Goal: Information Seeking & Learning: Learn about a topic

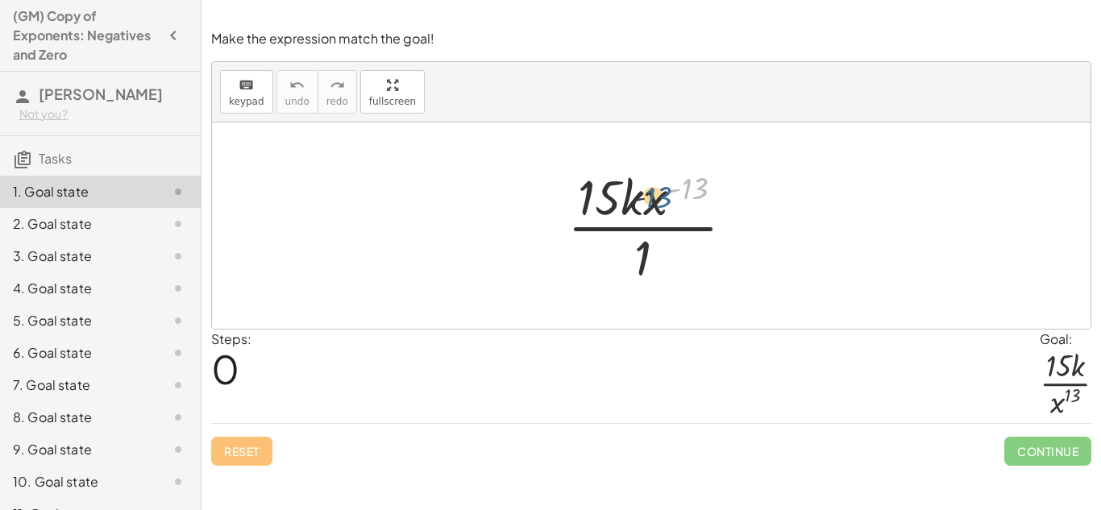
drag, startPoint x: 700, startPoint y: 189, endPoint x: 664, endPoint y: 198, distance: 37.3
click at [664, 198] on div at bounding box center [657, 226] width 196 height 124
drag, startPoint x: 658, startPoint y: 201, endPoint x: 687, endPoint y: 268, distance: 73.7
click at [687, 268] on div at bounding box center [657, 226] width 196 height 124
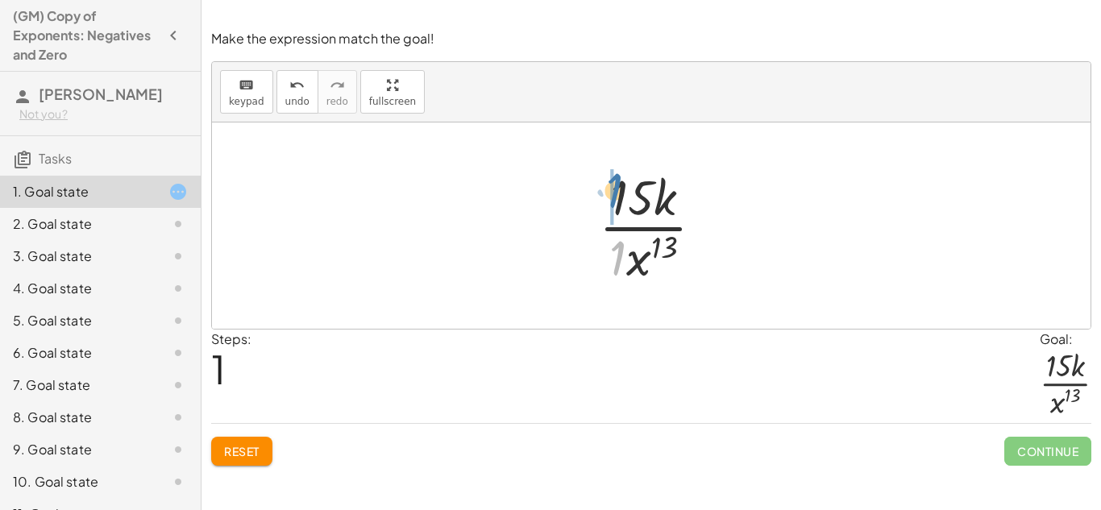
drag, startPoint x: 622, startPoint y: 247, endPoint x: 625, endPoint y: 182, distance: 64.5
click at [625, 182] on div at bounding box center [658, 226] width 134 height 124
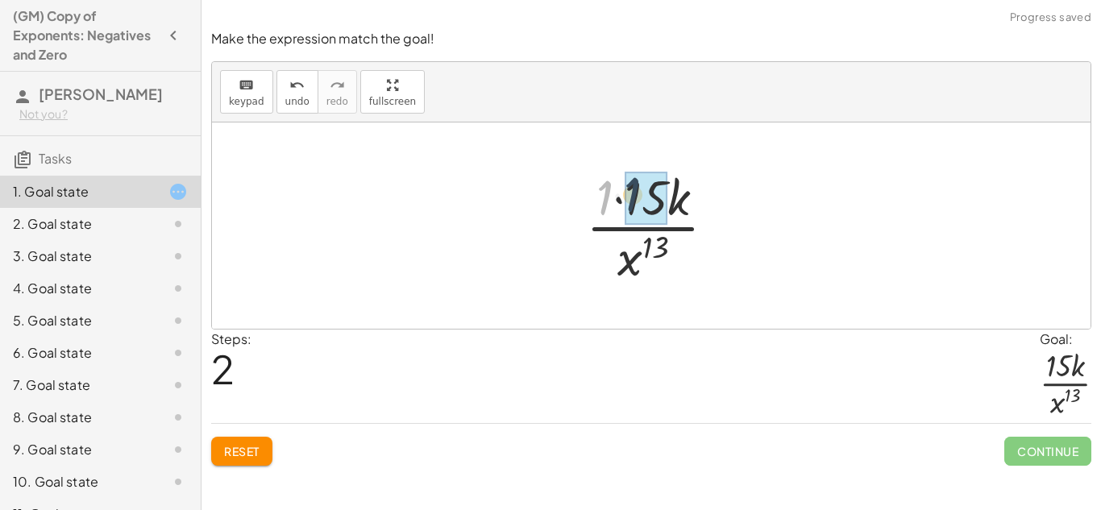
drag, startPoint x: 608, startPoint y: 191, endPoint x: 638, endPoint y: 188, distance: 30.0
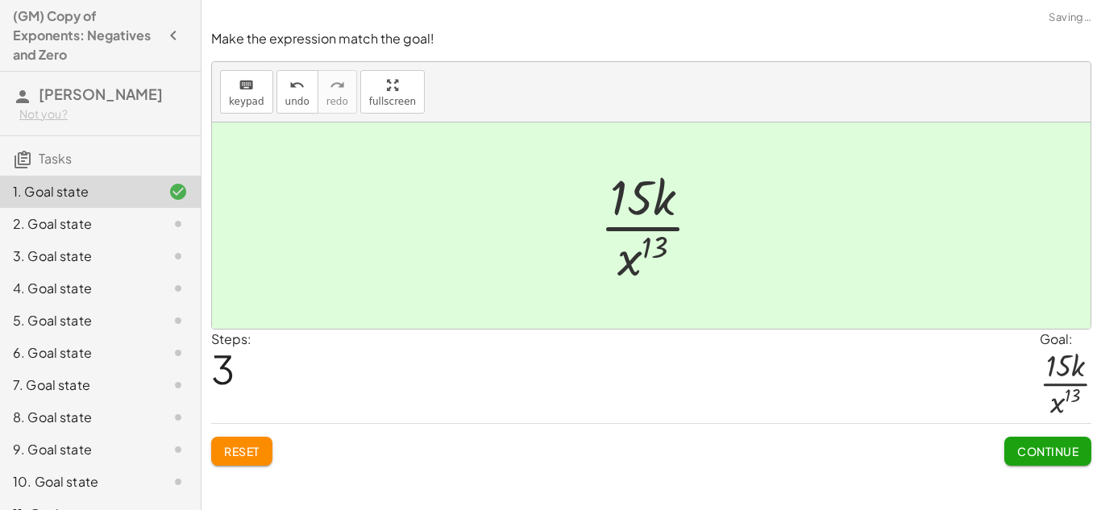
click at [1040, 455] on span "Continue" at bounding box center [1047, 451] width 61 height 15
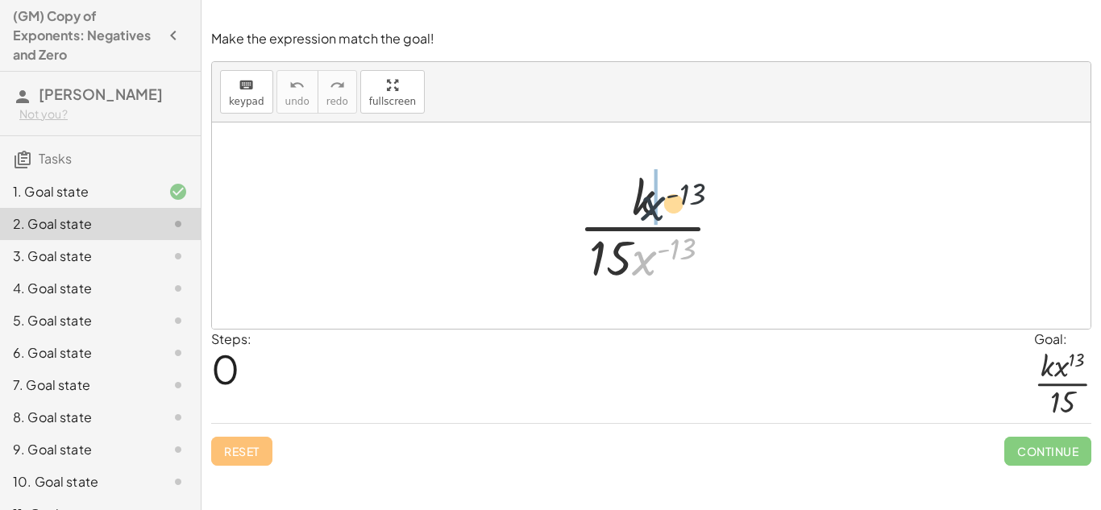
drag, startPoint x: 651, startPoint y: 269, endPoint x: 672, endPoint y: 191, distance: 80.9
click at [672, 191] on div at bounding box center [657, 226] width 172 height 124
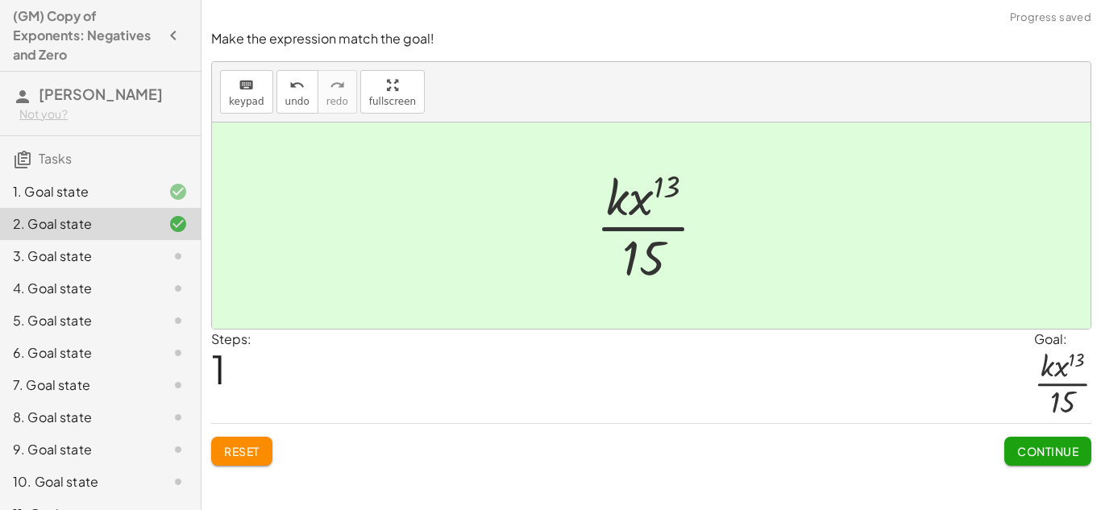
click at [1063, 460] on button "Continue" at bounding box center [1047, 451] width 87 height 29
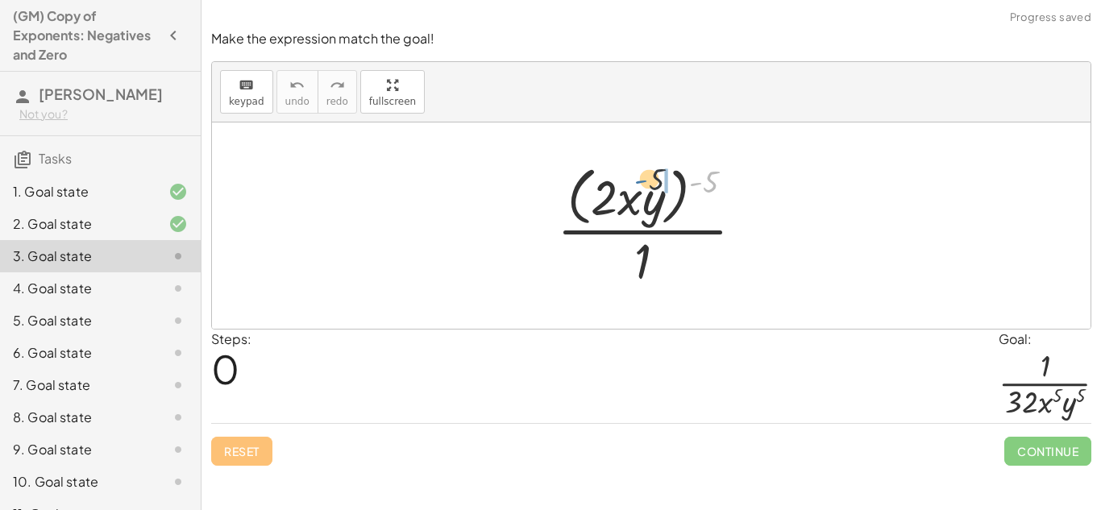
drag, startPoint x: 700, startPoint y: 173, endPoint x: 647, endPoint y: 172, distance: 52.4
click at [647, 172] on div at bounding box center [657, 225] width 216 height 131
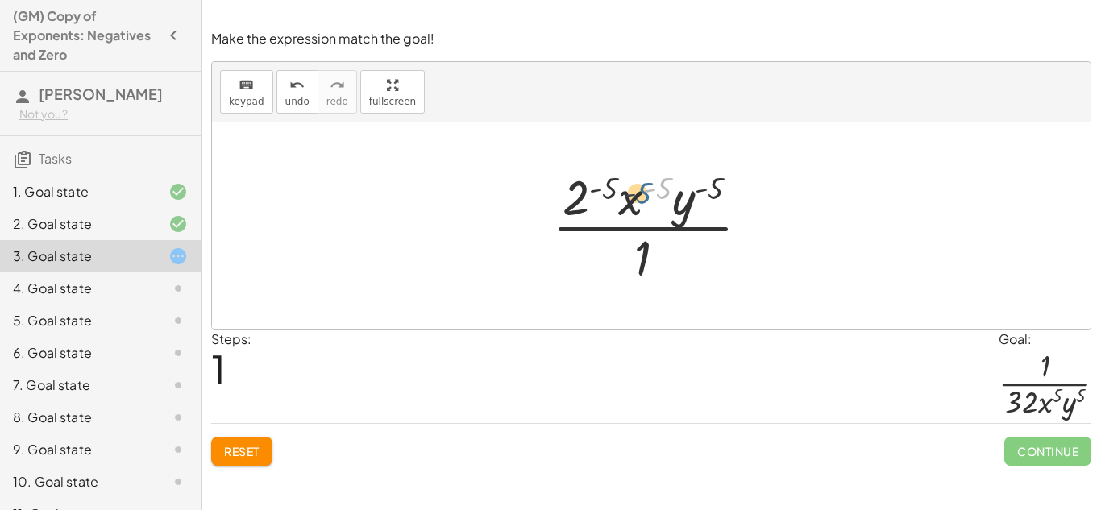
drag, startPoint x: 659, startPoint y: 182, endPoint x: 638, endPoint y: 188, distance: 21.7
click at [638, 188] on div at bounding box center [657, 226] width 226 height 124
drag, startPoint x: 635, startPoint y: 193, endPoint x: 672, endPoint y: 256, distance: 72.3
click at [672, 256] on div at bounding box center [657, 226] width 226 height 124
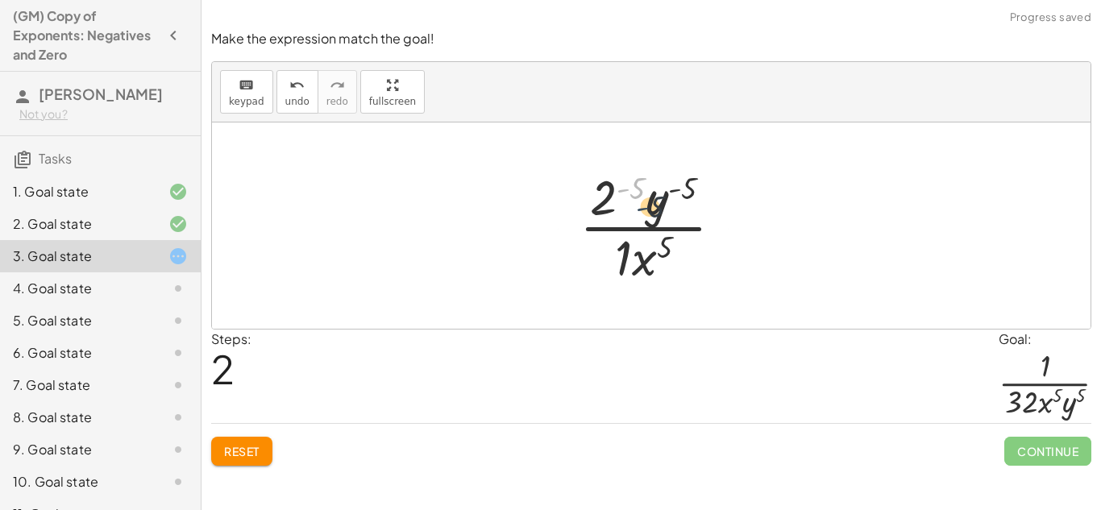
drag, startPoint x: 630, startPoint y: 184, endPoint x: 649, endPoint y: 204, distance: 27.9
click at [649, 204] on div at bounding box center [657, 226] width 172 height 124
drag, startPoint x: 650, startPoint y: 206, endPoint x: 676, endPoint y: 251, distance: 52.0
click at [676, 251] on div at bounding box center [657, 226] width 172 height 124
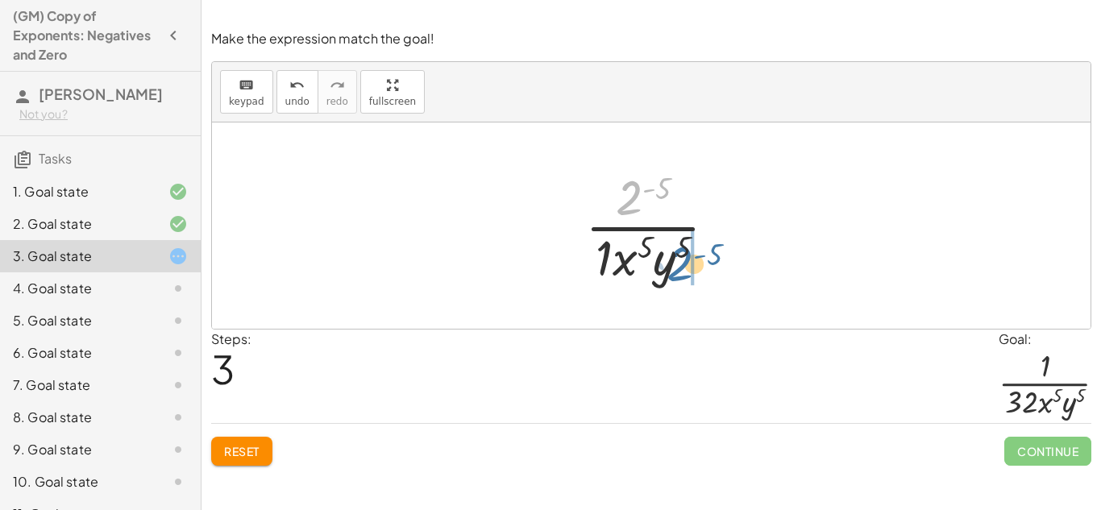
drag, startPoint x: 626, startPoint y: 187, endPoint x: 682, endPoint y: 260, distance: 91.4
click at [682, 260] on div at bounding box center [657, 226] width 160 height 124
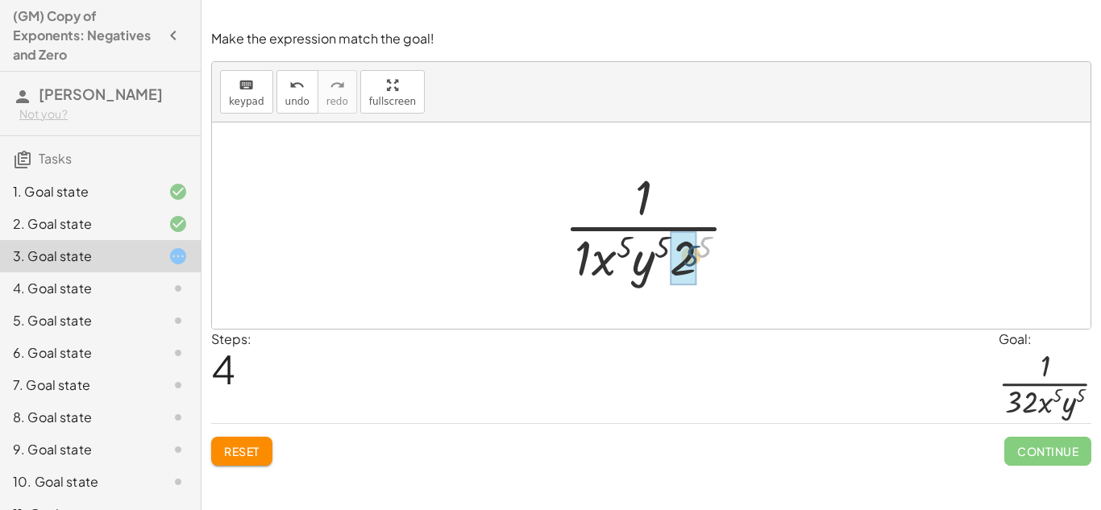
drag, startPoint x: 702, startPoint y: 247, endPoint x: 685, endPoint y: 258, distance: 20.3
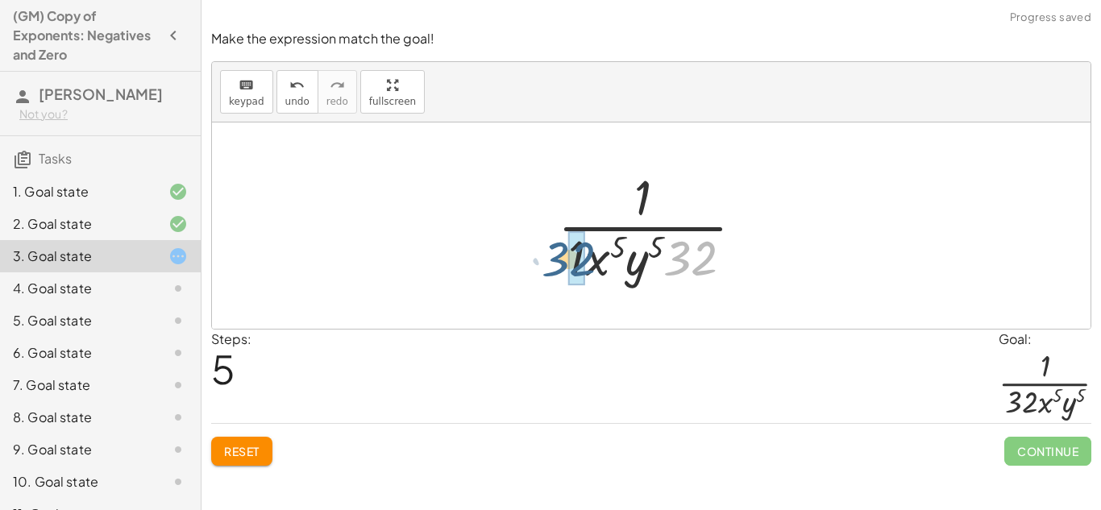
drag, startPoint x: 685, startPoint y: 258, endPoint x: 560, endPoint y: 259, distance: 124.9
click at [560, 259] on div at bounding box center [657, 226] width 215 height 124
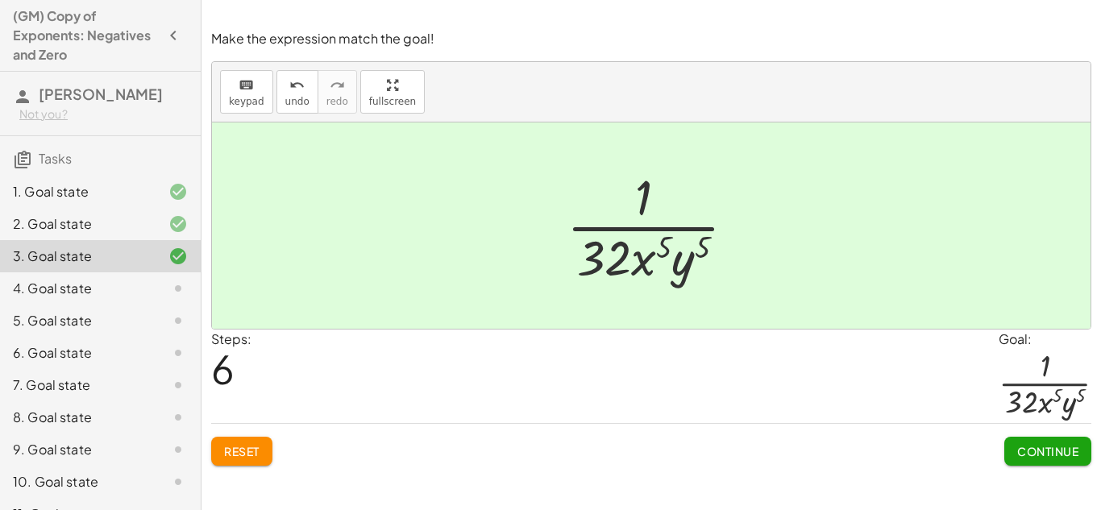
click at [1027, 447] on span "Continue" at bounding box center [1047, 451] width 61 height 15
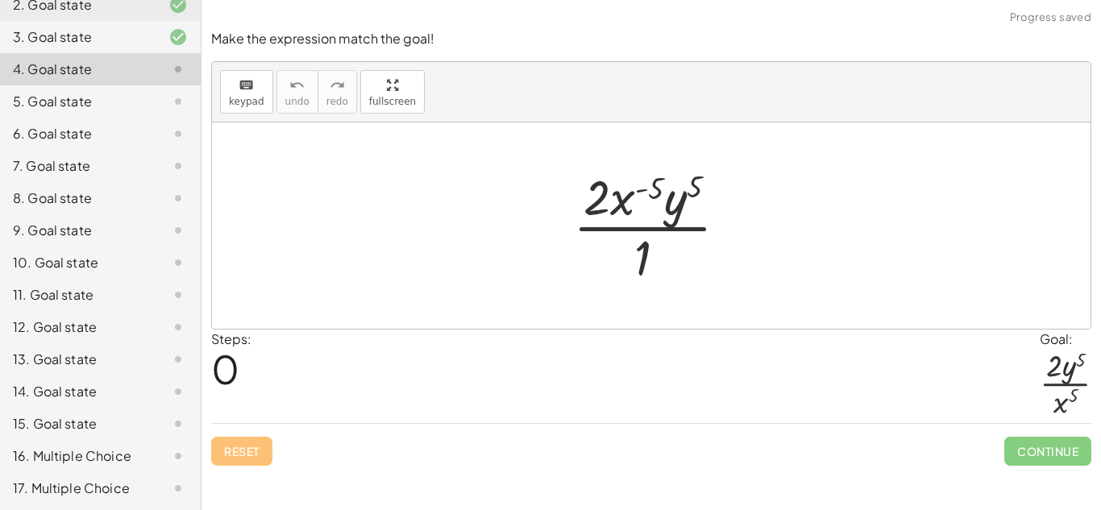
scroll to position [252, 0]
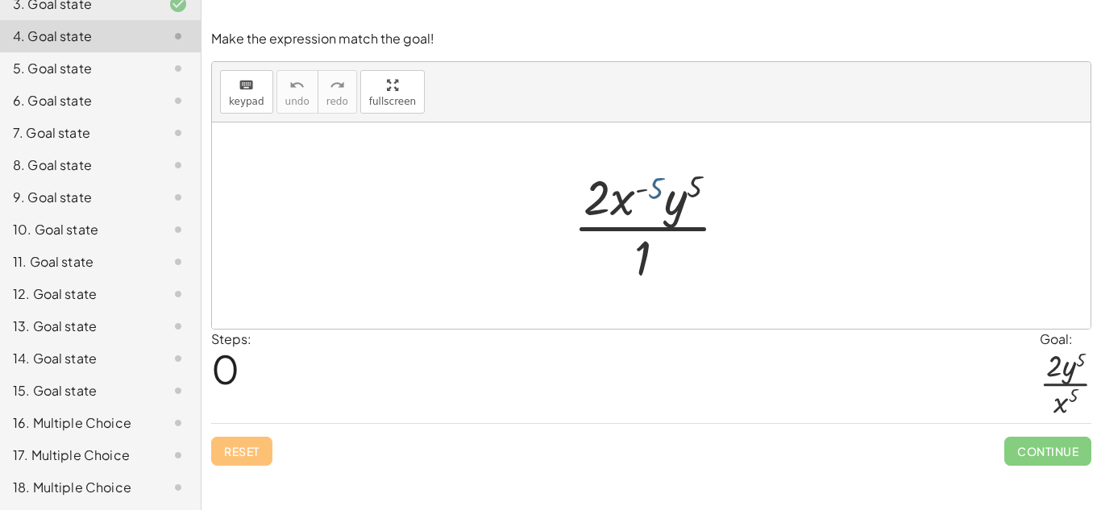
click at [647, 179] on div at bounding box center [657, 226] width 184 height 124
drag, startPoint x: 634, startPoint y: 197, endPoint x: 696, endPoint y: 257, distance: 87.2
click at [696, 257] on div at bounding box center [657, 226] width 184 height 124
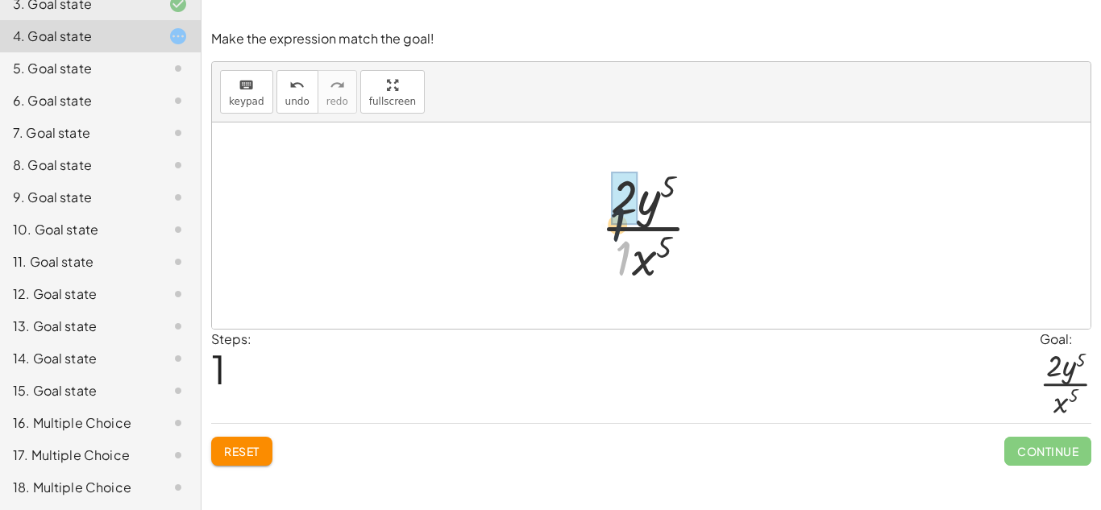
drag, startPoint x: 614, startPoint y: 252, endPoint x: 608, endPoint y: 213, distance: 40.0
click at [608, 213] on div at bounding box center [657, 226] width 130 height 124
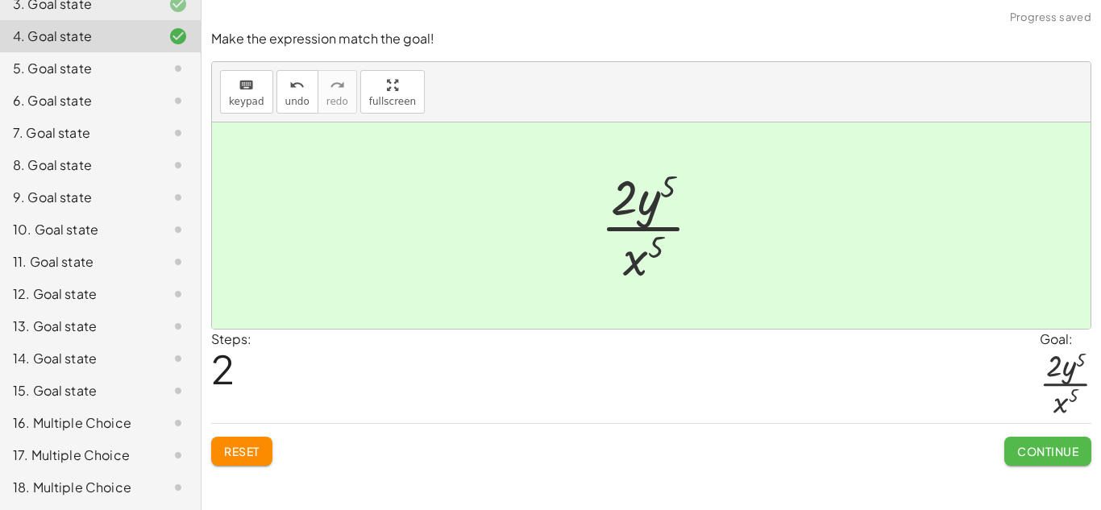
click at [1008, 441] on button "Continue" at bounding box center [1047, 451] width 87 height 29
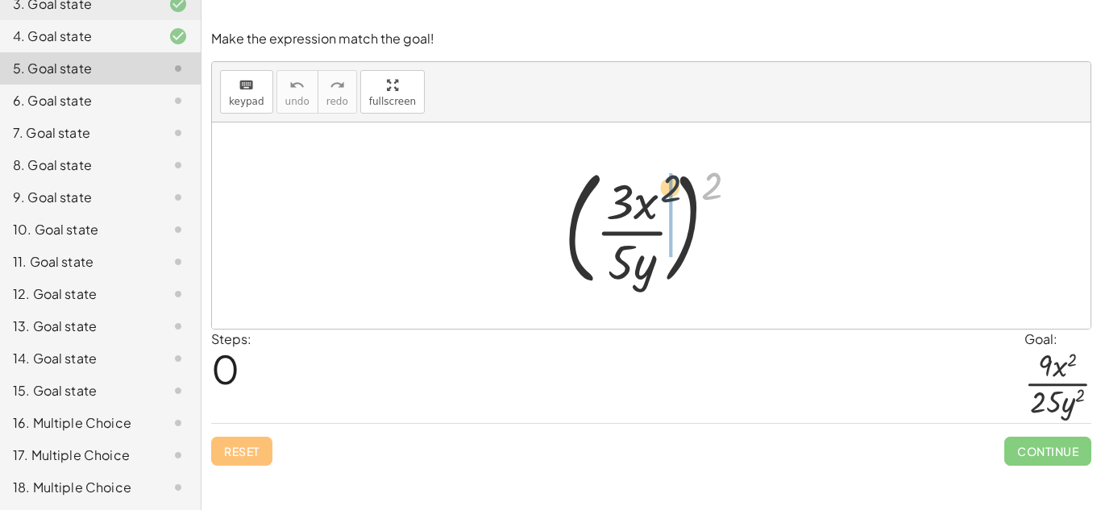
drag, startPoint x: 714, startPoint y: 172, endPoint x: 657, endPoint y: 177, distance: 57.4
click at [657, 177] on div at bounding box center [657, 226] width 203 height 134
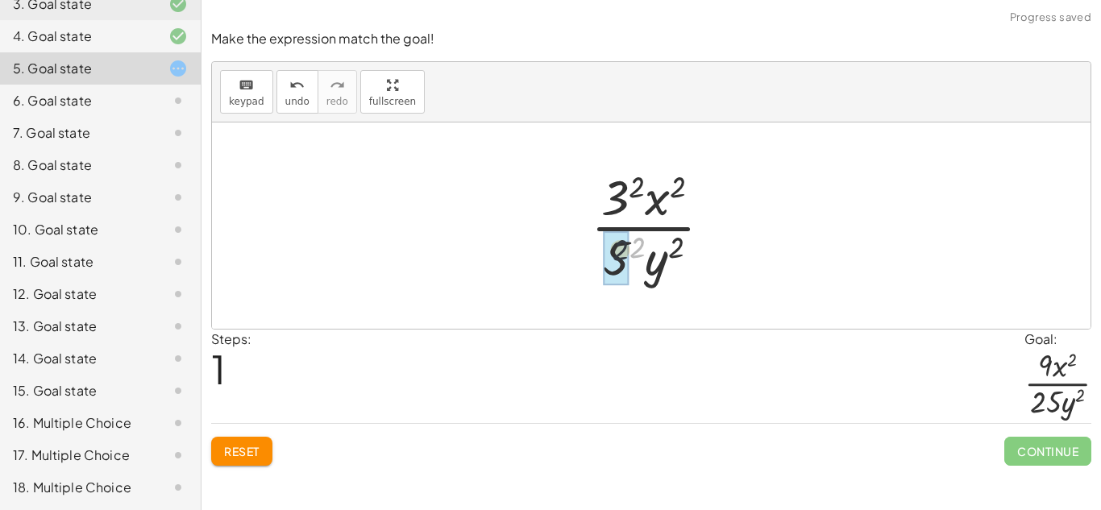
drag, startPoint x: 638, startPoint y: 243, endPoint x: 616, endPoint y: 247, distance: 22.8
drag, startPoint x: 638, startPoint y: 174, endPoint x: 621, endPoint y: 179, distance: 17.6
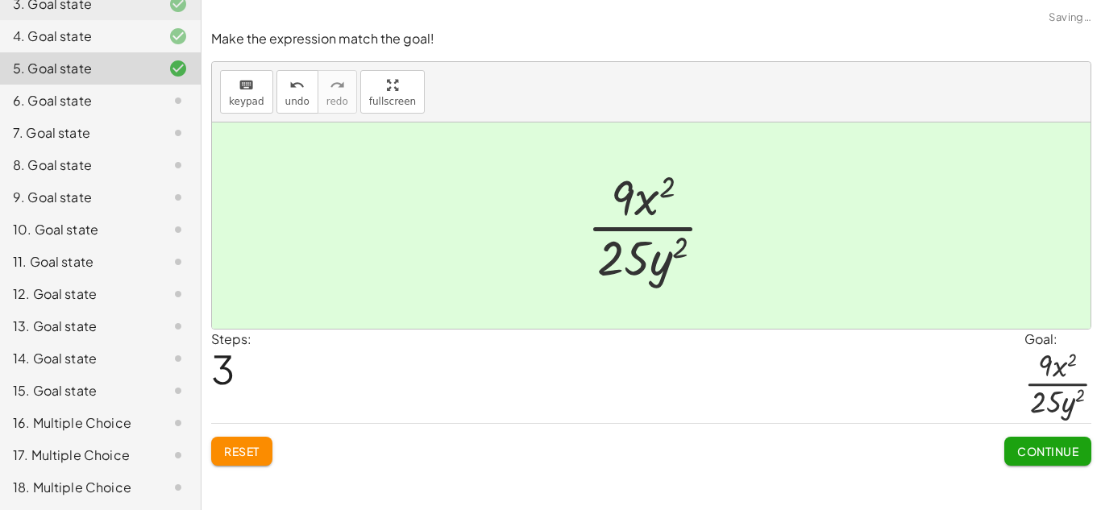
click at [1045, 446] on span "Continue" at bounding box center [1047, 451] width 61 height 15
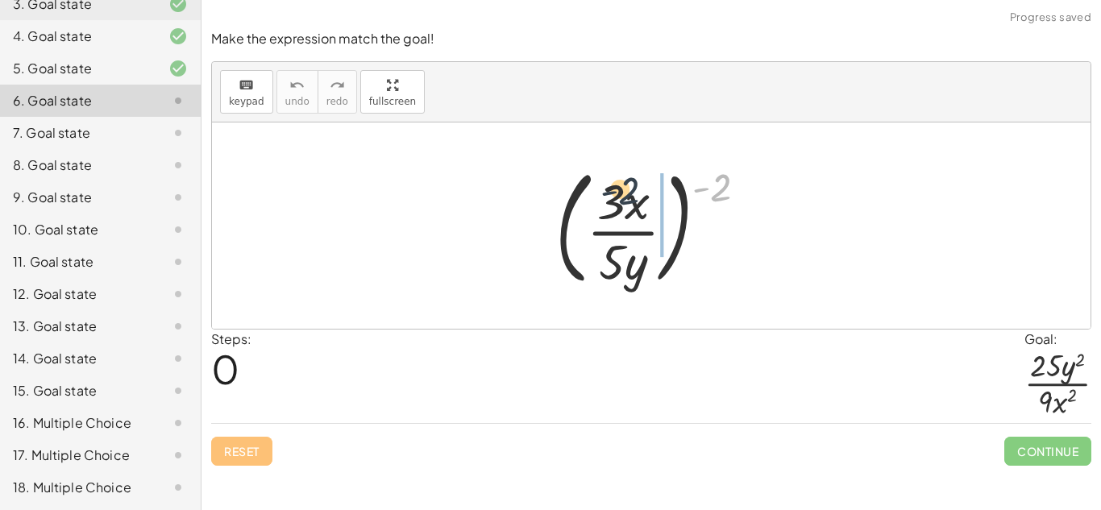
drag, startPoint x: 725, startPoint y: 187, endPoint x: 631, endPoint y: 190, distance: 93.6
click at [631, 190] on div at bounding box center [657, 226] width 221 height 134
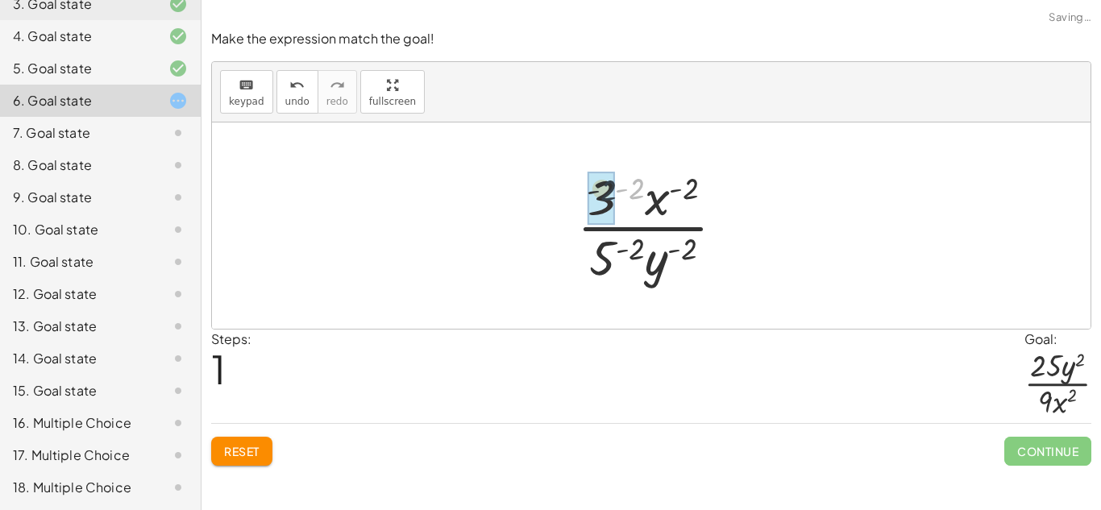
drag, startPoint x: 638, startPoint y: 189, endPoint x: 605, endPoint y: 191, distance: 33.1
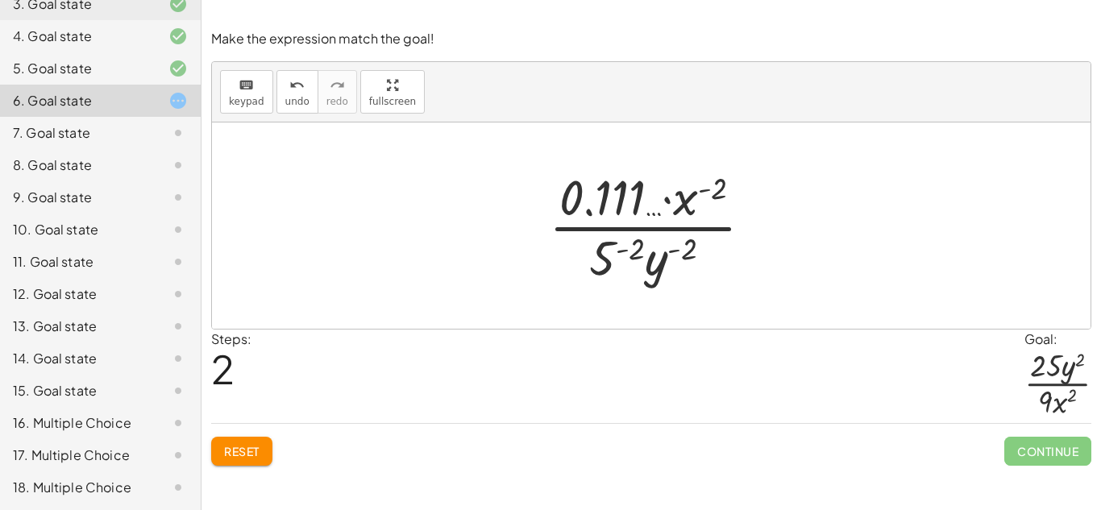
click at [245, 459] on button "Reset" at bounding box center [241, 451] width 61 height 29
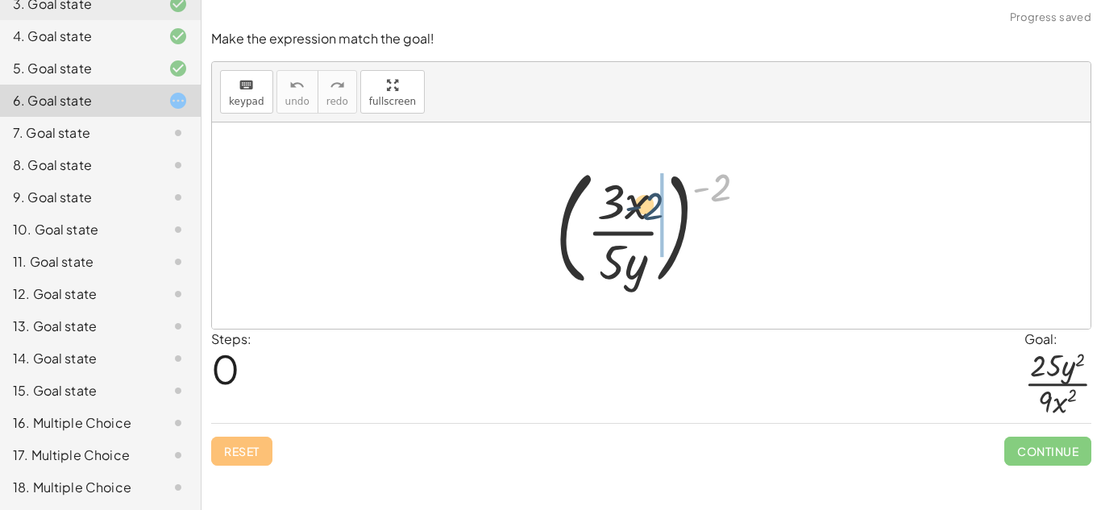
drag, startPoint x: 718, startPoint y: 181, endPoint x: 646, endPoint y: 200, distance: 74.1
click at [646, 200] on div at bounding box center [657, 226] width 221 height 134
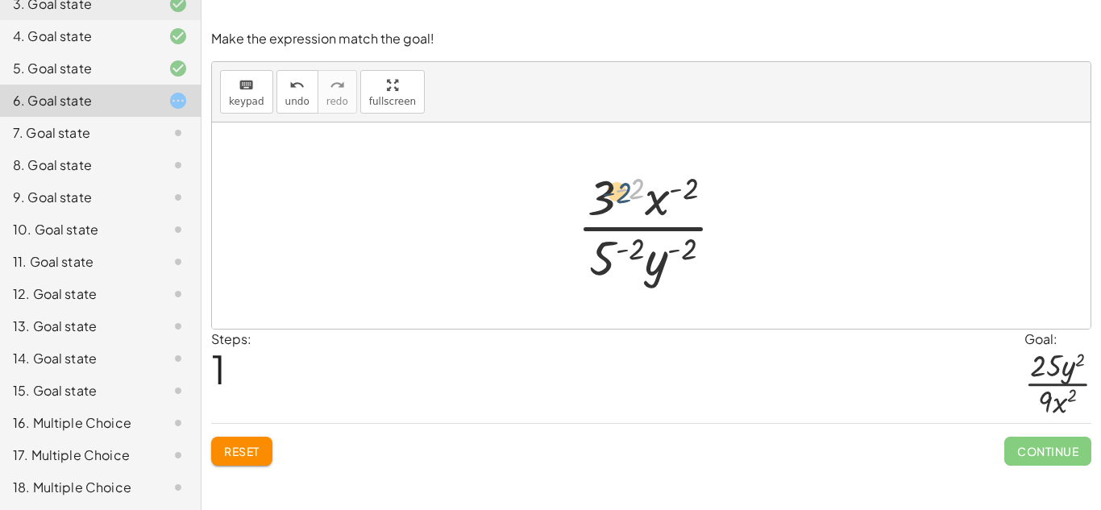
click at [643, 188] on div at bounding box center [657, 226] width 177 height 124
drag, startPoint x: 609, startPoint y: 197, endPoint x: 612, endPoint y: 271, distance: 73.4
click at [612, 271] on div at bounding box center [657, 226] width 177 height 124
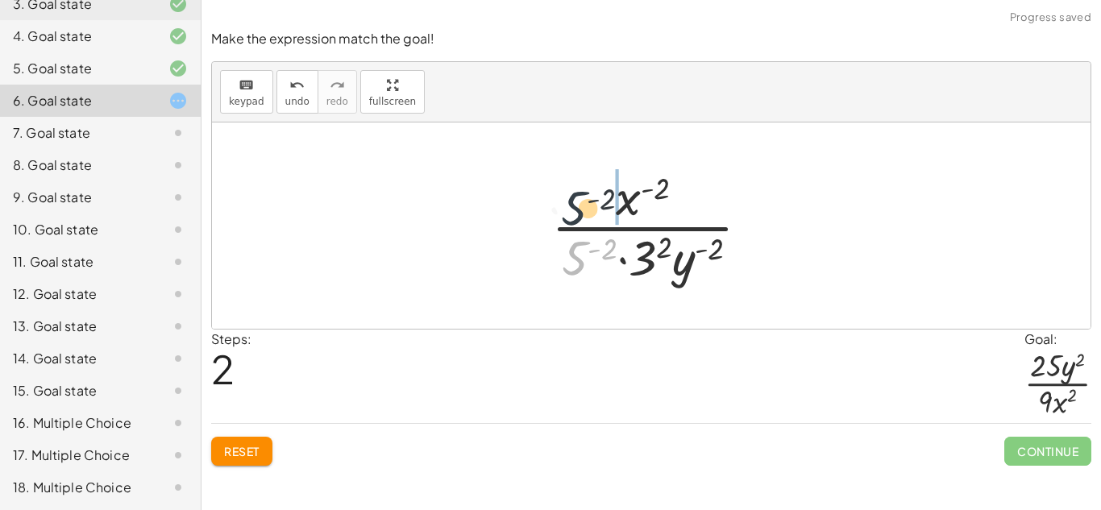
drag, startPoint x: 569, startPoint y: 264, endPoint x: 567, endPoint y: 203, distance: 61.3
click at [567, 203] on div at bounding box center [656, 226] width 227 height 124
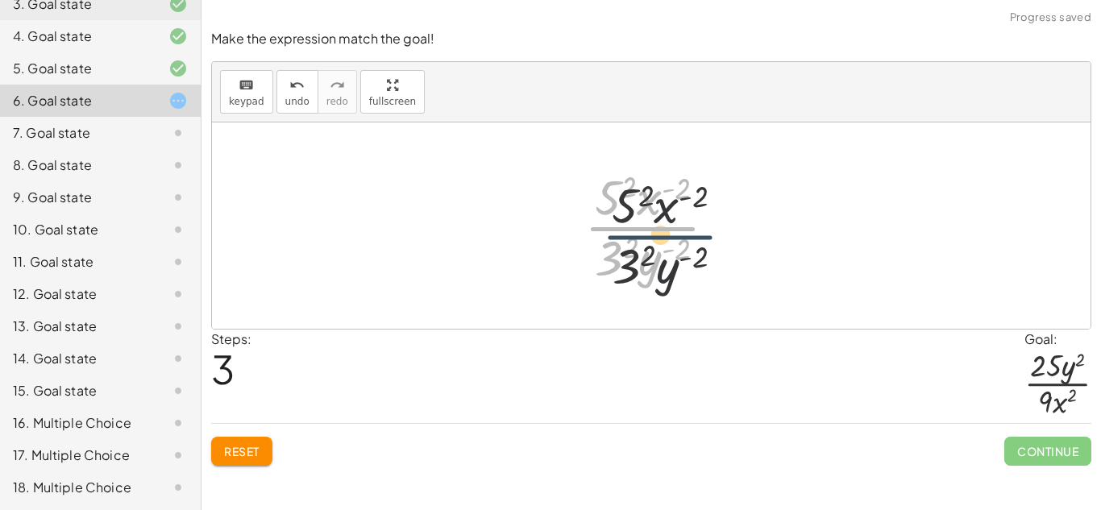
drag, startPoint x: 647, startPoint y: 223, endPoint x: 668, endPoint y: 235, distance: 23.8
click at [668, 235] on div at bounding box center [656, 226] width 161 height 124
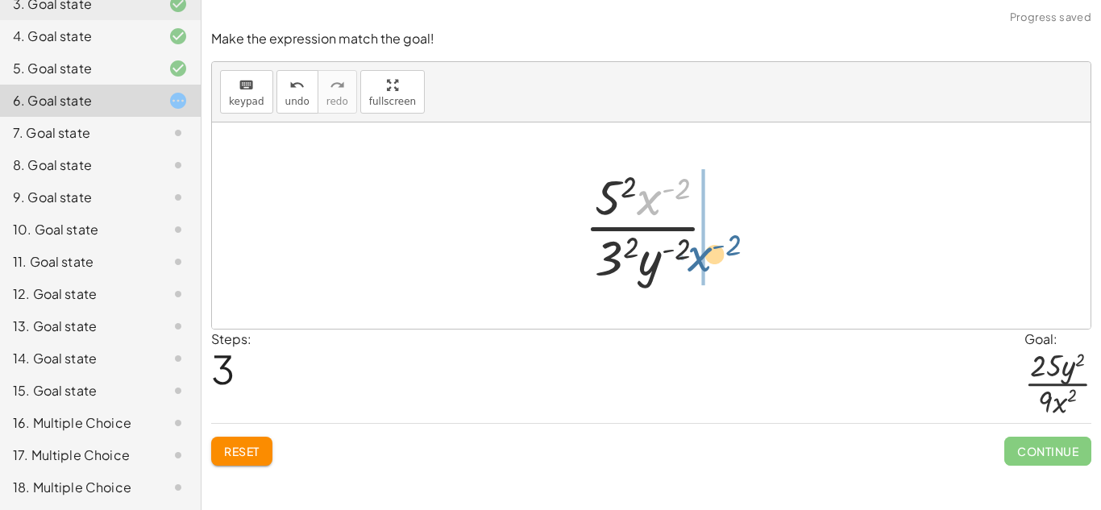
drag, startPoint x: 663, startPoint y: 217, endPoint x: 706, endPoint y: 270, distance: 68.2
click at [706, 270] on div at bounding box center [656, 226] width 161 height 124
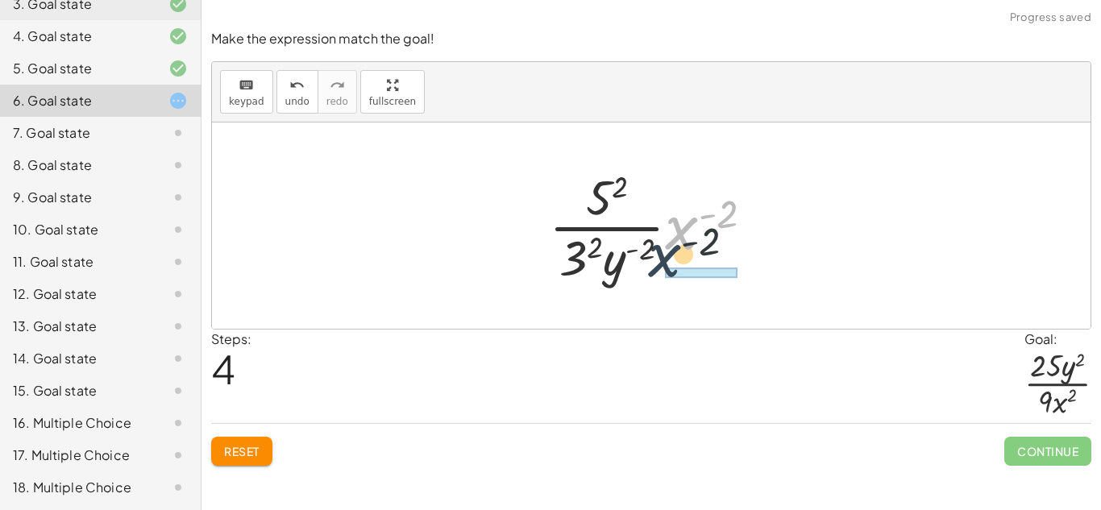
drag, startPoint x: 696, startPoint y: 228, endPoint x: 667, endPoint y: 268, distance: 49.7
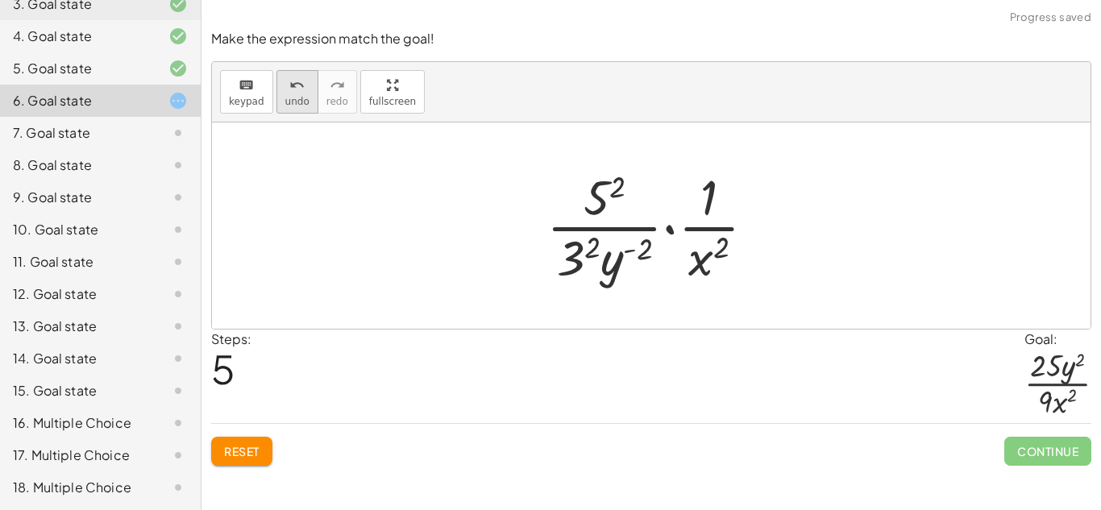
click at [280, 93] on button "undo undo" at bounding box center [297, 92] width 42 height 44
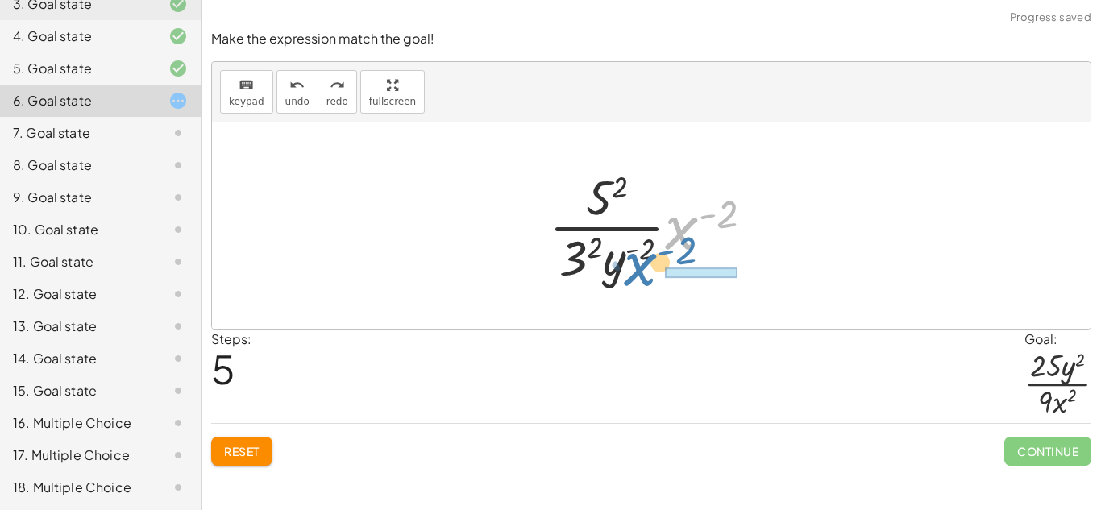
drag, startPoint x: 695, startPoint y: 235, endPoint x: 676, endPoint y: 271, distance: 40.7
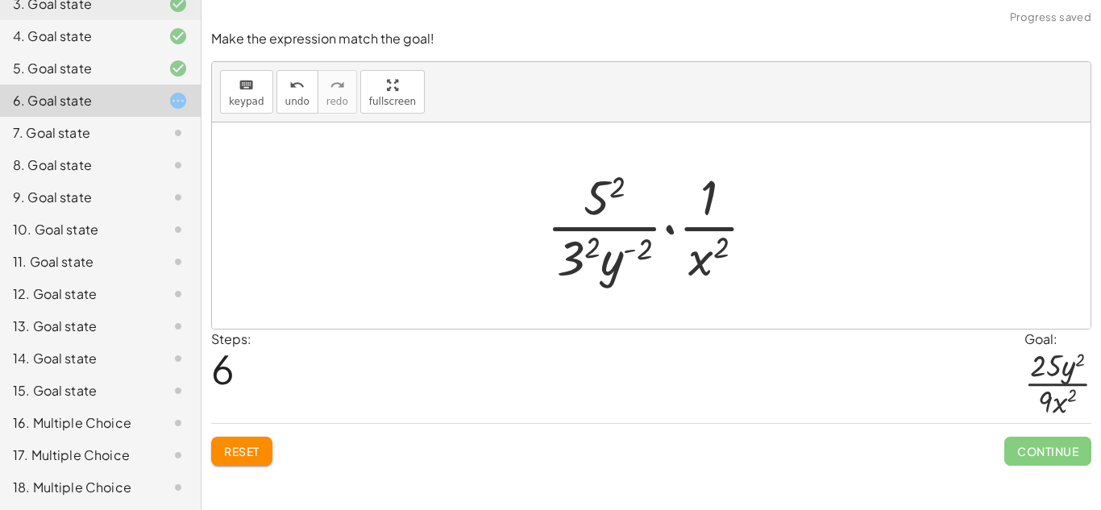
click at [223, 438] on button "Reset" at bounding box center [241, 451] width 61 height 29
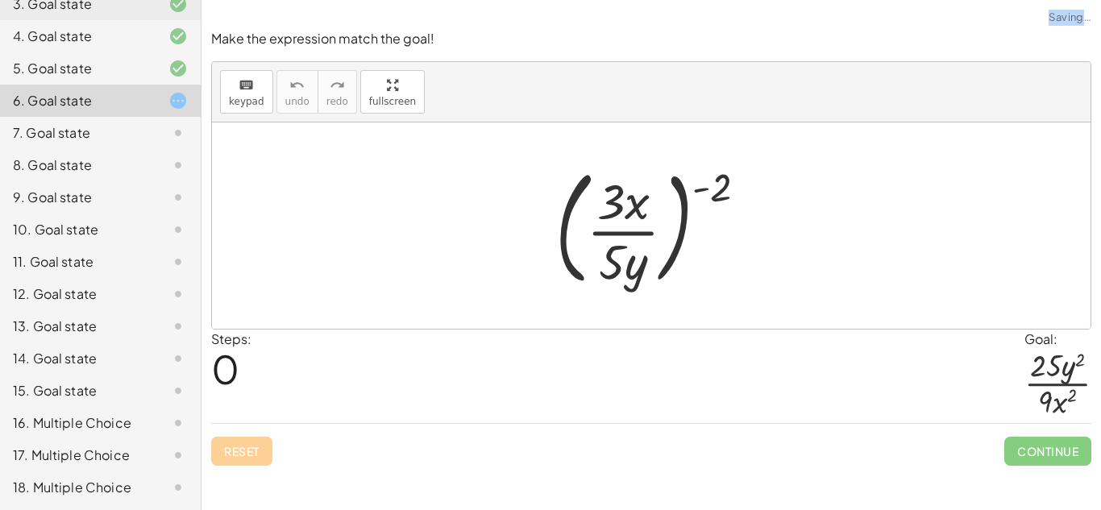
click at [223, 438] on div "Reset Continue" at bounding box center [651, 444] width 880 height 43
drag, startPoint x: 709, startPoint y: 180, endPoint x: 580, endPoint y: 215, distance: 133.8
click at [580, 215] on div at bounding box center [657, 226] width 221 height 134
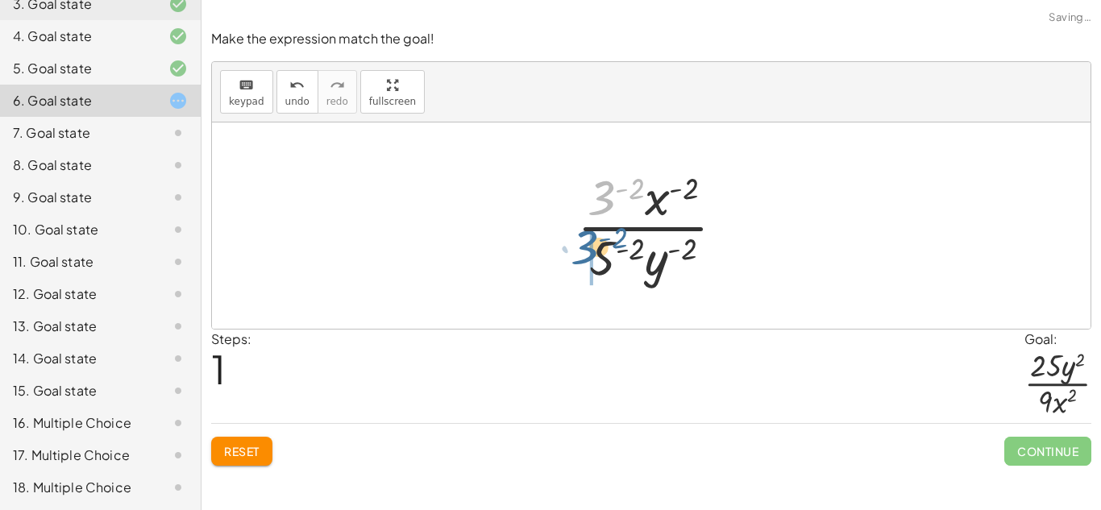
drag, startPoint x: 600, startPoint y: 186, endPoint x: 583, endPoint y: 236, distance: 52.8
click at [583, 236] on div at bounding box center [657, 226] width 177 height 124
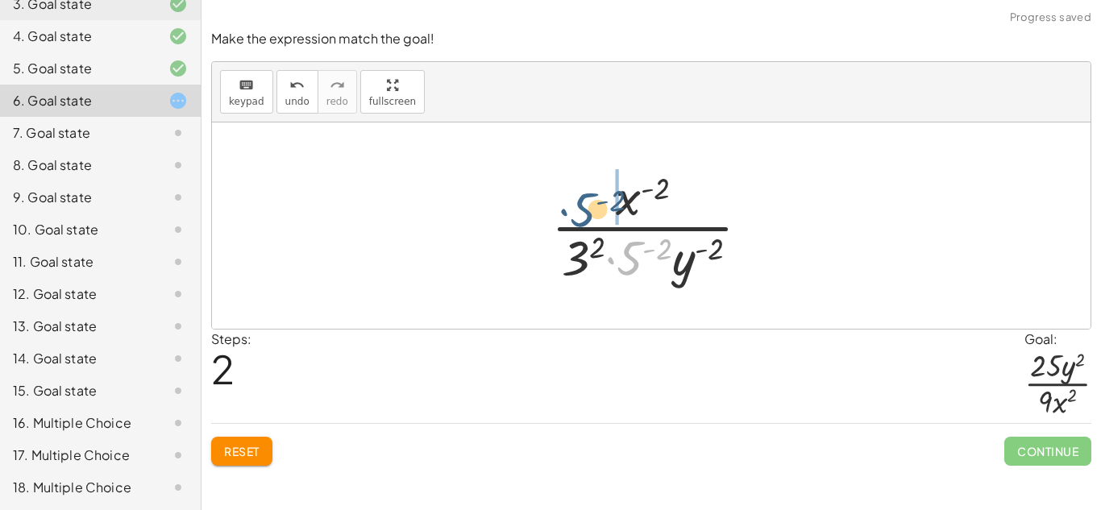
drag, startPoint x: 642, startPoint y: 247, endPoint x: 593, endPoint y: 197, distance: 70.1
click at [593, 197] on div at bounding box center [656, 226] width 227 height 124
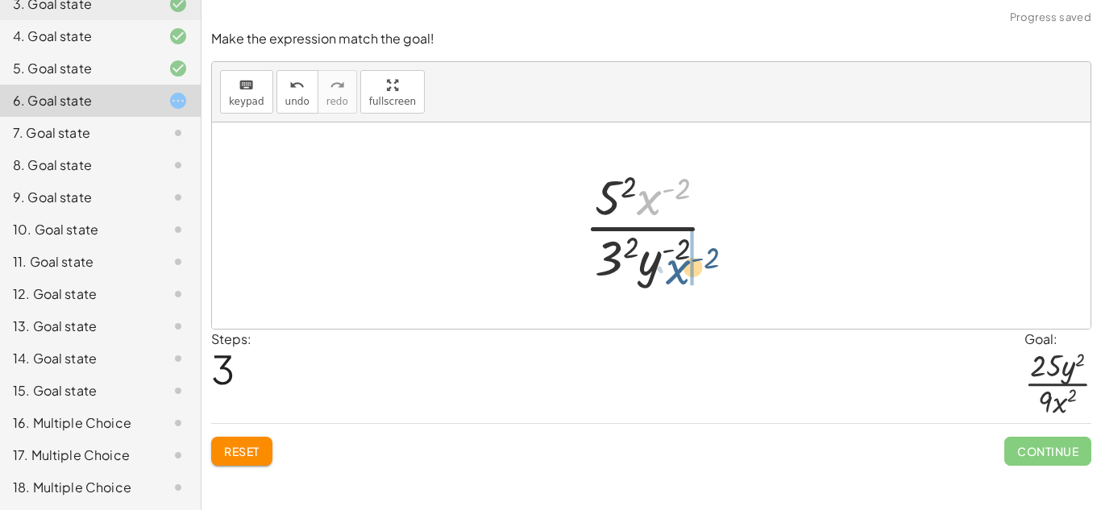
drag, startPoint x: 648, startPoint y: 189, endPoint x: 676, endPoint y: 260, distance: 76.3
click at [676, 260] on div at bounding box center [656, 226] width 161 height 124
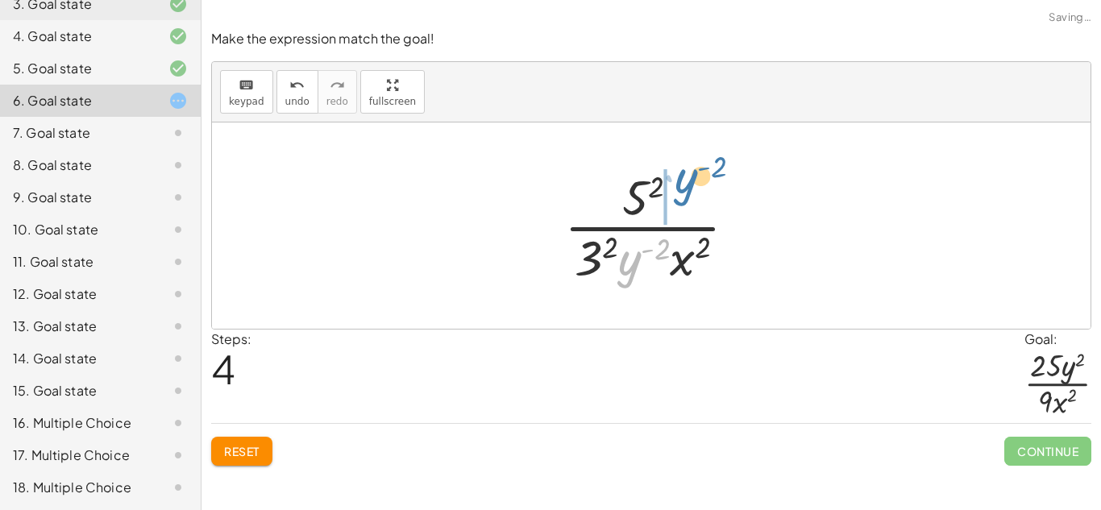
drag, startPoint x: 626, startPoint y: 268, endPoint x: 684, endPoint y: 186, distance: 100.2
click at [684, 186] on div at bounding box center [657, 226] width 202 height 124
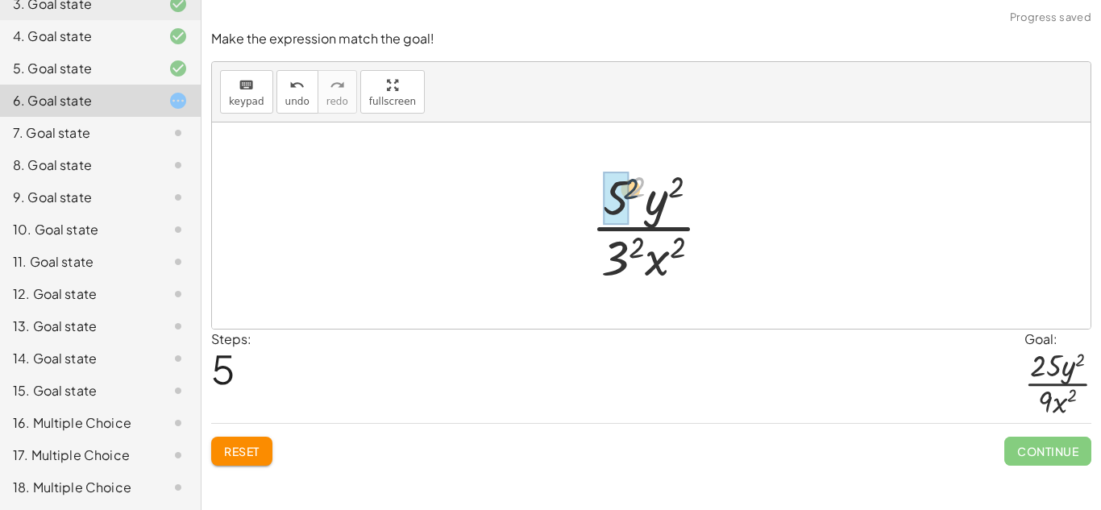
drag, startPoint x: 642, startPoint y: 182, endPoint x: 620, endPoint y: 189, distance: 23.5
drag, startPoint x: 636, startPoint y: 239, endPoint x: 612, endPoint y: 251, distance: 27.0
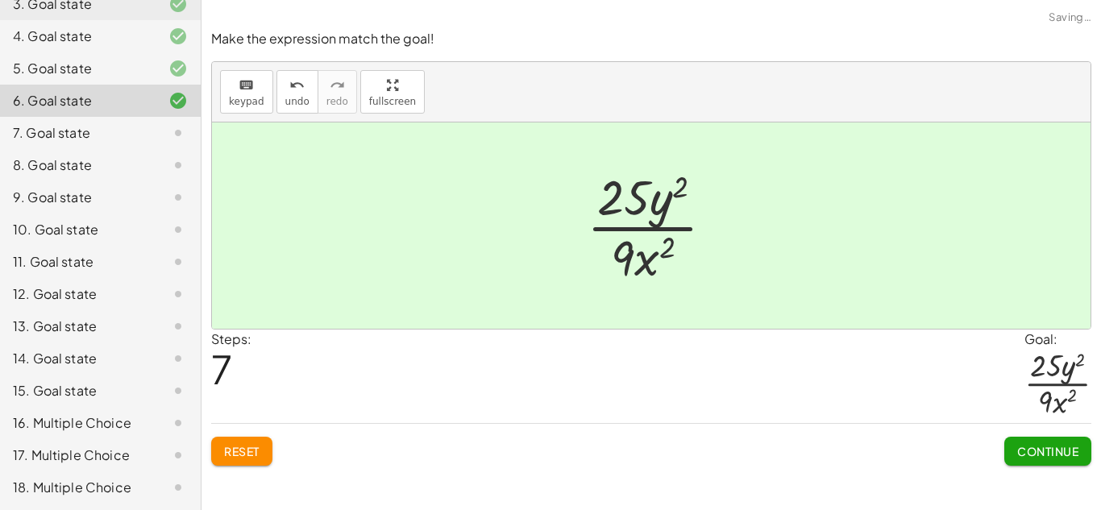
click at [1061, 438] on button "Continue" at bounding box center [1047, 451] width 87 height 29
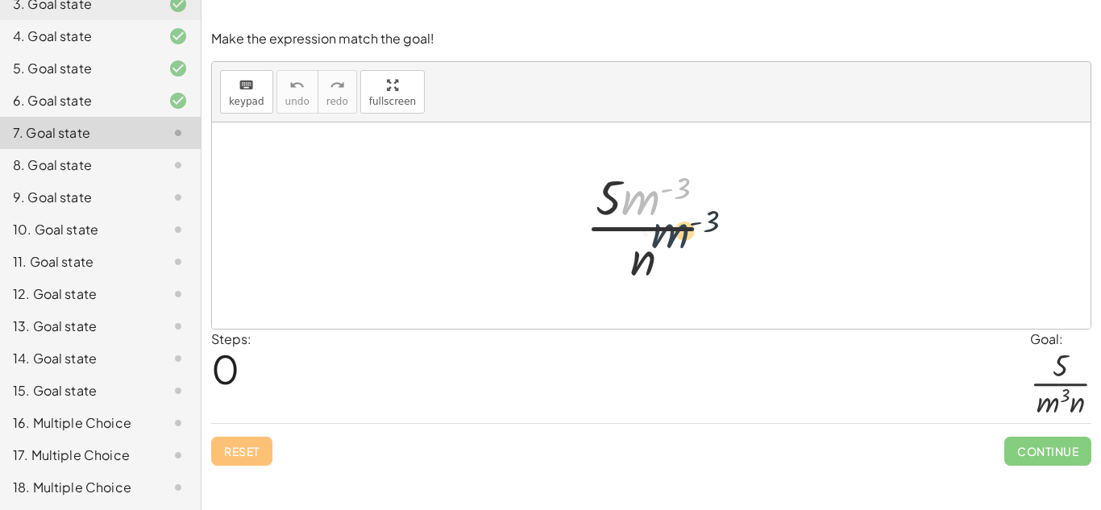
drag, startPoint x: 646, startPoint y: 208, endPoint x: 680, endPoint y: 253, distance: 56.9
click at [680, 253] on div at bounding box center [657, 226] width 160 height 124
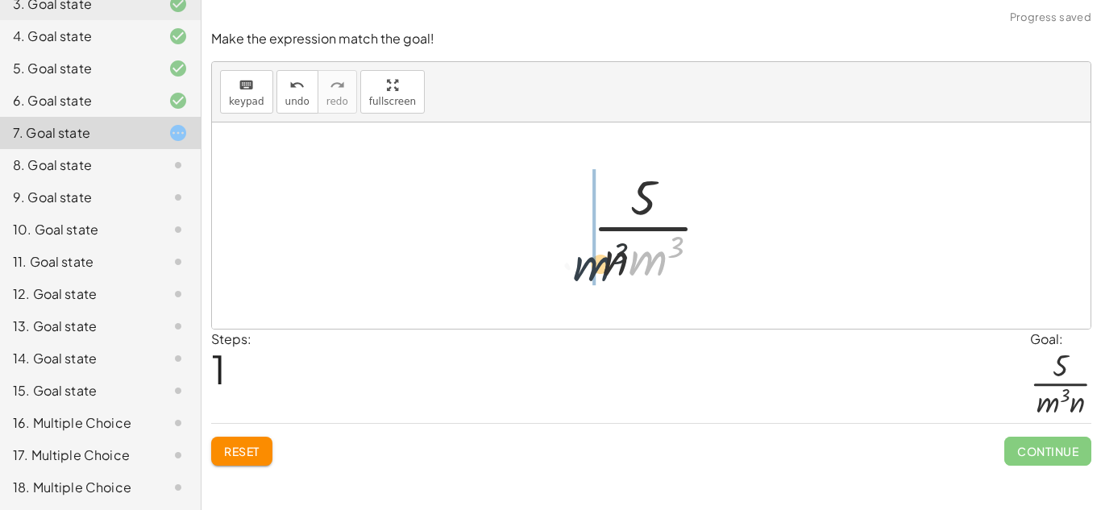
drag, startPoint x: 664, startPoint y: 256, endPoint x: 599, endPoint y: 262, distance: 65.6
click at [599, 262] on div at bounding box center [657, 226] width 146 height 124
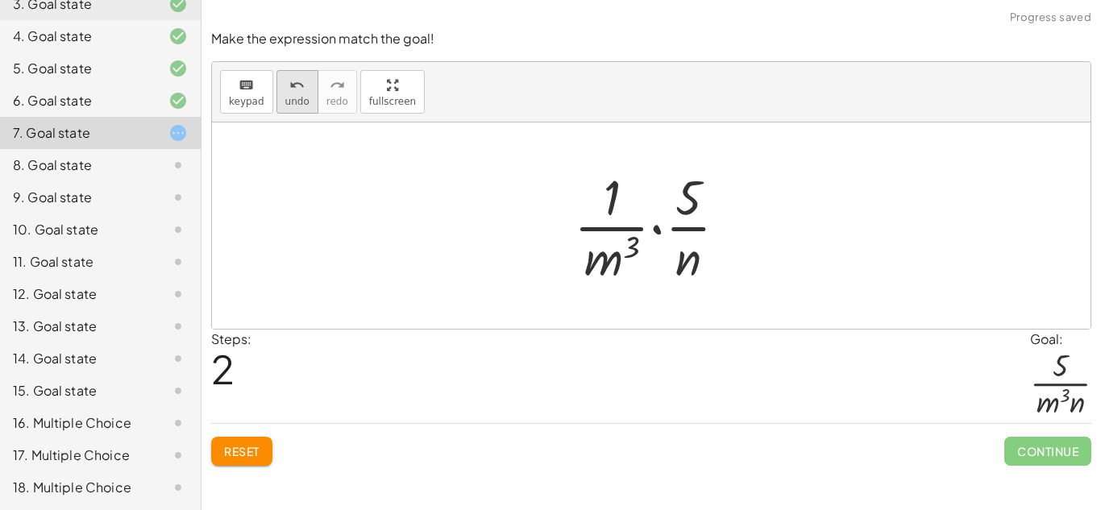
click at [293, 85] on icon "undo" at bounding box center [296, 85] width 15 height 19
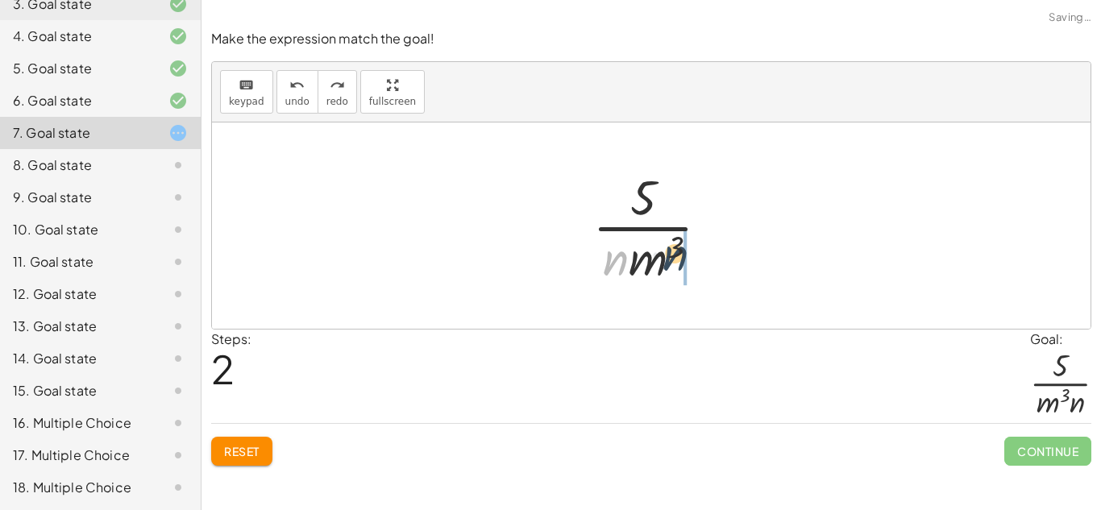
drag, startPoint x: 619, startPoint y: 272, endPoint x: 679, endPoint y: 268, distance: 60.6
click at [679, 268] on div at bounding box center [657, 226] width 146 height 124
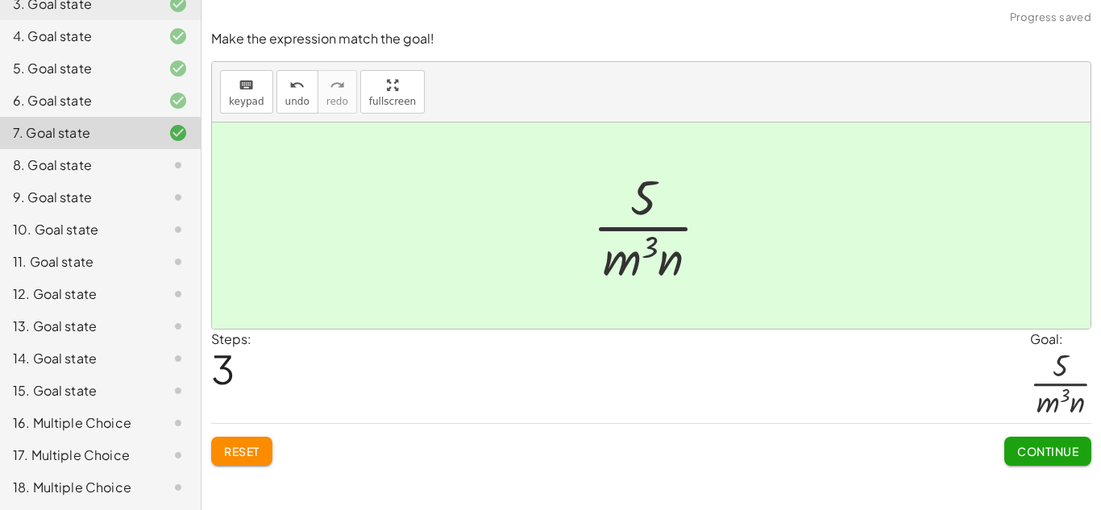
click at [1032, 438] on button "Continue" at bounding box center [1047, 451] width 87 height 29
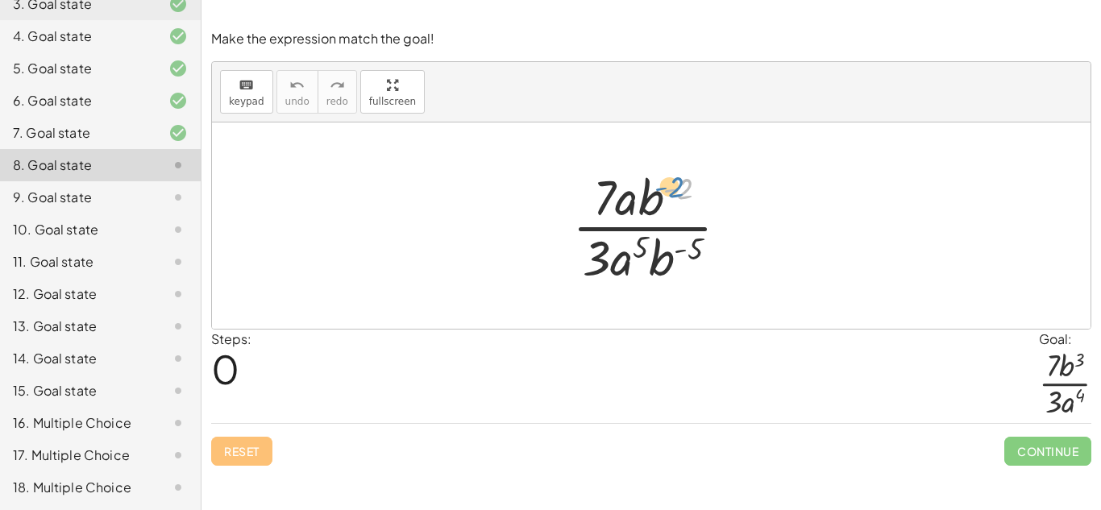
click at [678, 186] on div at bounding box center [656, 226] width 185 height 124
drag, startPoint x: 650, startPoint y: 198, endPoint x: 709, endPoint y: 250, distance: 78.9
click at [709, 250] on div at bounding box center [656, 226] width 185 height 124
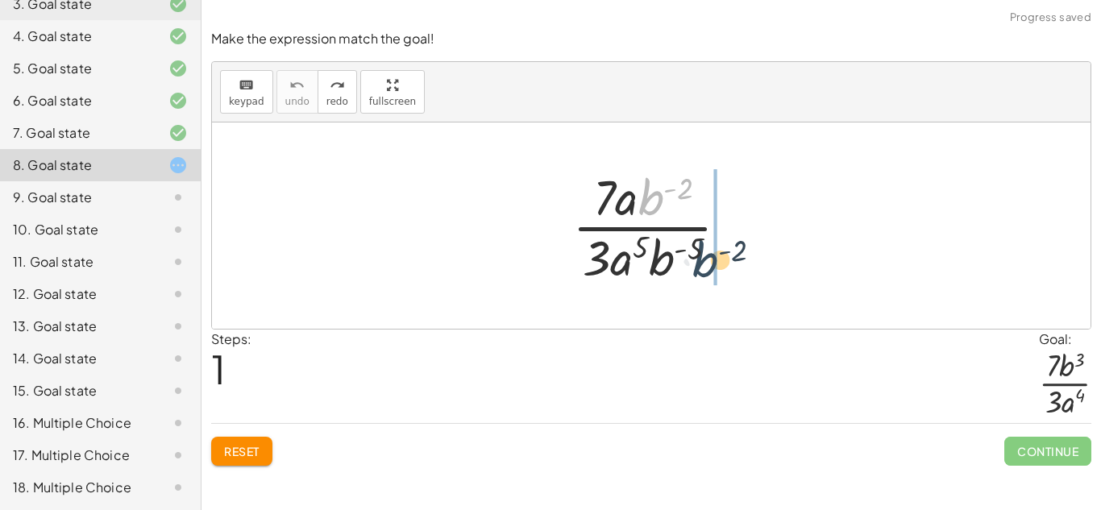
drag, startPoint x: 653, startPoint y: 198, endPoint x: 708, endPoint y: 264, distance: 86.4
click at [708, 264] on div at bounding box center [656, 226] width 185 height 124
drag, startPoint x: 642, startPoint y: 190, endPoint x: 682, endPoint y: 265, distance: 84.7
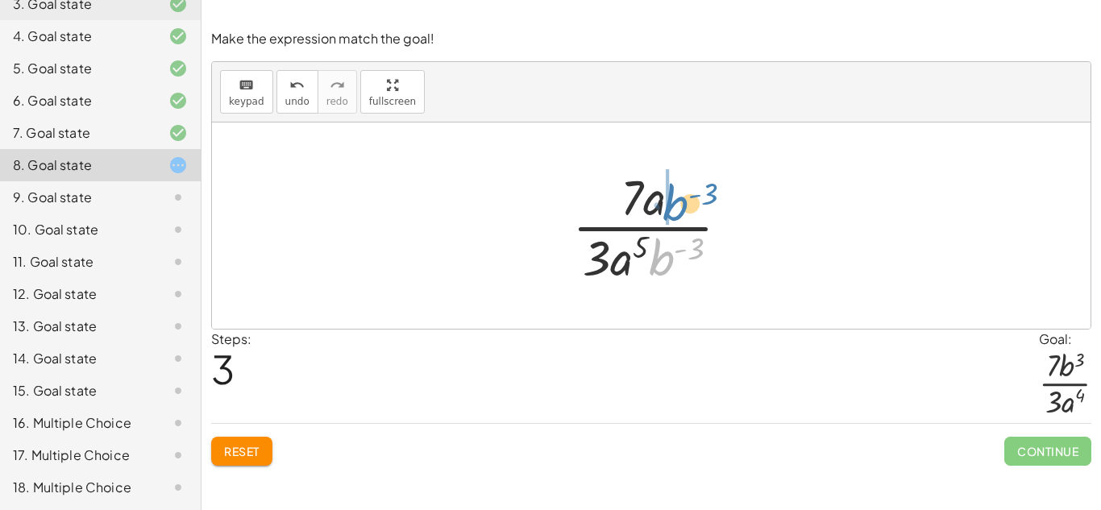
drag, startPoint x: 649, startPoint y: 263, endPoint x: 663, endPoint y: 208, distance: 56.7
click at [663, 208] on div at bounding box center [657, 226] width 186 height 124
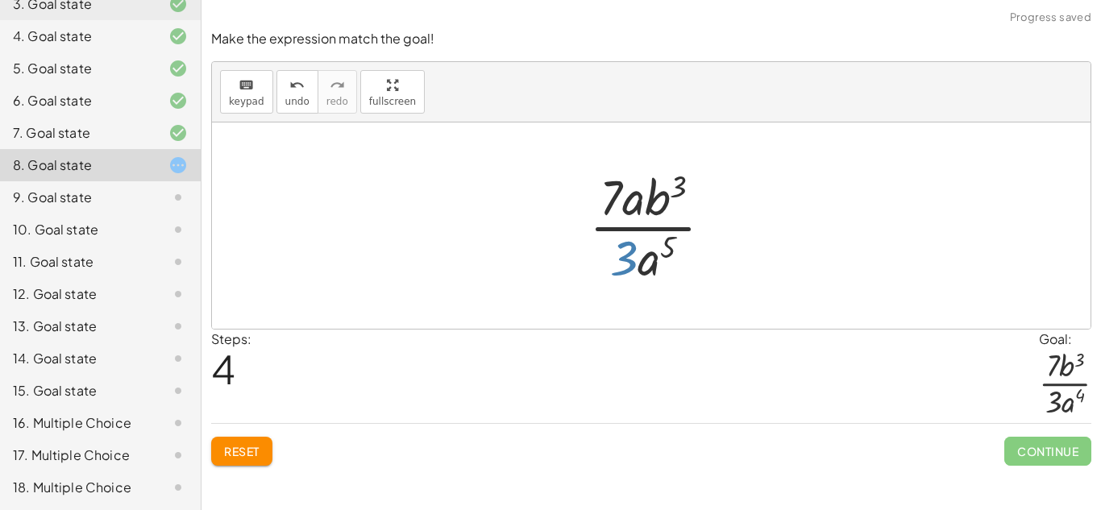
click at [630, 248] on div at bounding box center [657, 226] width 152 height 124
drag, startPoint x: 625, startPoint y: 188, endPoint x: 662, endPoint y: 234, distance: 59.0
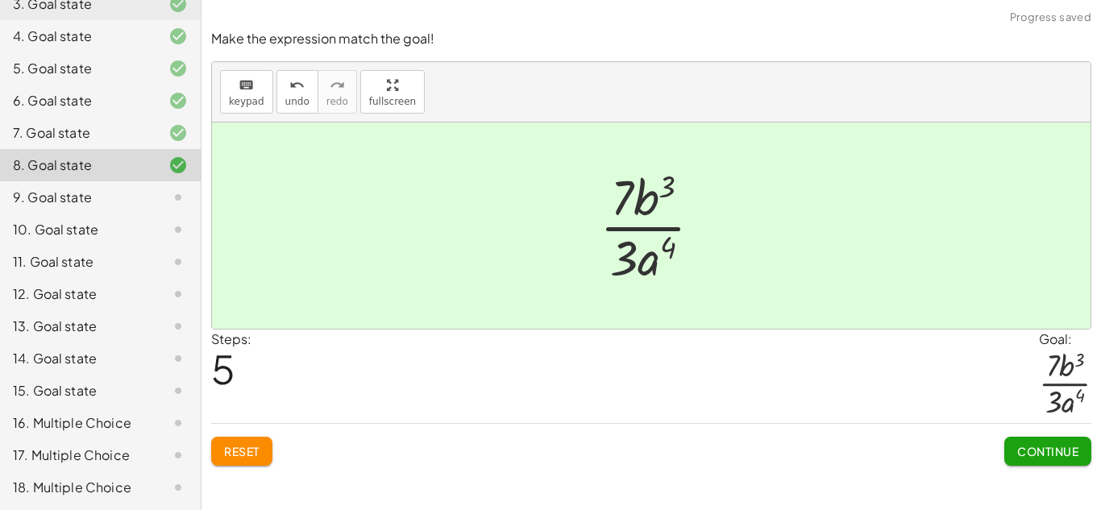
click at [1037, 434] on div "Continue" at bounding box center [1047, 445] width 87 height 42
click at [1036, 434] on div "Continue" at bounding box center [1047, 445] width 87 height 42
click at [1035, 437] on button "Continue" at bounding box center [1047, 451] width 87 height 29
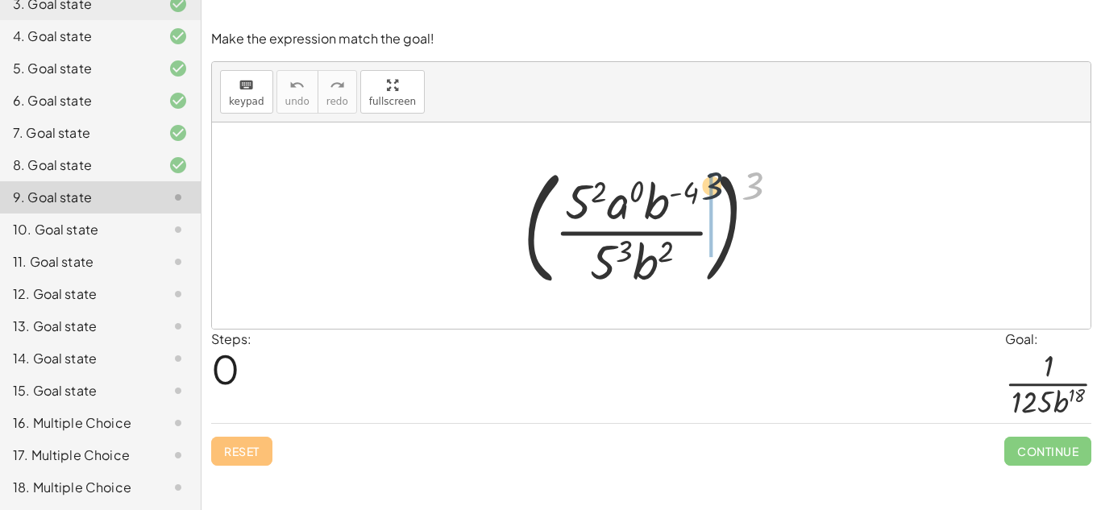
drag, startPoint x: 754, startPoint y: 196, endPoint x: 696, endPoint y: 196, distance: 58.0
click at [696, 196] on div at bounding box center [657, 226] width 285 height 134
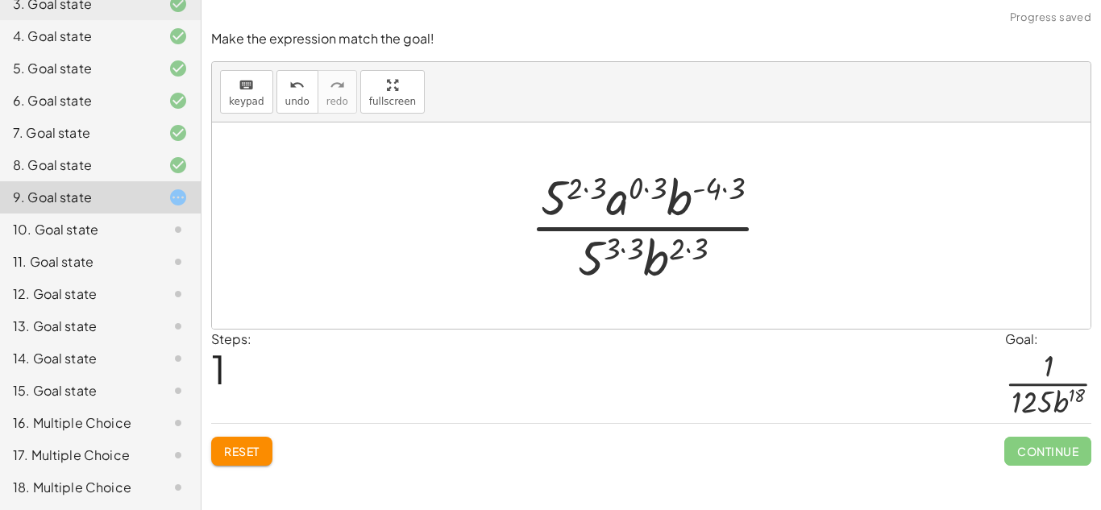
click at [597, 193] on div at bounding box center [656, 226] width 269 height 124
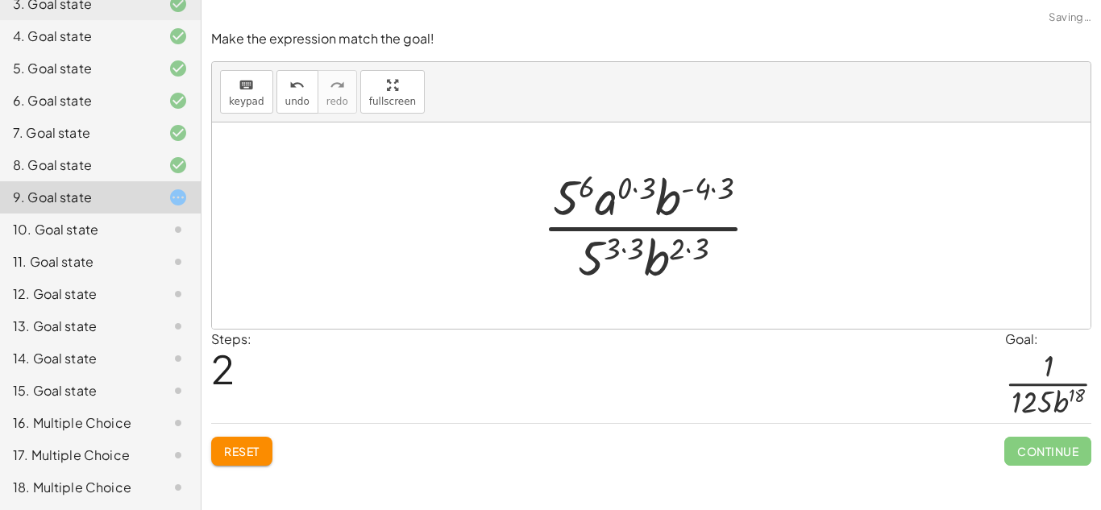
click at [651, 183] on div at bounding box center [657, 226] width 246 height 124
click at [690, 181] on div at bounding box center [657, 226] width 222 height 124
click at [719, 185] on div at bounding box center [657, 226] width 222 height 124
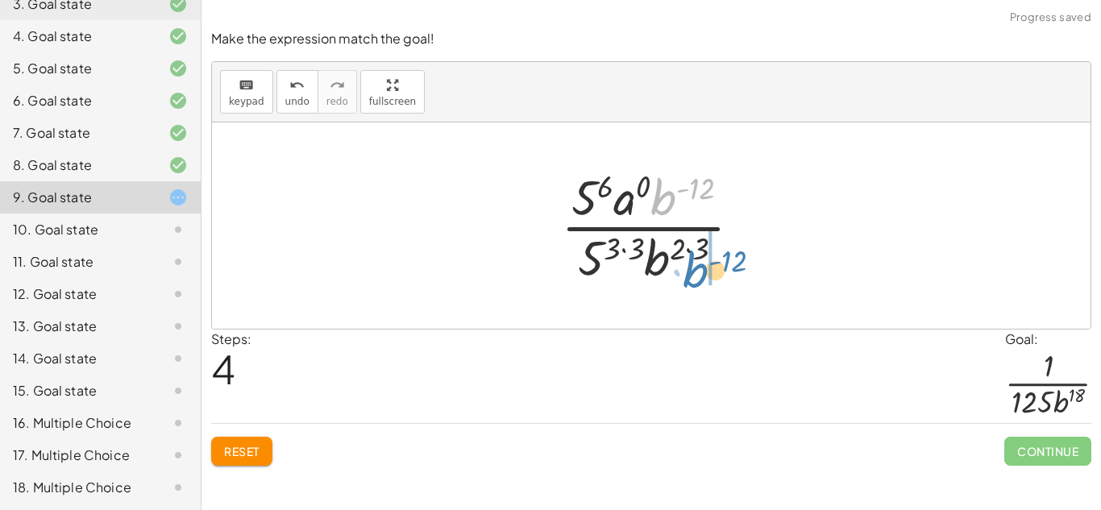
drag, startPoint x: 670, startPoint y: 198, endPoint x: 701, endPoint y: 271, distance: 79.1
click at [701, 271] on div at bounding box center [658, 226] width 210 height 124
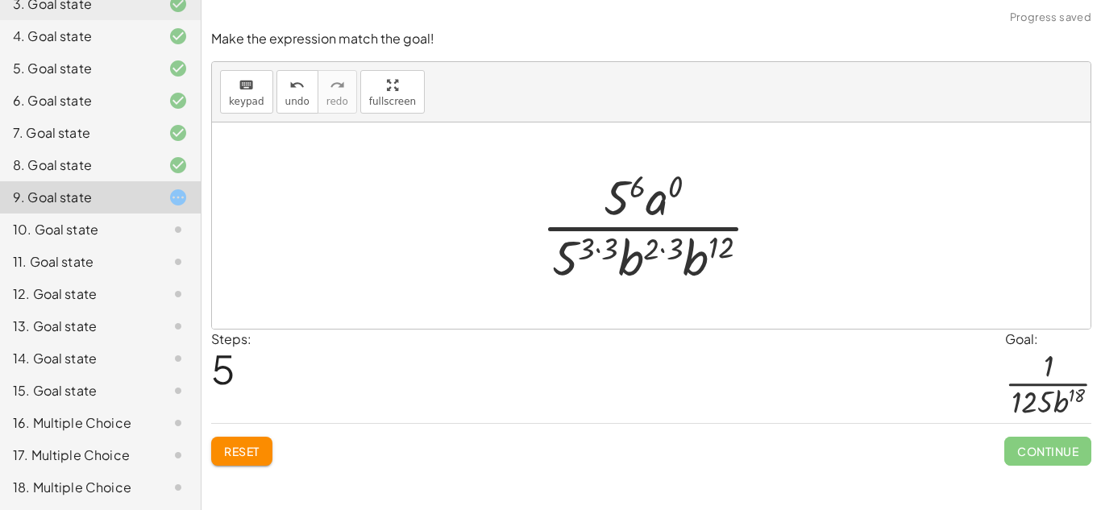
click at [667, 249] on div at bounding box center [657, 226] width 247 height 124
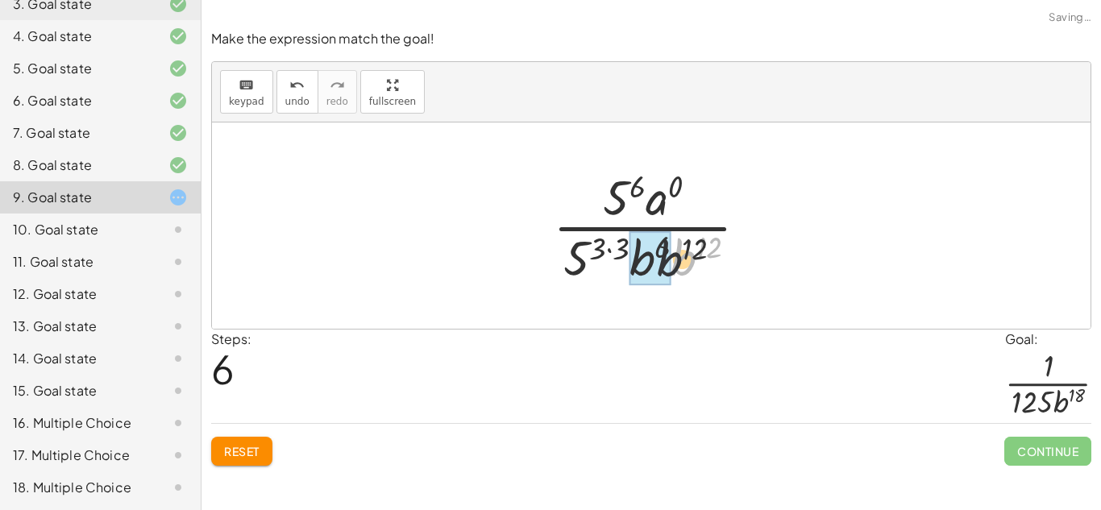
drag, startPoint x: 659, startPoint y: 259, endPoint x: 644, endPoint y: 260, distance: 15.3
drag, startPoint x: 717, startPoint y: 242, endPoint x: 679, endPoint y: 243, distance: 37.9
click at [679, 243] on div at bounding box center [657, 226] width 226 height 124
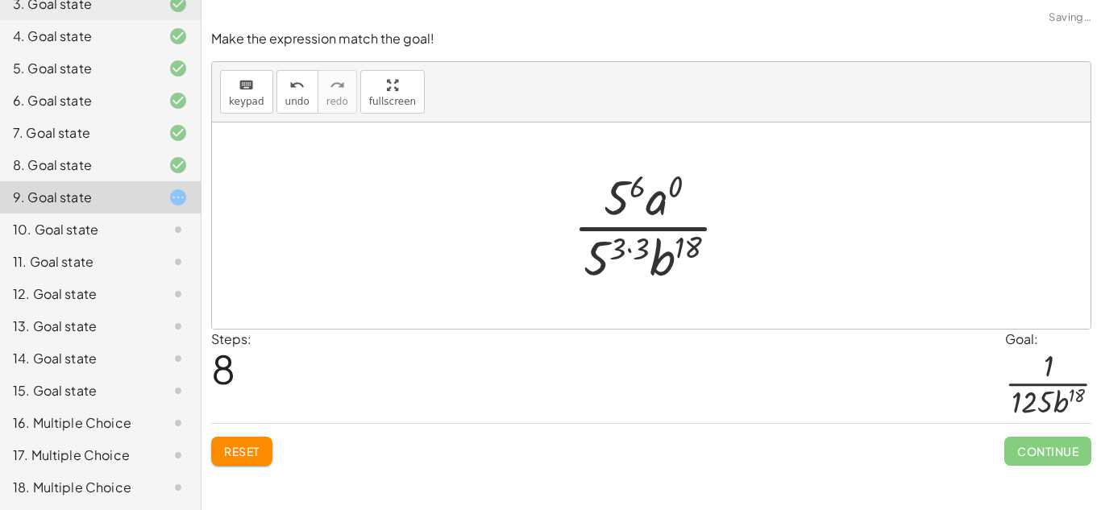
click at [642, 247] on div at bounding box center [657, 226] width 185 height 124
click at [618, 215] on div at bounding box center [657, 226] width 158 height 124
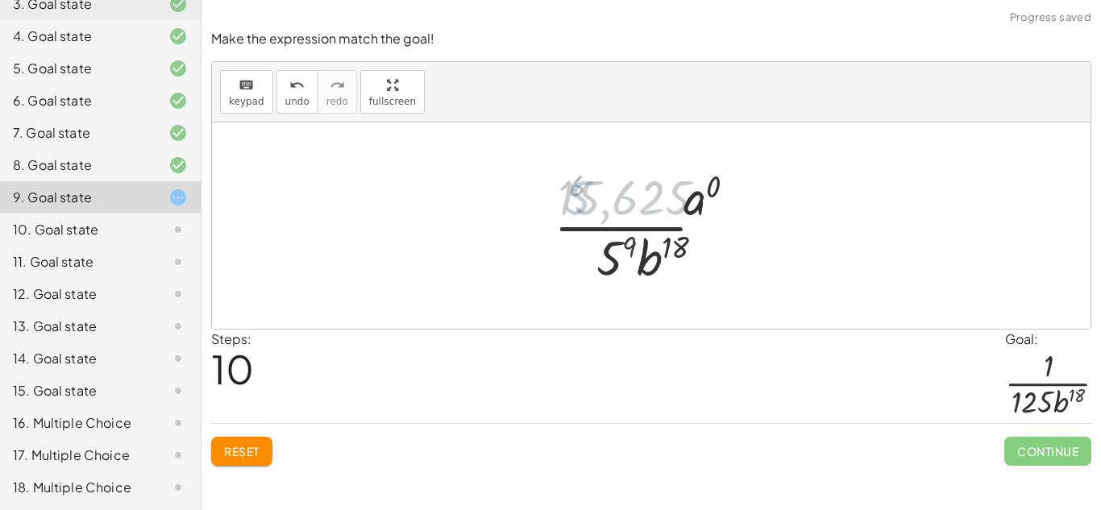
click at [618, 217] on div at bounding box center [656, 226] width 235 height 124
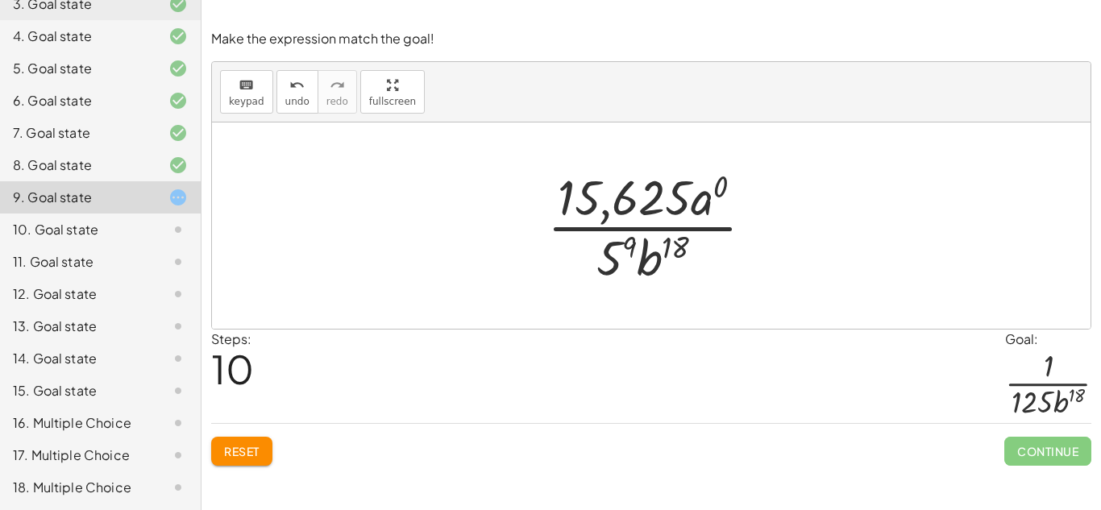
click at [285, 106] on span "undo" at bounding box center [297, 101] width 24 height 11
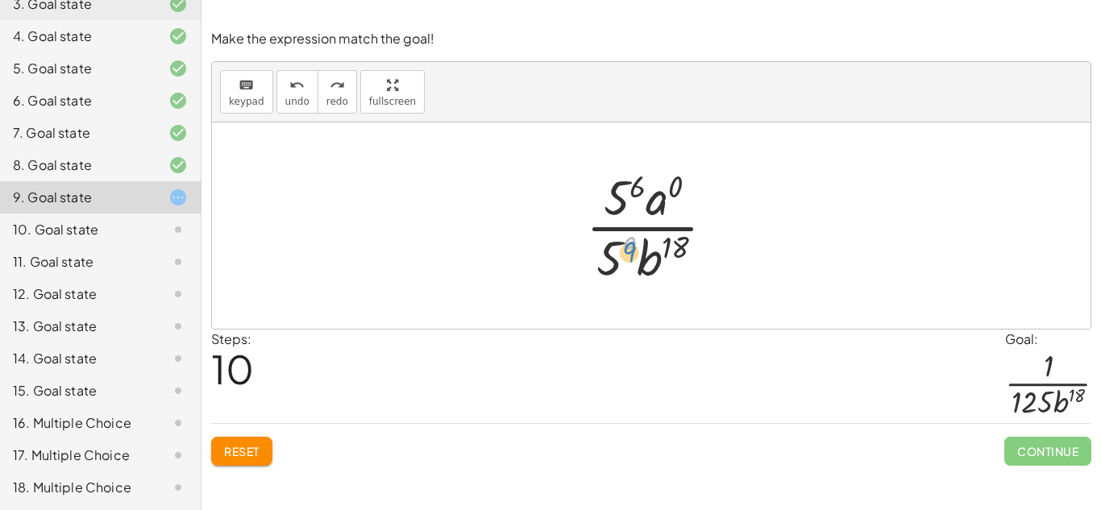
click at [626, 256] on div at bounding box center [657, 226] width 158 height 124
drag, startPoint x: 612, startPoint y: 257, endPoint x: 590, endPoint y: 191, distance: 69.6
click at [590, 191] on div at bounding box center [657, 226] width 158 height 124
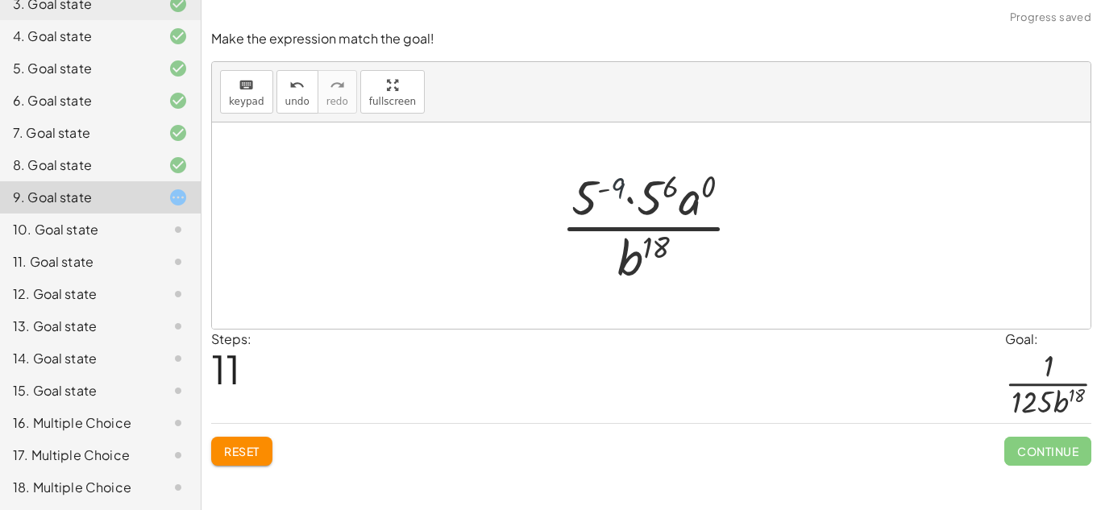
click at [613, 193] on div at bounding box center [658, 226] width 210 height 124
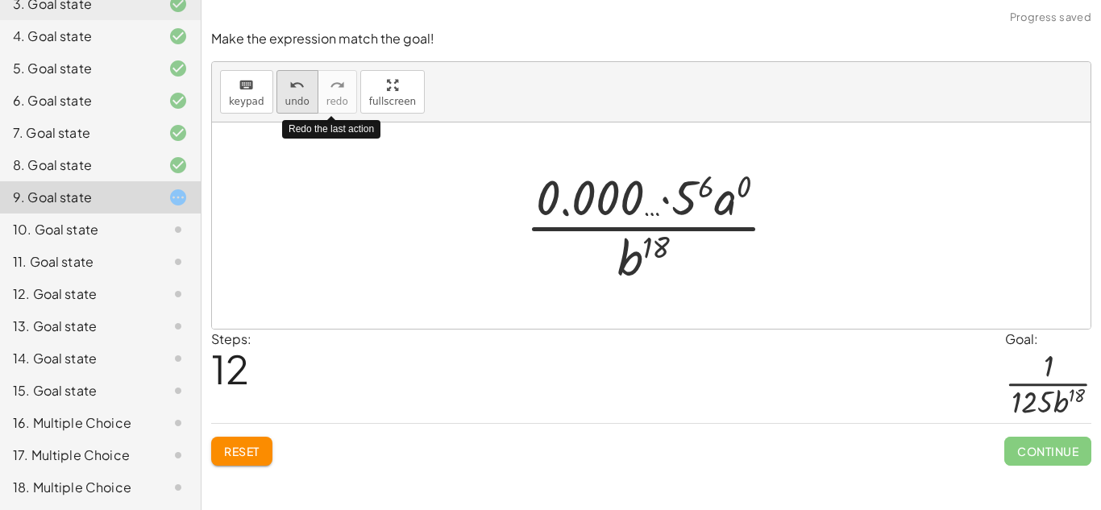
click at [300, 102] on span "undo" at bounding box center [297, 101] width 24 height 11
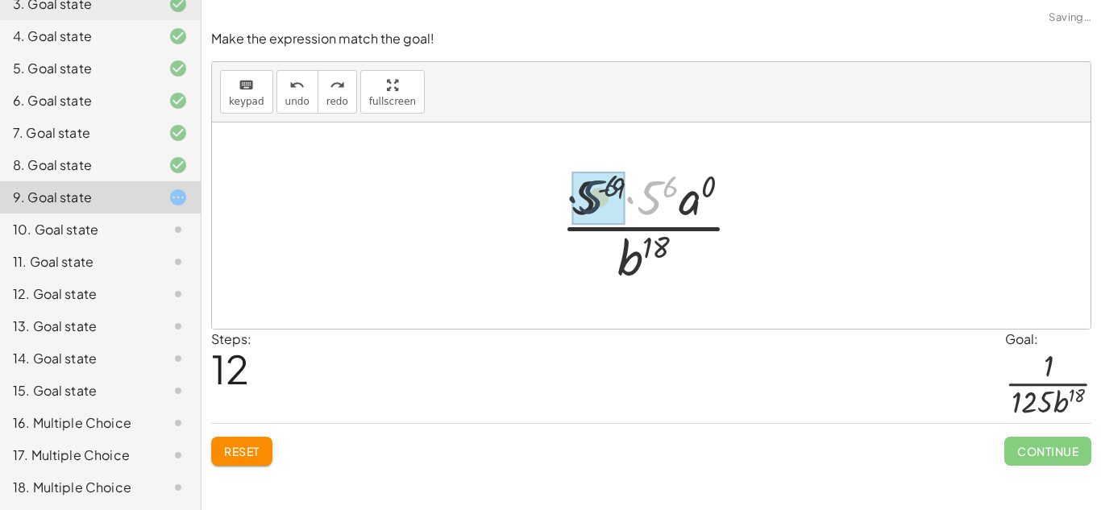
drag, startPoint x: 651, startPoint y: 189, endPoint x: 587, endPoint y: 188, distance: 64.5
drag, startPoint x: 622, startPoint y: 189, endPoint x: 589, endPoint y: 266, distance: 84.1
click at [589, 266] on div at bounding box center [657, 226] width 213 height 124
click at [558, 182] on div at bounding box center [657, 226] width 213 height 124
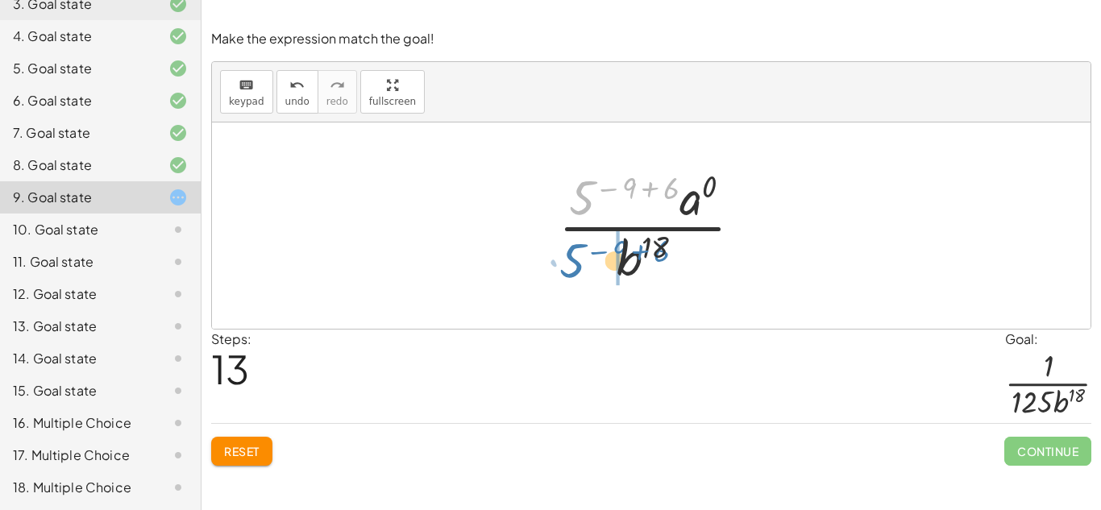
drag, startPoint x: 575, startPoint y: 191, endPoint x: 565, endPoint y: 255, distance: 64.4
click at [565, 255] on div at bounding box center [657, 226] width 213 height 124
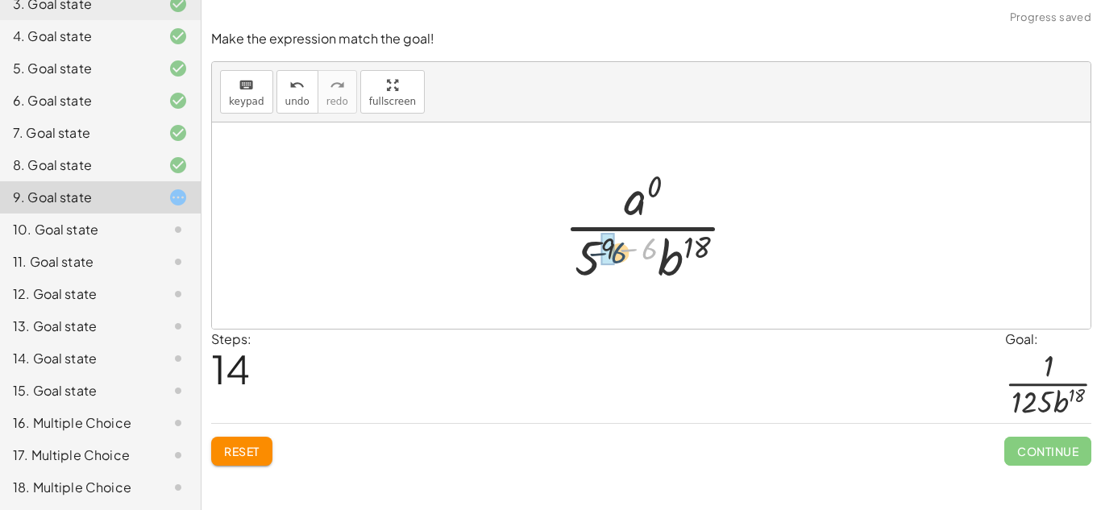
drag, startPoint x: 651, startPoint y: 242, endPoint x: 618, endPoint y: 247, distance: 33.4
click at [618, 247] on div at bounding box center [657, 226] width 202 height 124
click at [625, 249] on div at bounding box center [657, 226] width 160 height 124
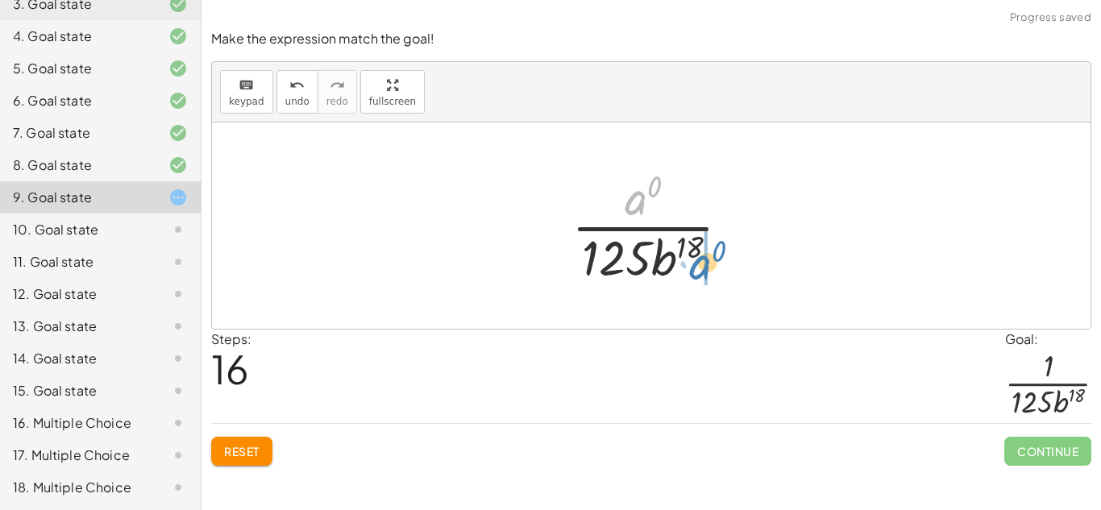
drag, startPoint x: 642, startPoint y: 205, endPoint x: 707, endPoint y: 269, distance: 91.2
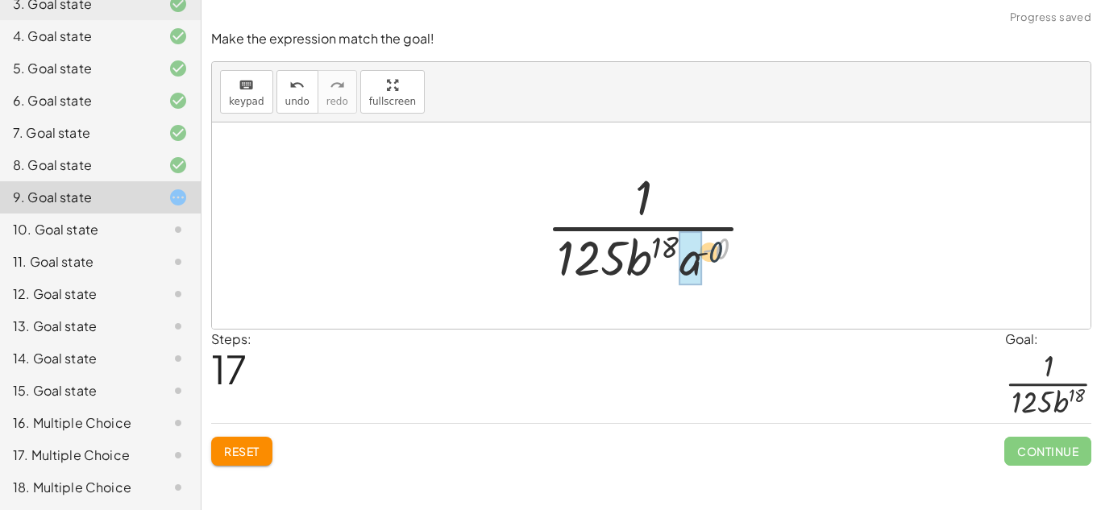
drag, startPoint x: 719, startPoint y: 251, endPoint x: 692, endPoint y: 265, distance: 30.3
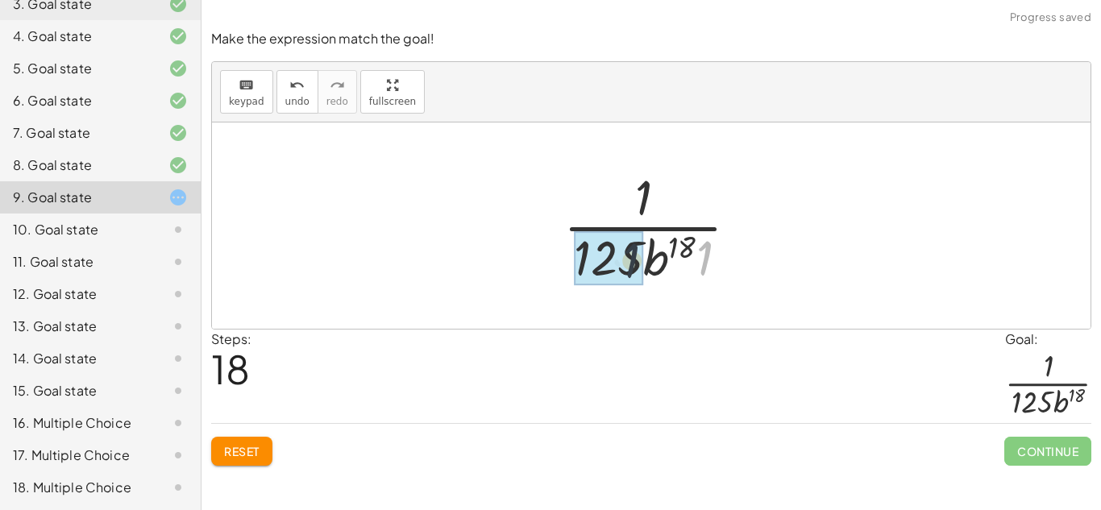
drag, startPoint x: 701, startPoint y: 265, endPoint x: 618, endPoint y: 269, distance: 83.1
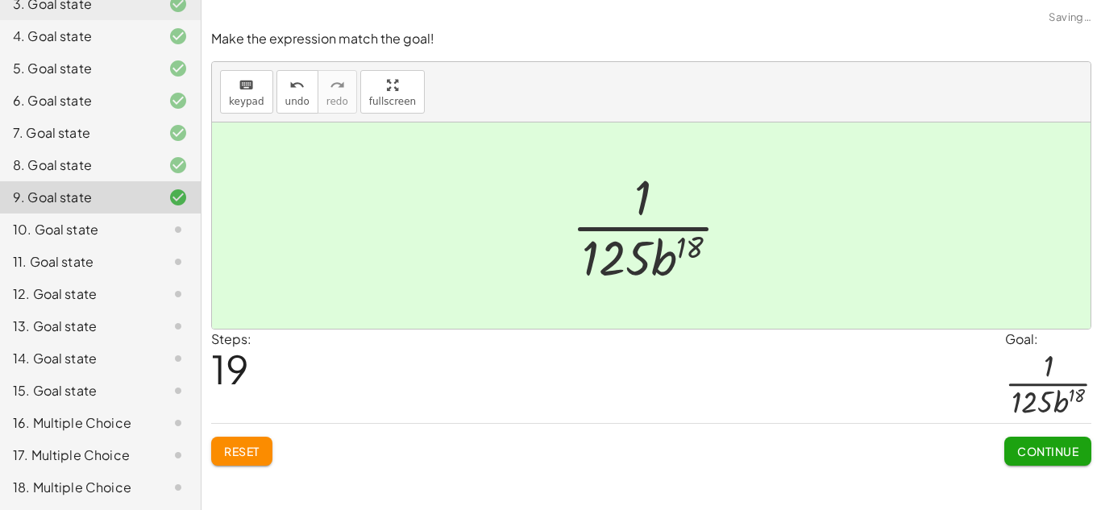
click at [1018, 452] on span "Continue" at bounding box center [1047, 451] width 61 height 15
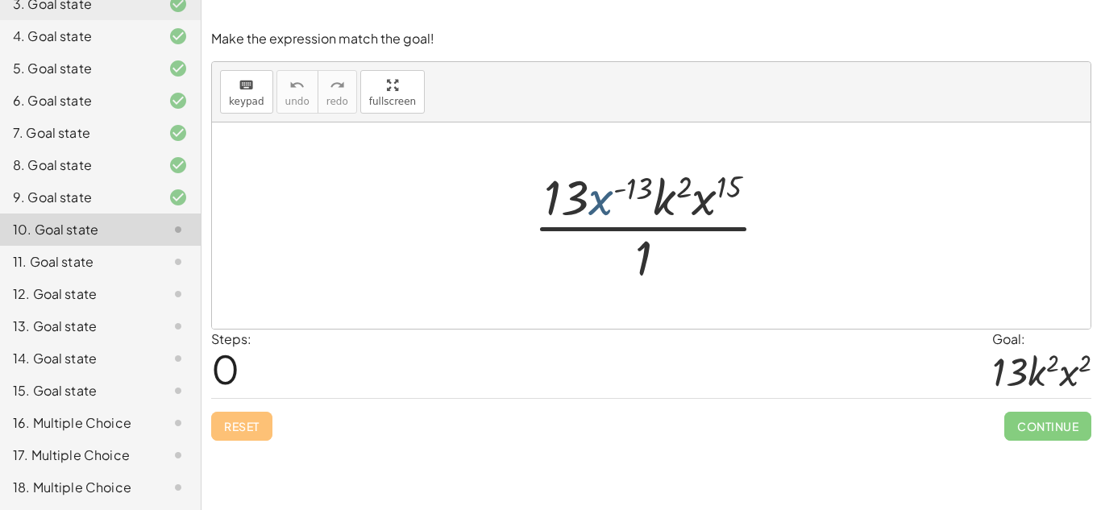
click at [608, 217] on div at bounding box center [658, 226] width 264 height 124
drag, startPoint x: 607, startPoint y: 217, endPoint x: 692, endPoint y: 276, distance: 103.1
click at [692, 276] on div at bounding box center [658, 226] width 264 height 124
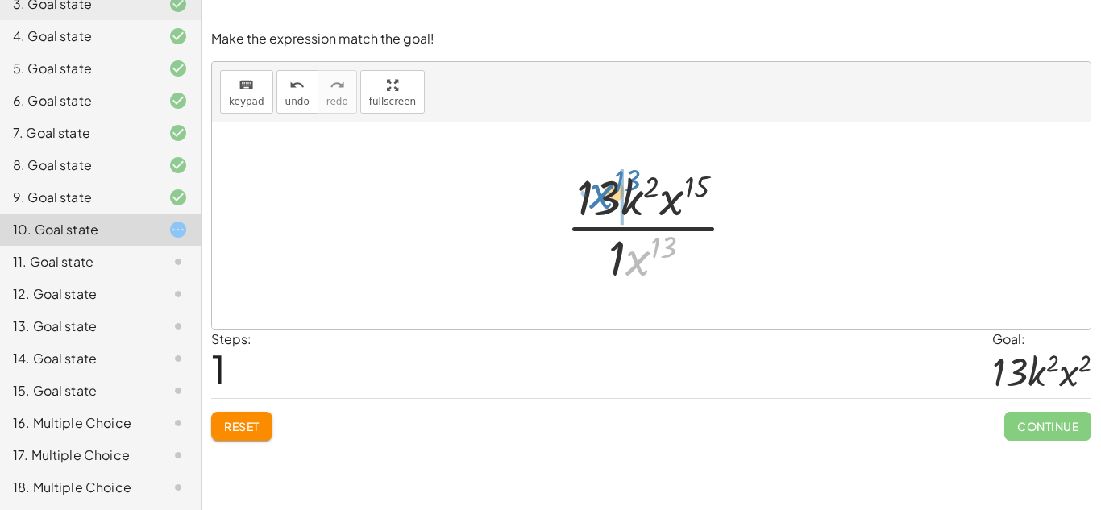
drag, startPoint x: 627, startPoint y: 260, endPoint x: 639, endPoint y: 202, distance: 58.5
click at [639, 202] on div at bounding box center [657, 226] width 199 height 124
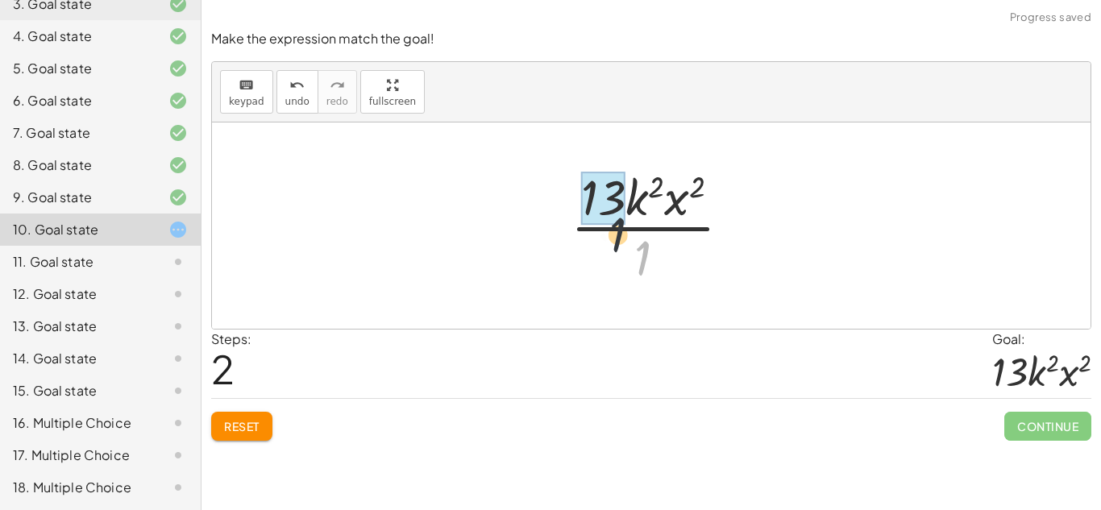
drag, startPoint x: 647, startPoint y: 250, endPoint x: 604, endPoint y: 209, distance: 59.9
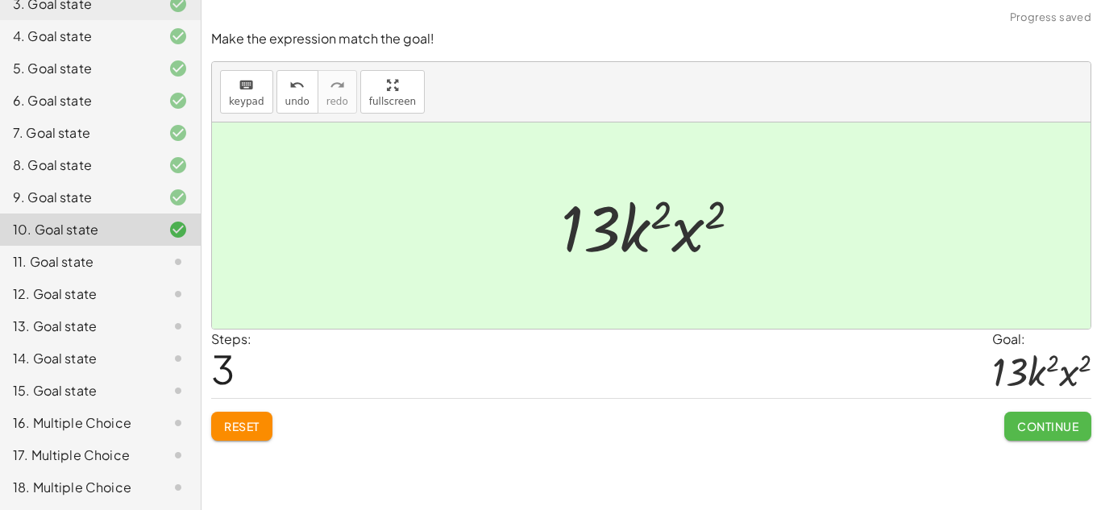
click at [1004, 422] on button "Continue" at bounding box center [1047, 426] width 87 height 29
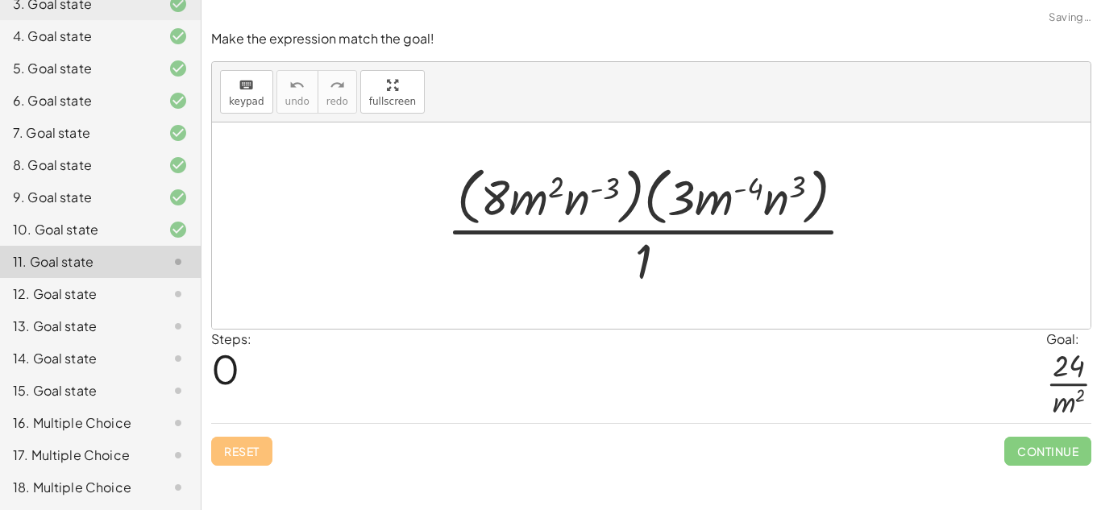
click at [605, 185] on div at bounding box center [657, 225] width 438 height 131
drag, startPoint x: 605, startPoint y: 185, endPoint x: 539, endPoint y: 181, distance: 66.2
click at [539, 181] on div at bounding box center [657, 225] width 438 height 131
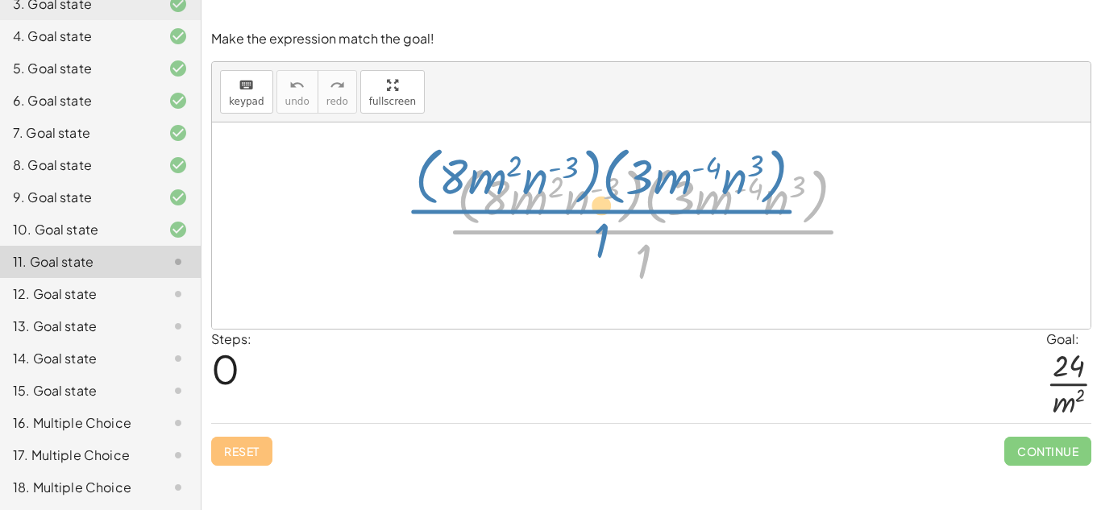
drag, startPoint x: 639, startPoint y: 242, endPoint x: 600, endPoint y: 224, distance: 42.6
click at [600, 224] on div at bounding box center [657, 225] width 438 height 131
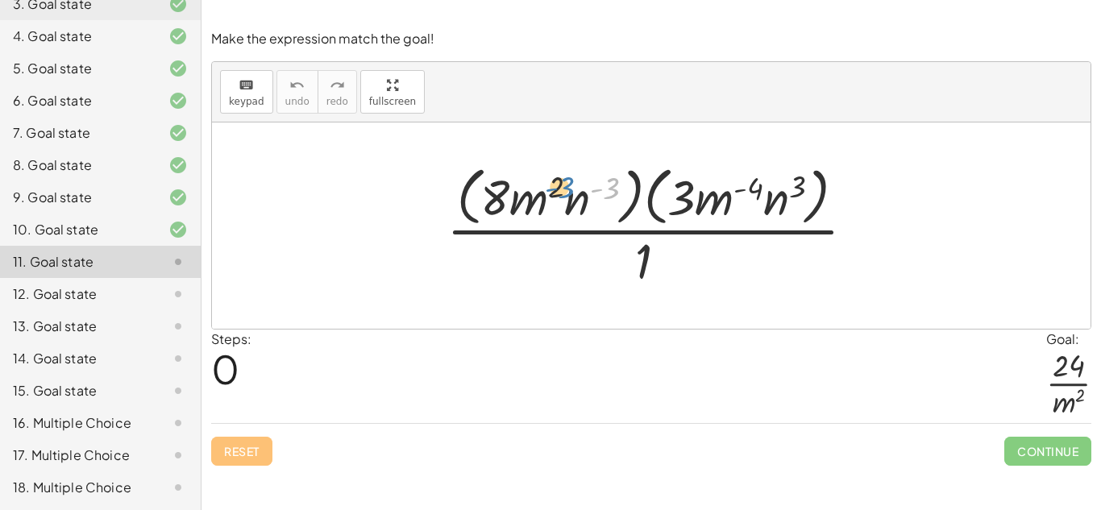
drag, startPoint x: 609, startPoint y: 198, endPoint x: 563, endPoint y: 197, distance: 45.1
click at [563, 197] on div at bounding box center [657, 225] width 438 height 131
click at [634, 185] on div at bounding box center [657, 225] width 438 height 131
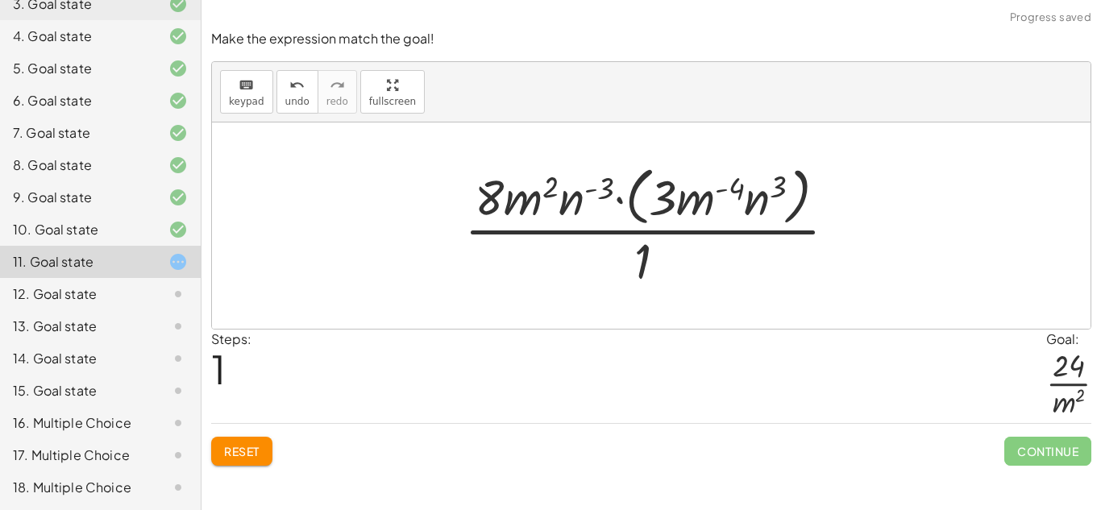
click at [631, 185] on div at bounding box center [656, 225] width 401 height 131
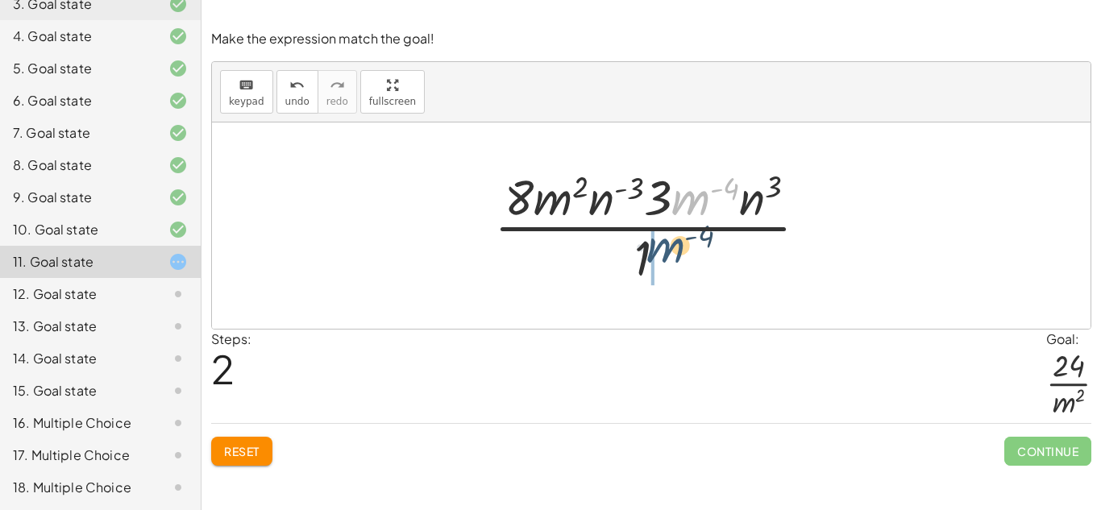
drag, startPoint x: 689, startPoint y: 202, endPoint x: 658, endPoint y: 267, distance: 72.5
click at [658, 267] on div at bounding box center [657, 226] width 343 height 124
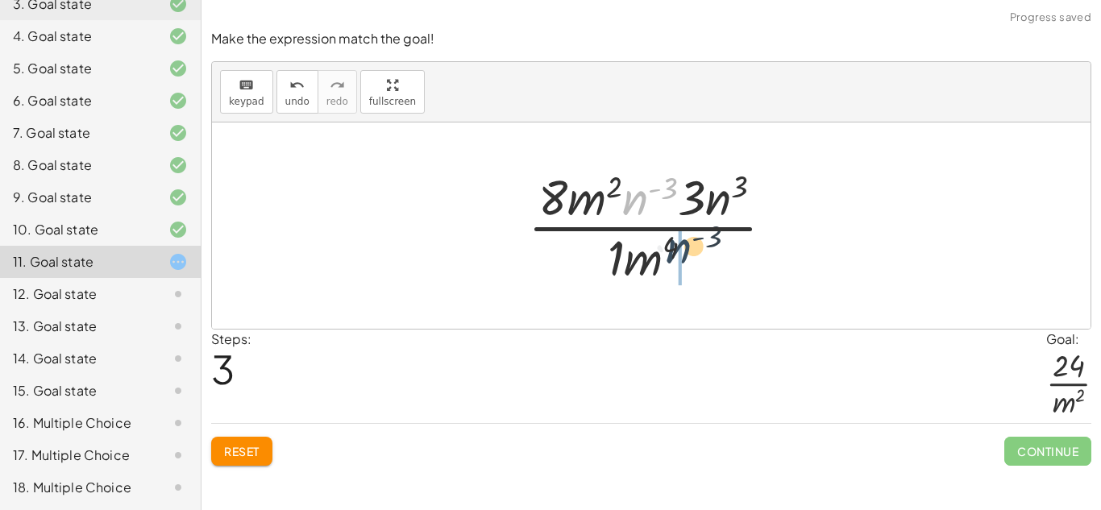
drag, startPoint x: 643, startPoint y: 193, endPoint x: 696, endPoint y: 264, distance: 88.7
click at [696, 264] on div at bounding box center [657, 226] width 275 height 124
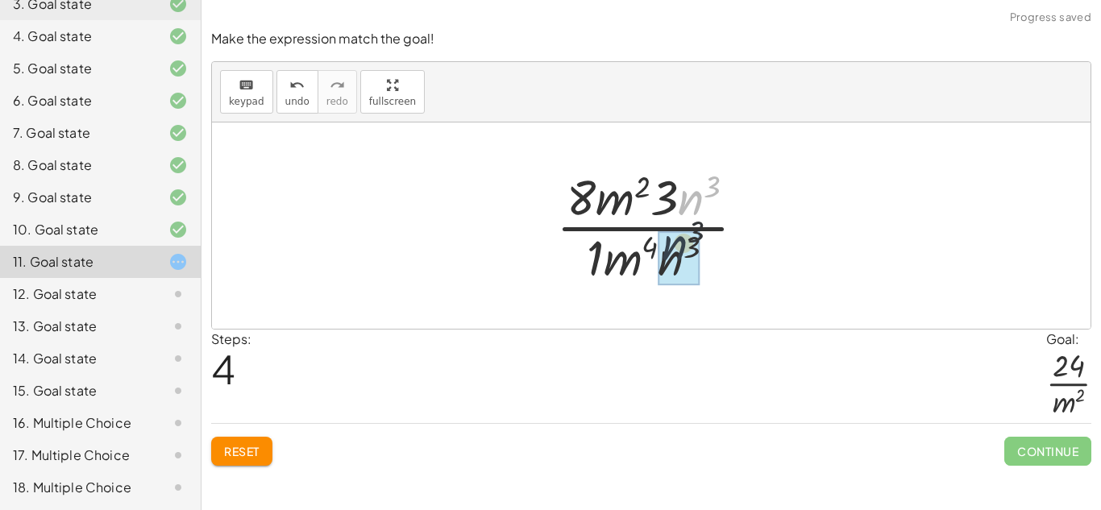
drag, startPoint x: 695, startPoint y: 218, endPoint x: 675, endPoint y: 268, distance: 53.6
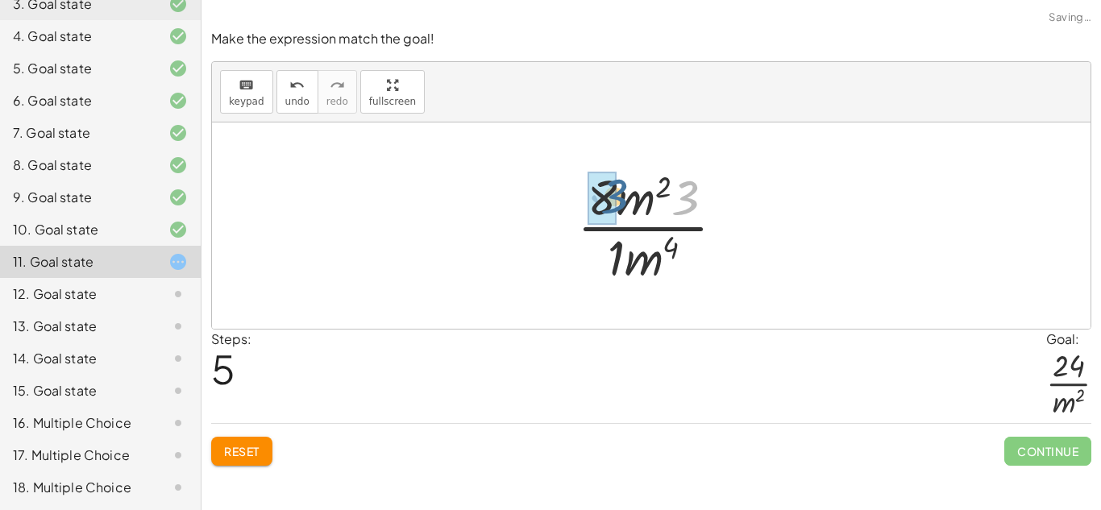
drag, startPoint x: 680, startPoint y: 206, endPoint x: 605, endPoint y: 205, distance: 75.0
click at [652, 197] on div at bounding box center [657, 226] width 173 height 124
drag, startPoint x: 616, startPoint y: 251, endPoint x: 608, endPoint y: 187, distance: 64.2
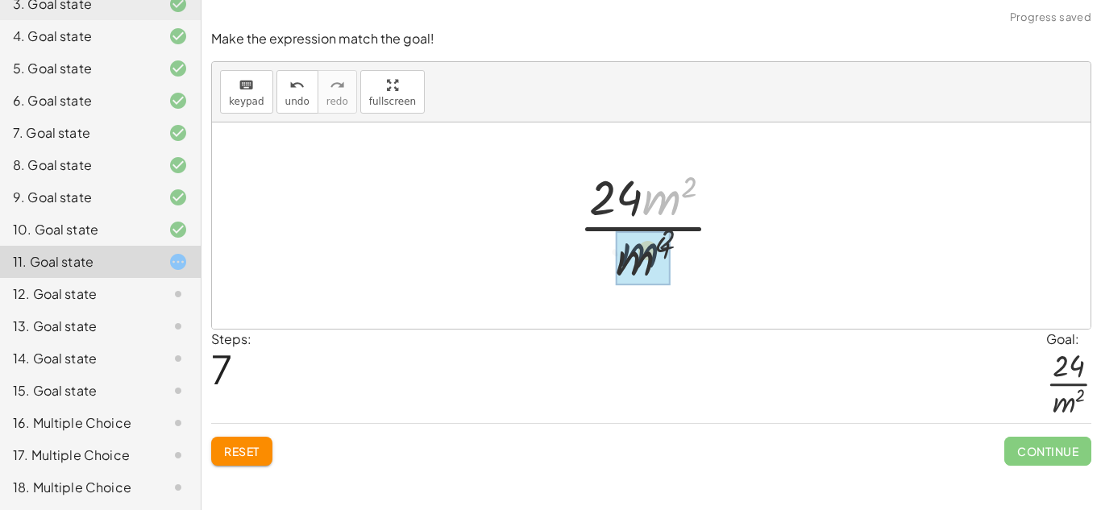
drag, startPoint x: 667, startPoint y: 202, endPoint x: 642, endPoint y: 264, distance: 66.9
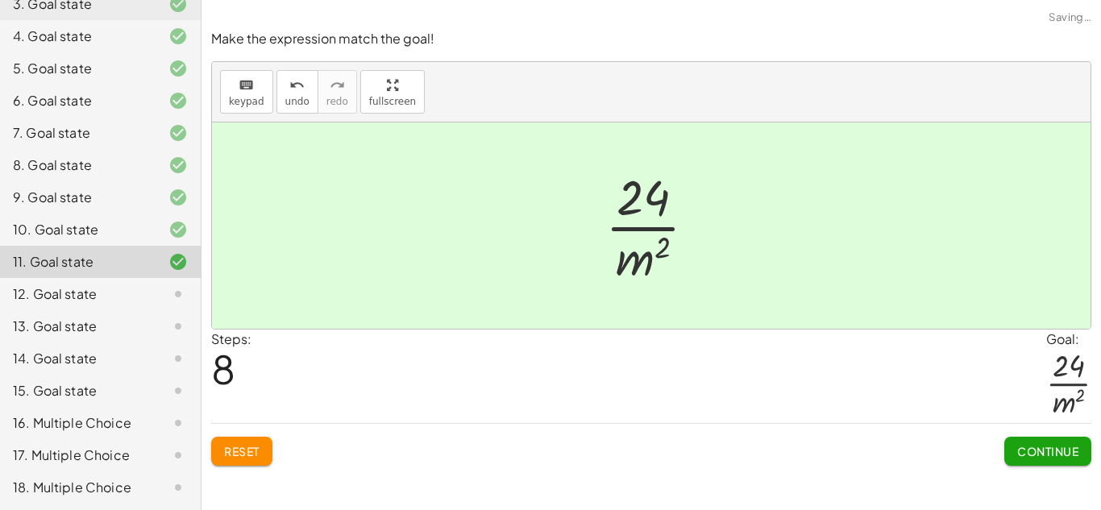
click at [1034, 443] on button "Continue" at bounding box center [1047, 451] width 87 height 29
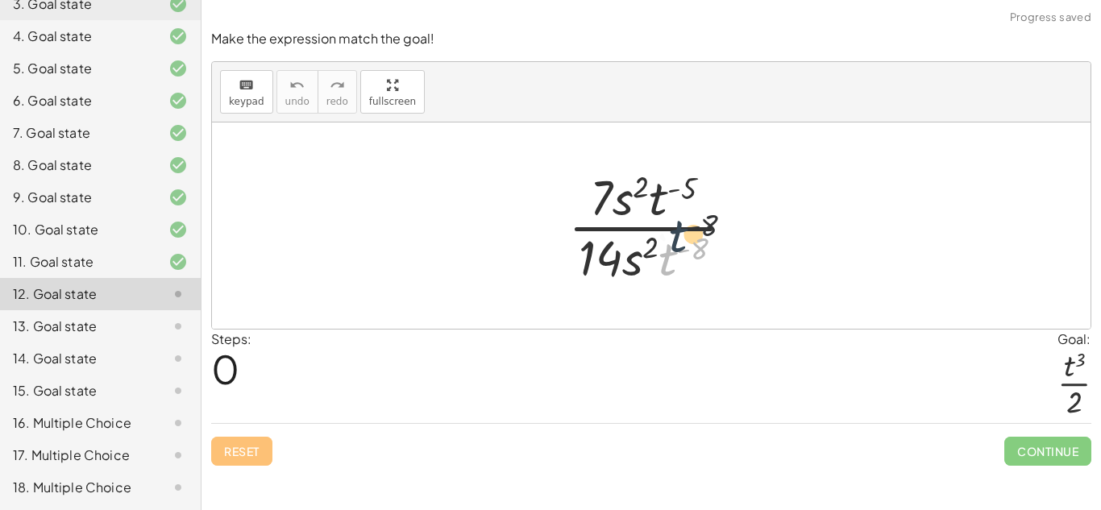
drag, startPoint x: 661, startPoint y: 274, endPoint x: 672, endPoint y: 247, distance: 28.9
click at [672, 247] on div at bounding box center [657, 226] width 195 height 124
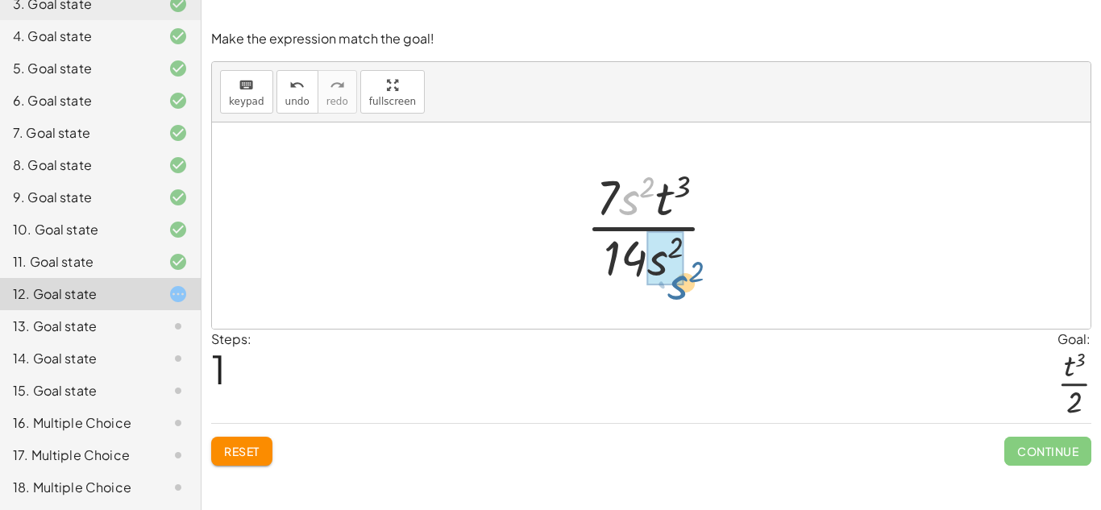
drag, startPoint x: 627, startPoint y: 201, endPoint x: 674, endPoint y: 285, distance: 96.0
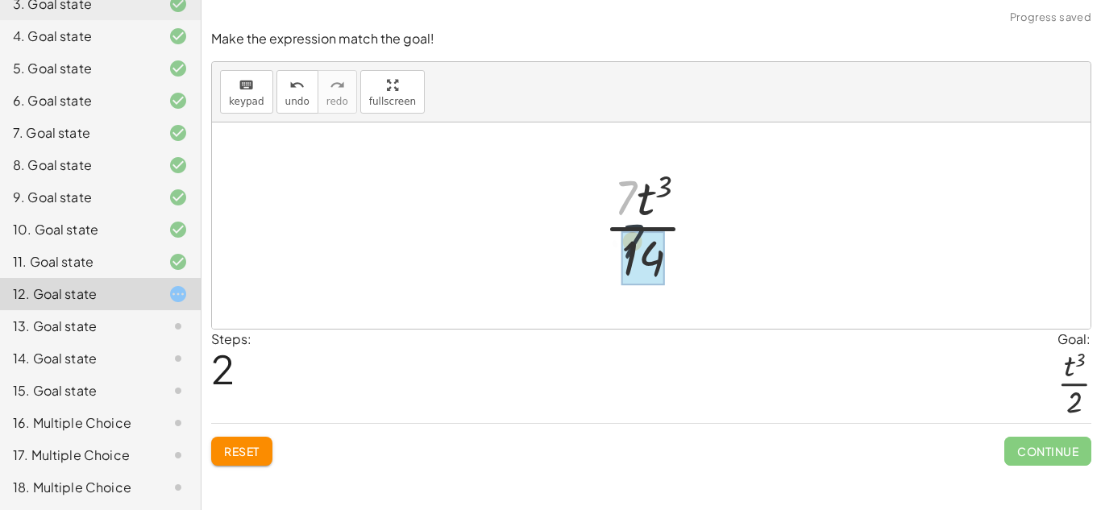
drag, startPoint x: 619, startPoint y: 206, endPoint x: 627, endPoint y: 260, distance: 55.4
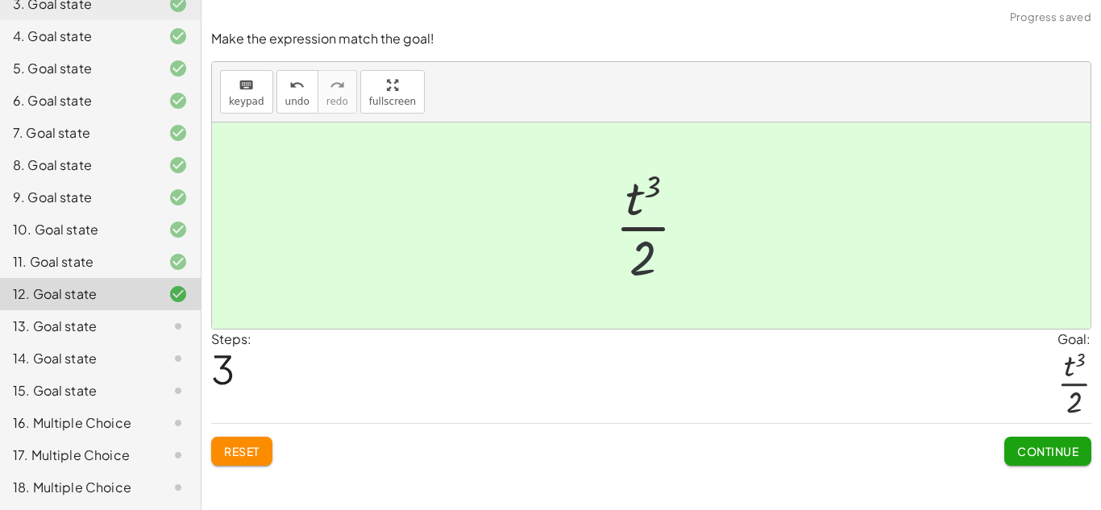
click at [640, 264] on div at bounding box center [657, 226] width 101 height 124
click at [1007, 434] on div "Continue" at bounding box center [1047, 445] width 87 height 42
click at [1017, 445] on span "Continue" at bounding box center [1047, 451] width 61 height 15
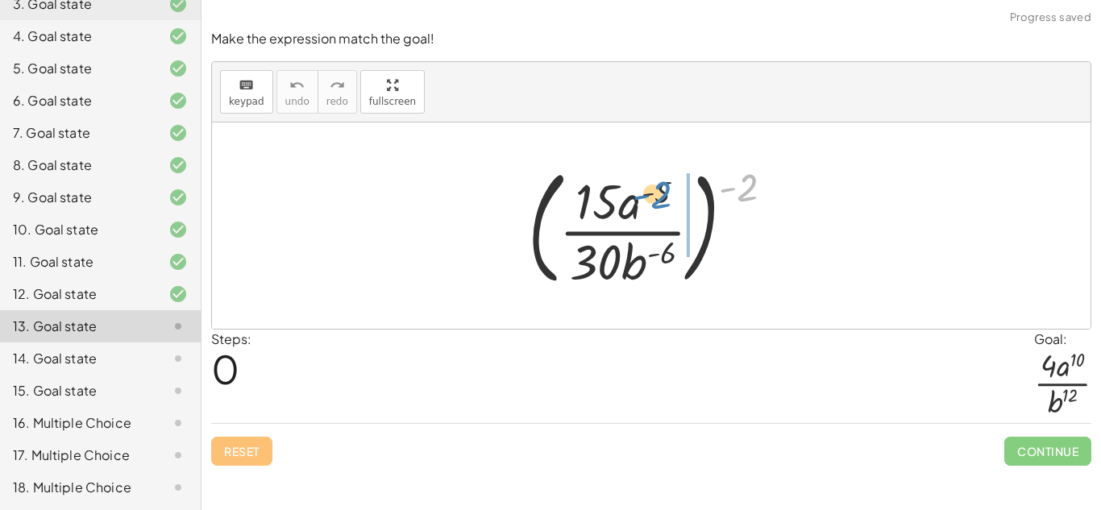
drag, startPoint x: 750, startPoint y: 185, endPoint x: 659, endPoint y: 195, distance: 91.6
click at [659, 195] on div at bounding box center [657, 226] width 275 height 134
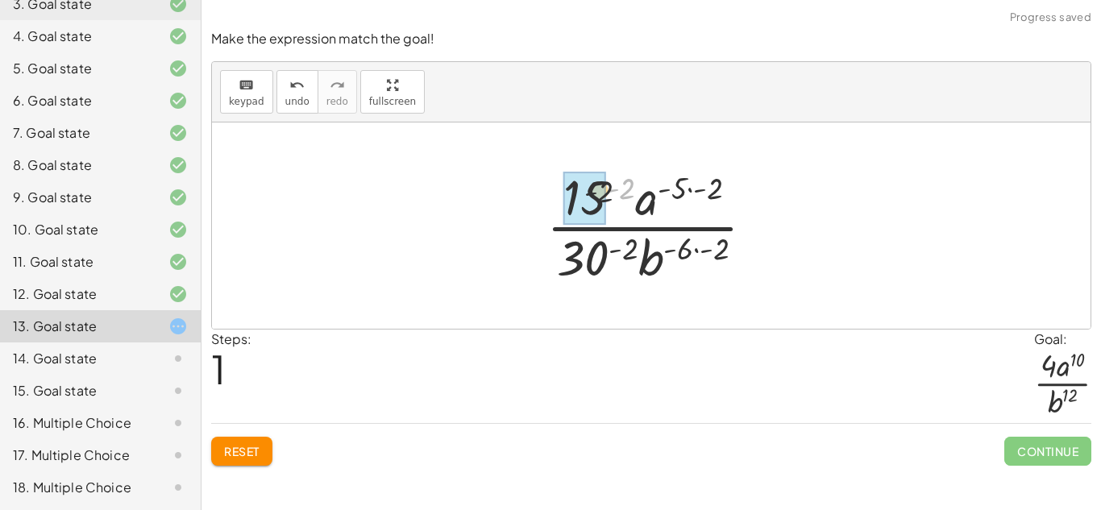
drag, startPoint x: 624, startPoint y: 193, endPoint x: 592, endPoint y: 197, distance: 32.6
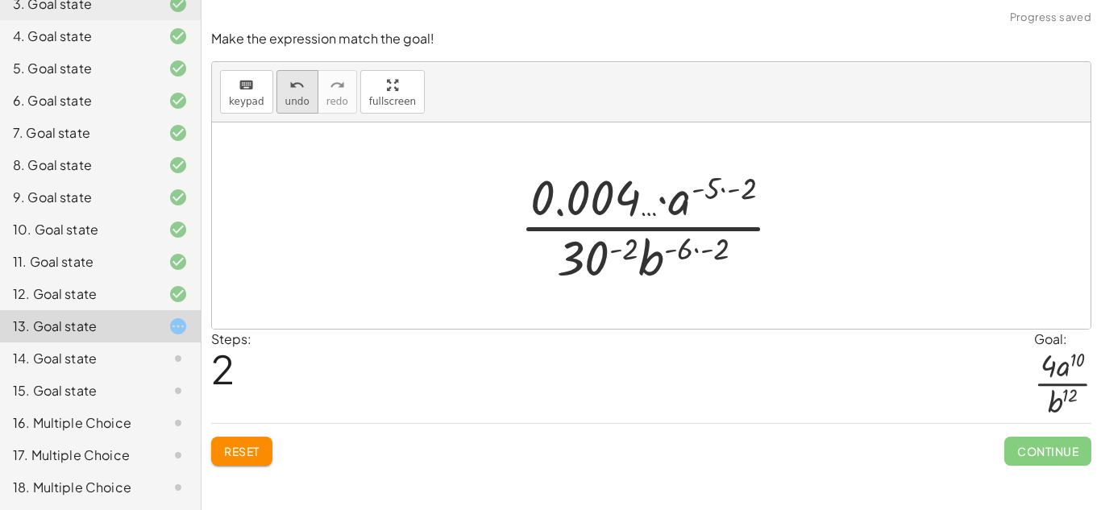
click at [285, 89] on div "undo" at bounding box center [297, 84] width 24 height 19
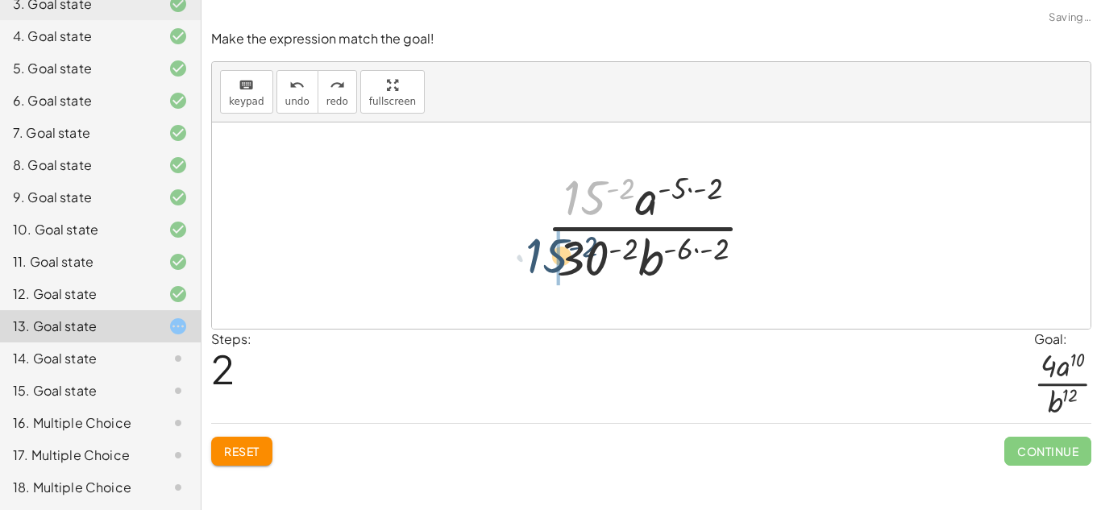
drag, startPoint x: 580, startPoint y: 191, endPoint x: 540, endPoint y: 260, distance: 79.5
click at [540, 260] on div at bounding box center [656, 226] width 237 height 124
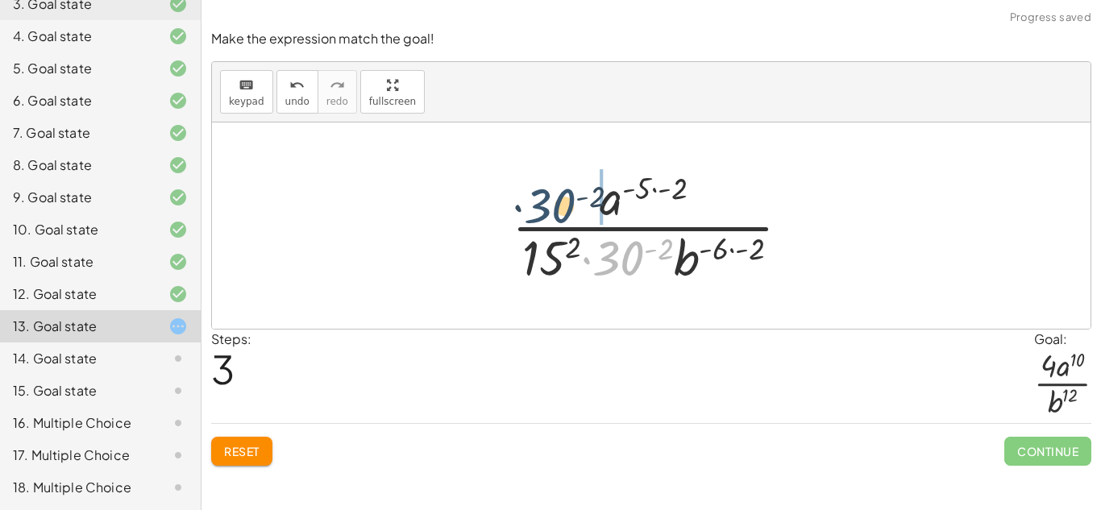
drag, startPoint x: 626, startPoint y: 258, endPoint x: 557, endPoint y: 206, distance: 86.9
click at [557, 206] on div at bounding box center [657, 226] width 307 height 124
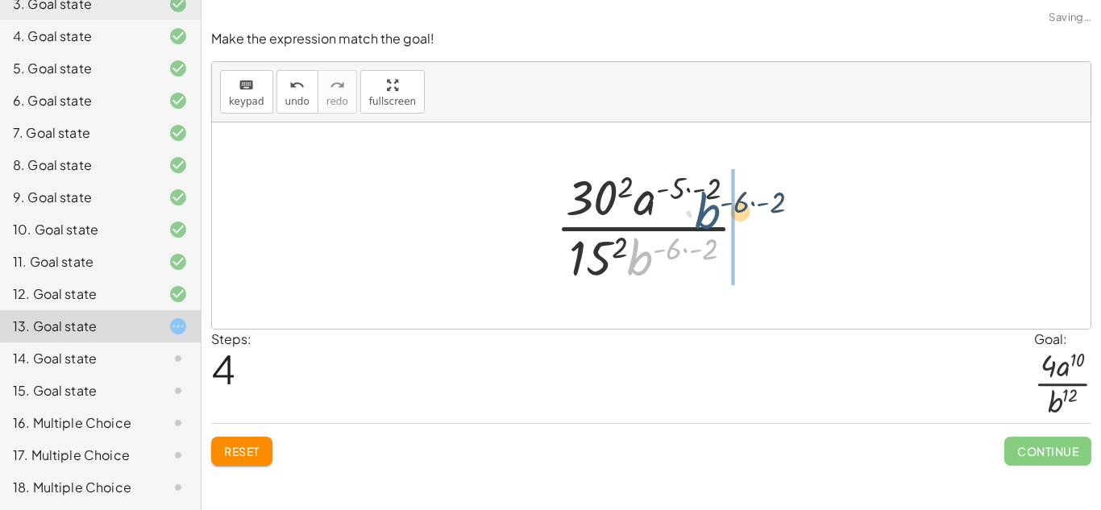
drag, startPoint x: 642, startPoint y: 254, endPoint x: 720, endPoint y: 203, distance: 93.2
click at [720, 203] on div at bounding box center [657, 226] width 221 height 124
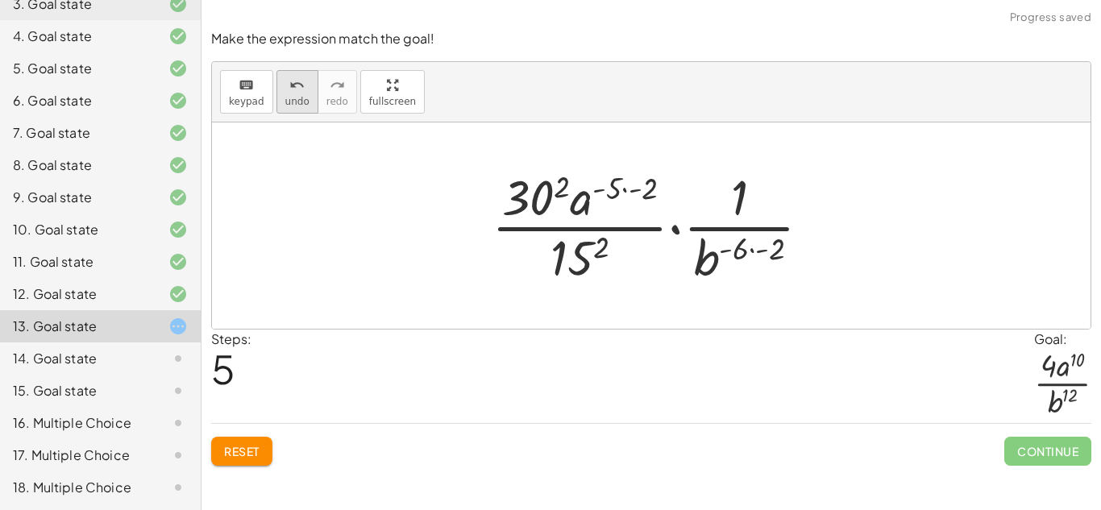
click at [278, 81] on button "undo undo" at bounding box center [297, 92] width 42 height 44
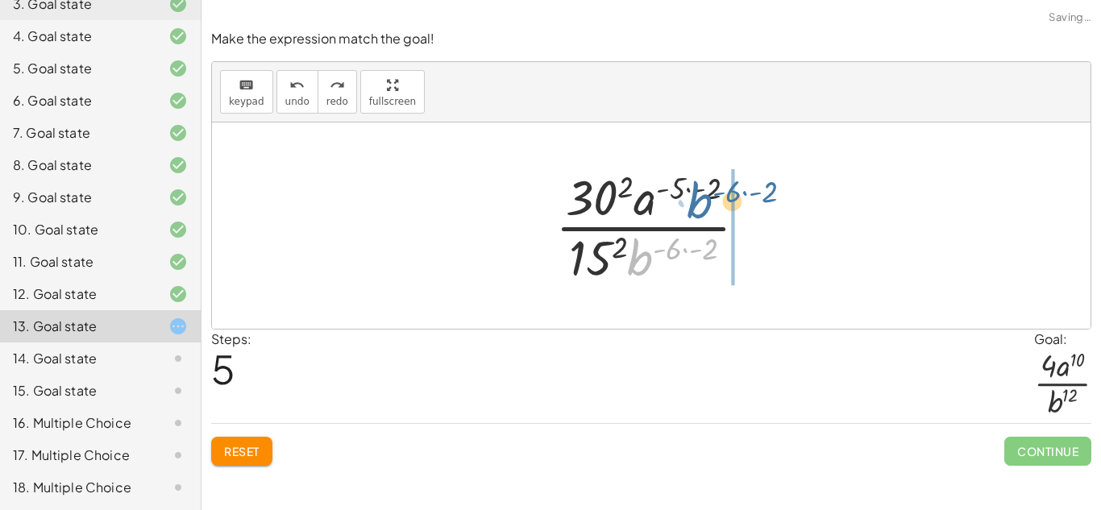
drag, startPoint x: 643, startPoint y: 256, endPoint x: 714, endPoint y: 190, distance: 97.0
click at [714, 190] on div at bounding box center [657, 226] width 221 height 124
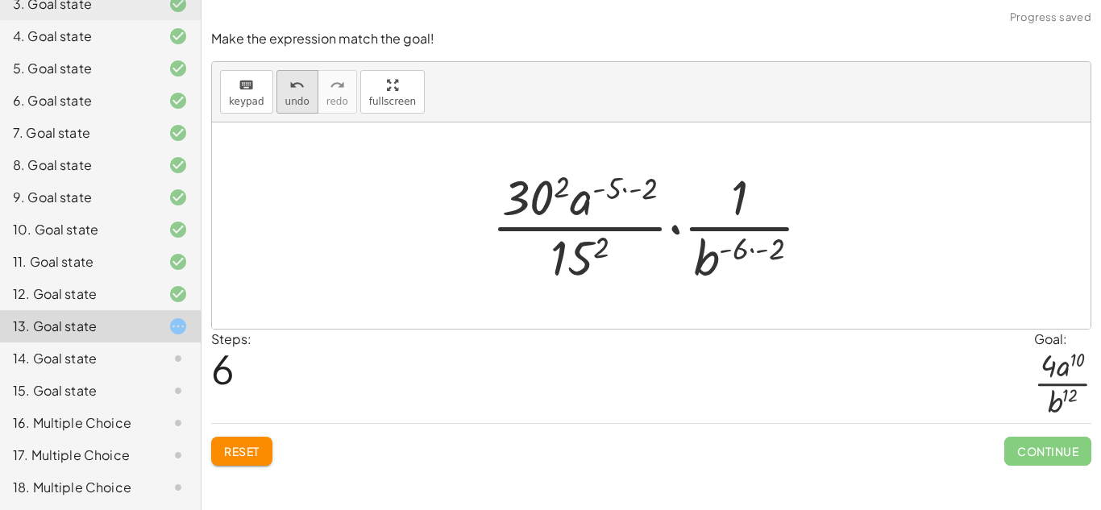
click at [306, 82] on button "undo undo" at bounding box center [297, 92] width 42 height 44
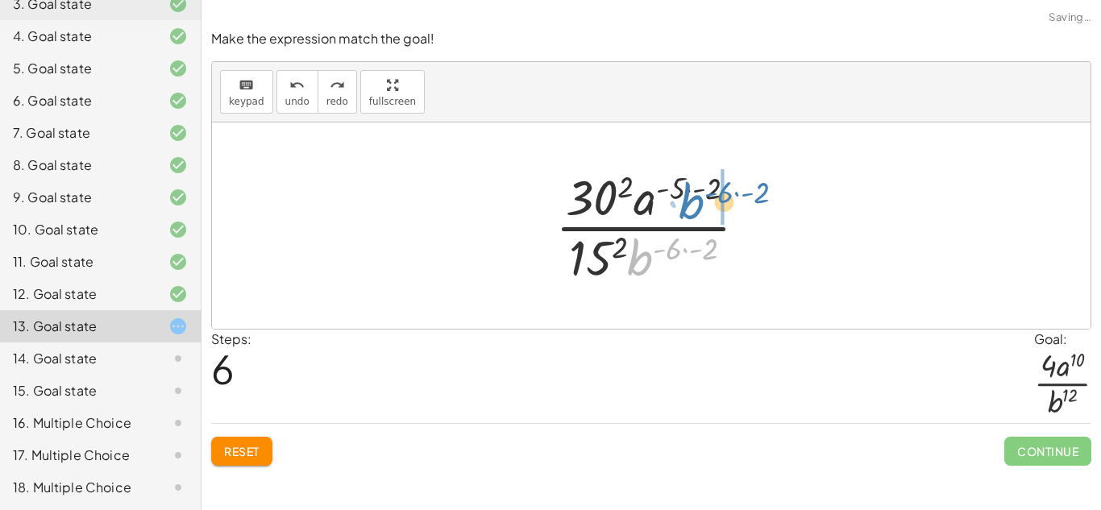
drag, startPoint x: 631, startPoint y: 242, endPoint x: 683, endPoint y: 185, distance: 76.4
click at [683, 185] on div at bounding box center [657, 226] width 221 height 124
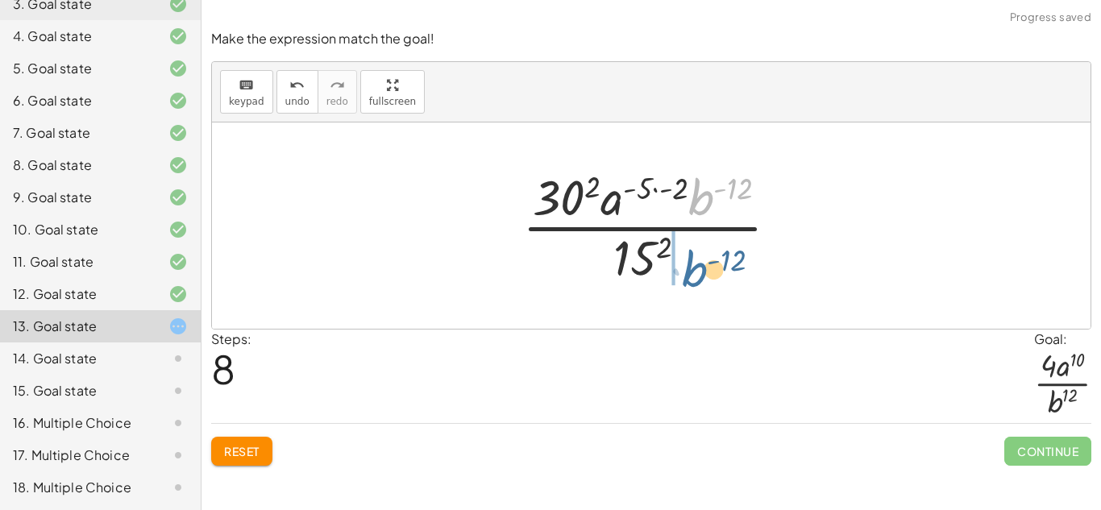
drag, startPoint x: 700, startPoint y: 197, endPoint x: 692, endPoint y: 283, distance: 85.9
click at [692, 283] on div at bounding box center [656, 226] width 285 height 124
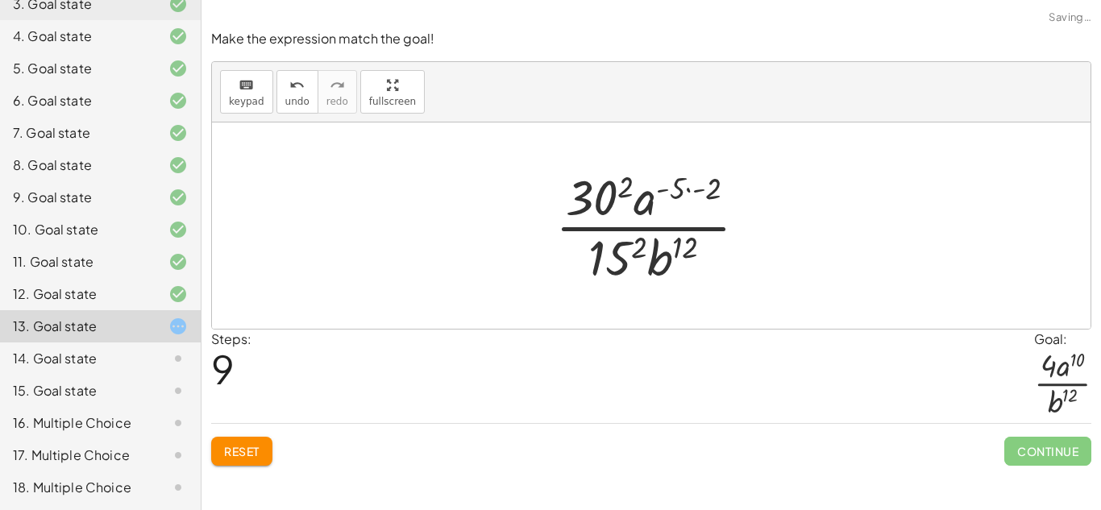
click at [714, 183] on div at bounding box center [657, 226] width 221 height 124
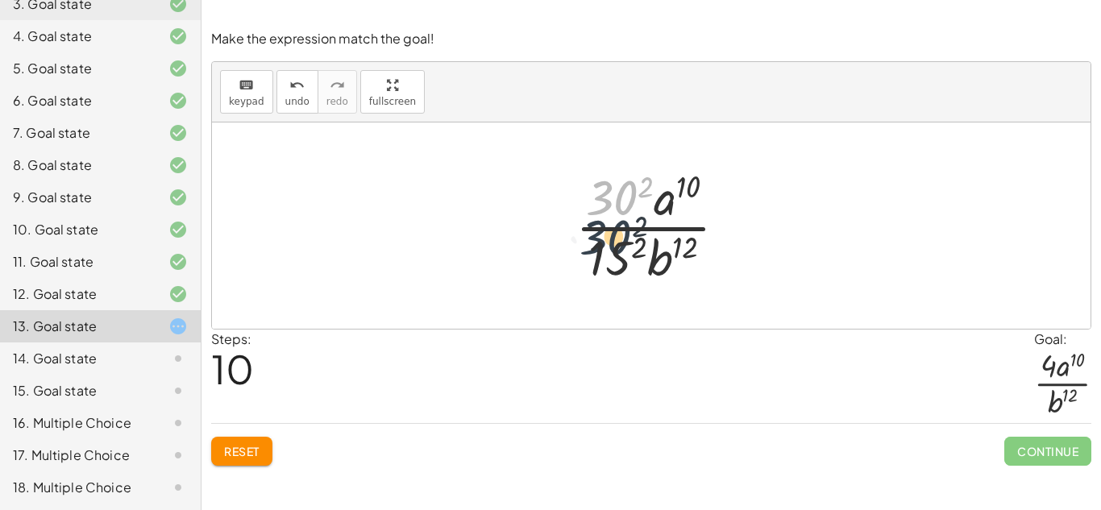
drag, startPoint x: 610, startPoint y: 210, endPoint x: 603, endPoint y: 251, distance: 41.7
click at [603, 251] on div at bounding box center [657, 226] width 181 height 124
drag, startPoint x: 606, startPoint y: 217, endPoint x: 613, endPoint y: 268, distance: 52.1
click at [613, 268] on div at bounding box center [657, 226] width 181 height 124
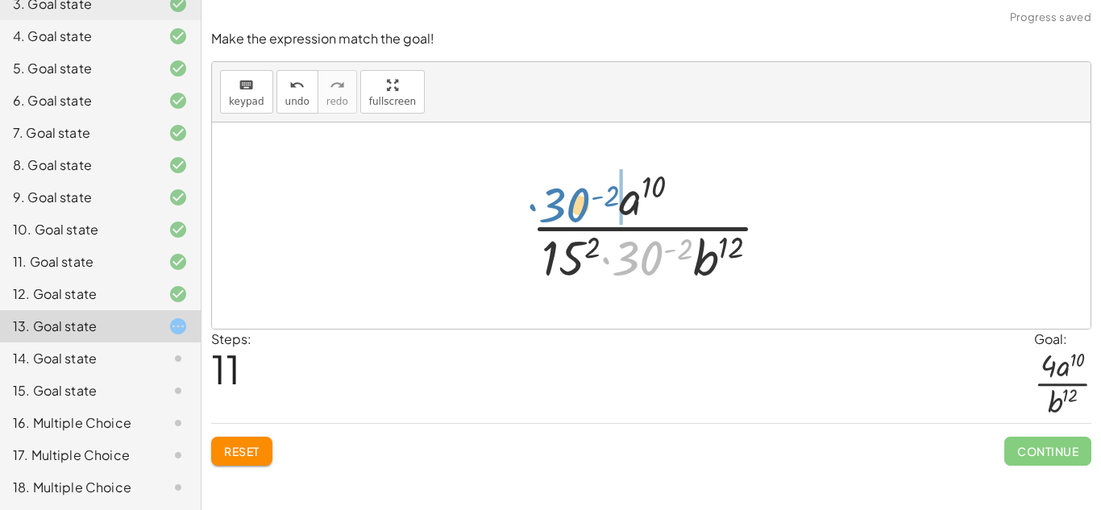
drag, startPoint x: 646, startPoint y: 253, endPoint x: 576, endPoint y: 197, distance: 90.0
click at [576, 197] on div at bounding box center [657, 226] width 268 height 124
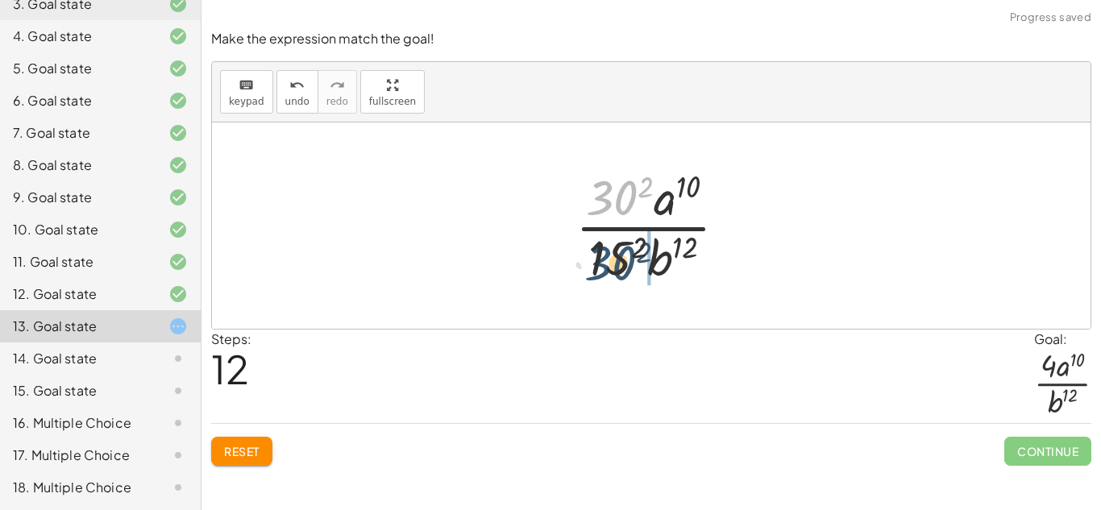
drag, startPoint x: 597, startPoint y: 189, endPoint x: 596, endPoint y: 255, distance: 66.1
click at [596, 255] on div at bounding box center [657, 226] width 181 height 124
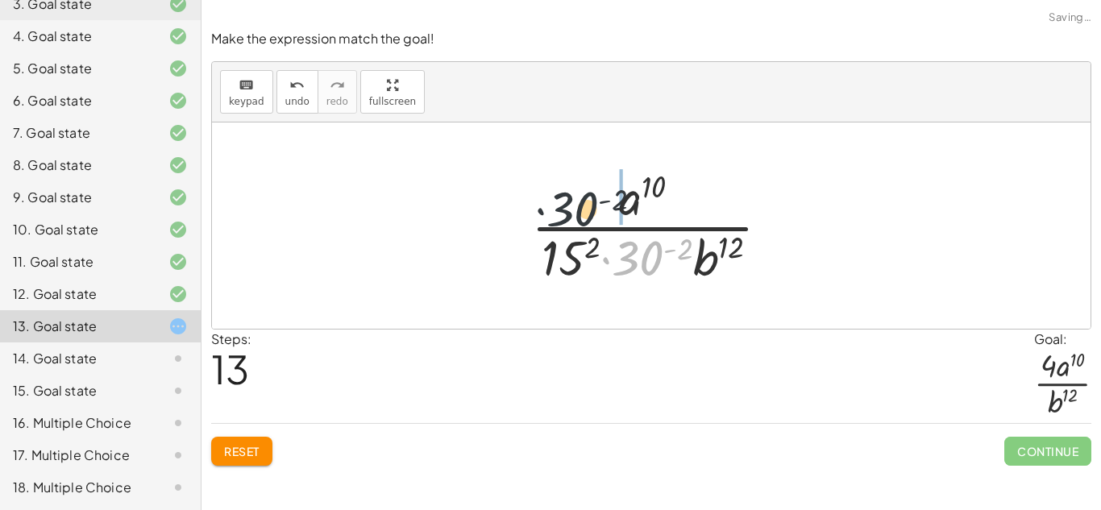
drag, startPoint x: 646, startPoint y: 254, endPoint x: 565, endPoint y: 196, distance: 100.0
click at [565, 196] on div at bounding box center [657, 226] width 268 height 124
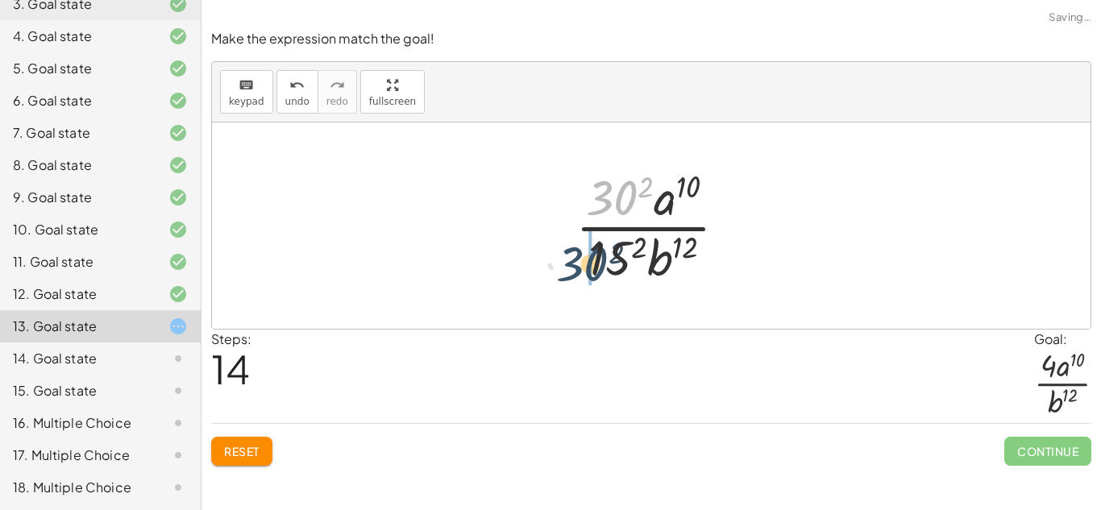
drag, startPoint x: 600, startPoint y: 189, endPoint x: 570, endPoint y: 255, distance: 71.8
click at [570, 255] on div at bounding box center [657, 226] width 181 height 124
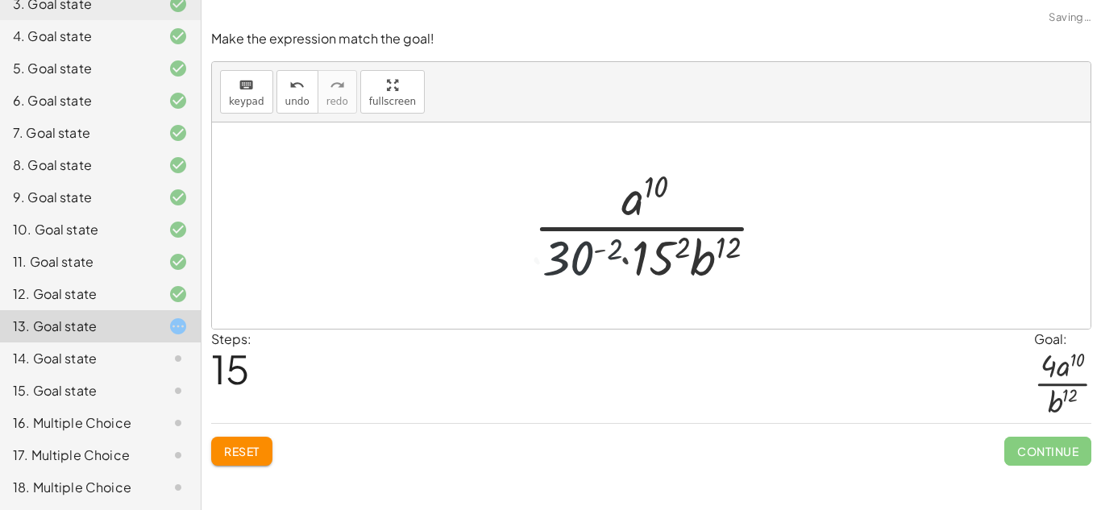
click at [570, 256] on div at bounding box center [657, 226] width 268 height 124
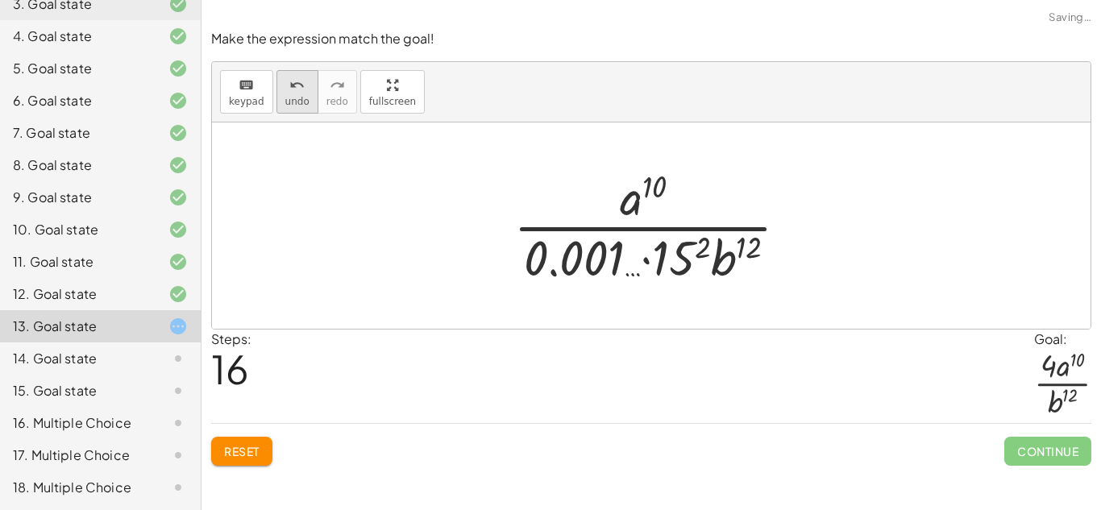
click at [293, 103] on span "undo" at bounding box center [297, 101] width 24 height 11
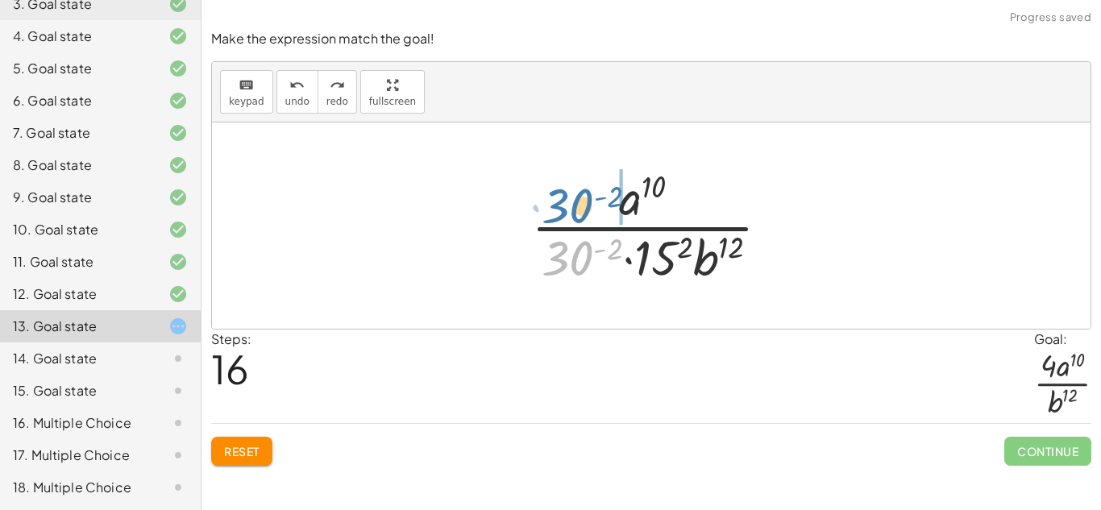
drag, startPoint x: 580, startPoint y: 266, endPoint x: 583, endPoint y: 212, distance: 54.1
click at [583, 212] on div at bounding box center [657, 226] width 268 height 124
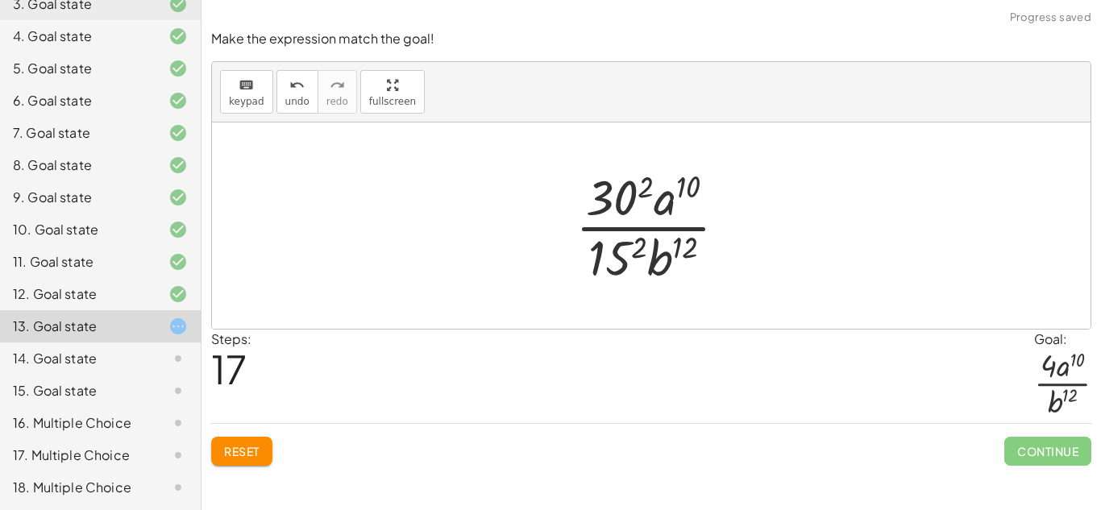
click at [624, 247] on div at bounding box center [657, 226] width 181 height 124
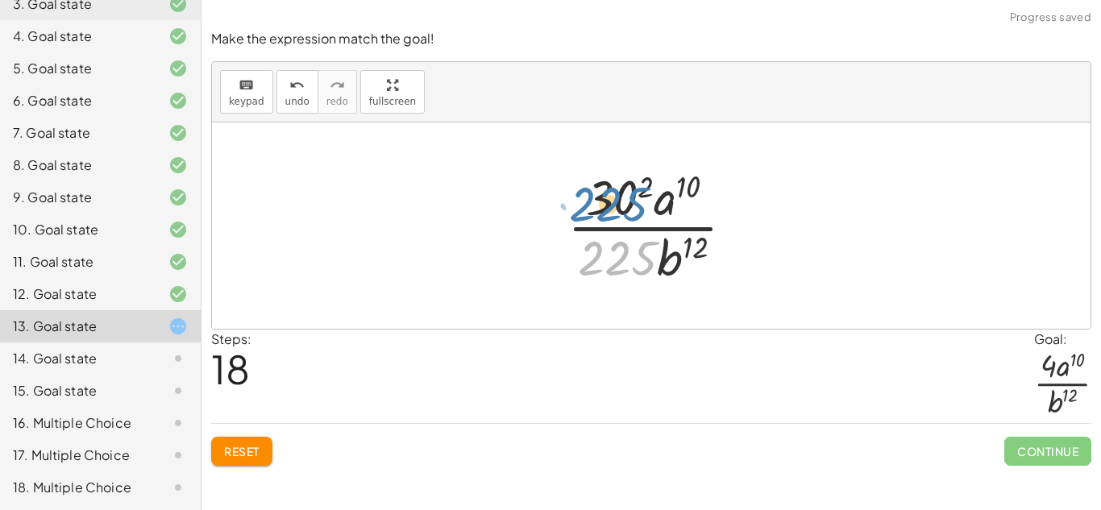
drag, startPoint x: 626, startPoint y: 247, endPoint x: 619, endPoint y: 198, distance: 48.9
click at [619, 198] on div at bounding box center [657, 226] width 196 height 124
drag, startPoint x: 630, startPoint y: 258, endPoint x: 570, endPoint y: 189, distance: 91.4
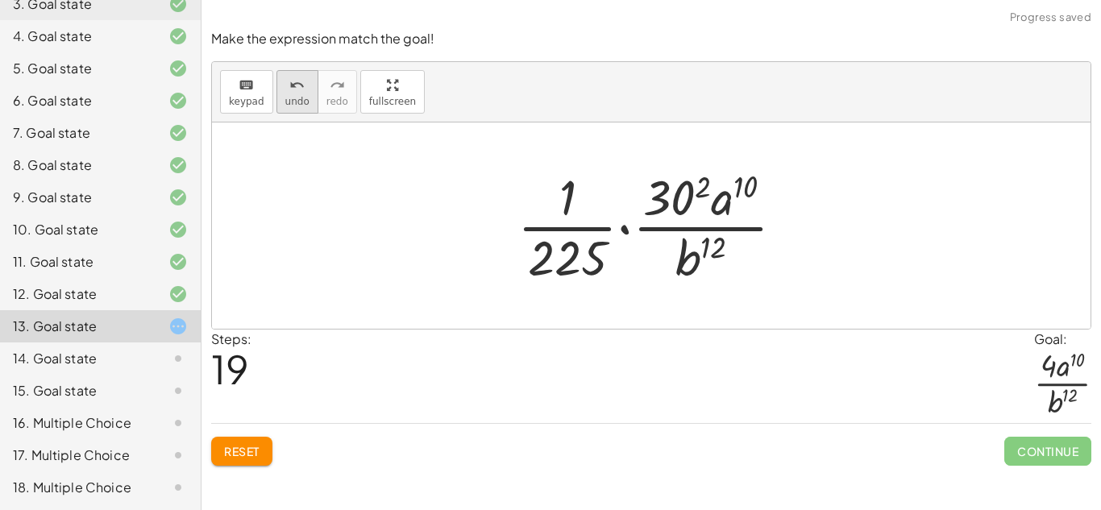
click at [295, 83] on icon "undo" at bounding box center [296, 85] width 15 height 19
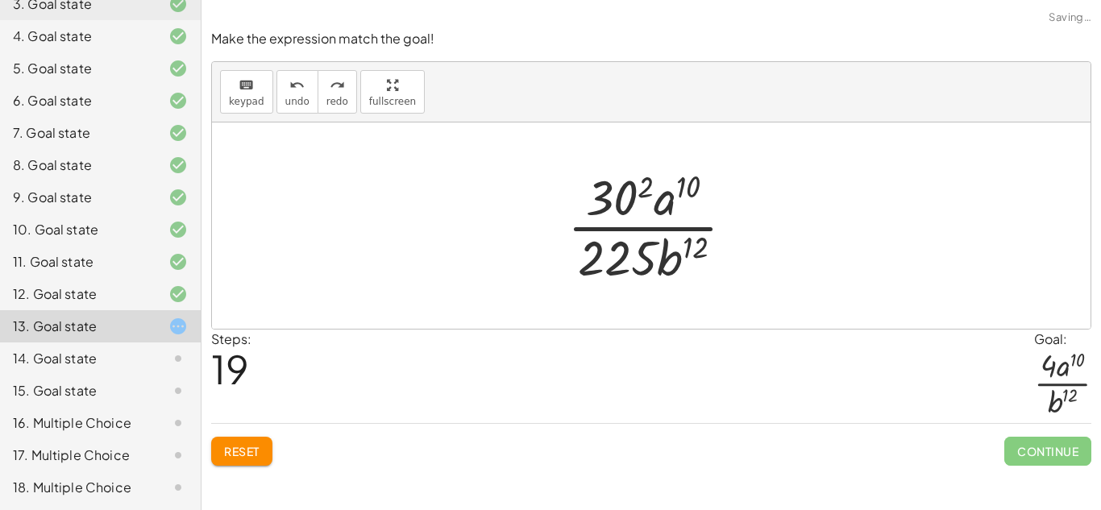
click at [646, 191] on div at bounding box center [657, 226] width 196 height 124
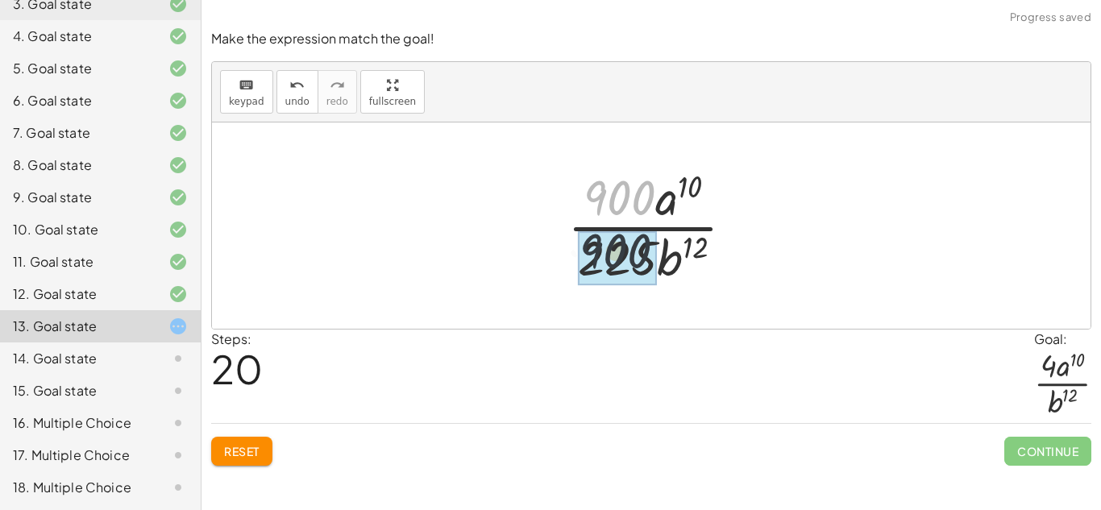
drag, startPoint x: 619, startPoint y: 208, endPoint x: 614, endPoint y: 264, distance: 55.8
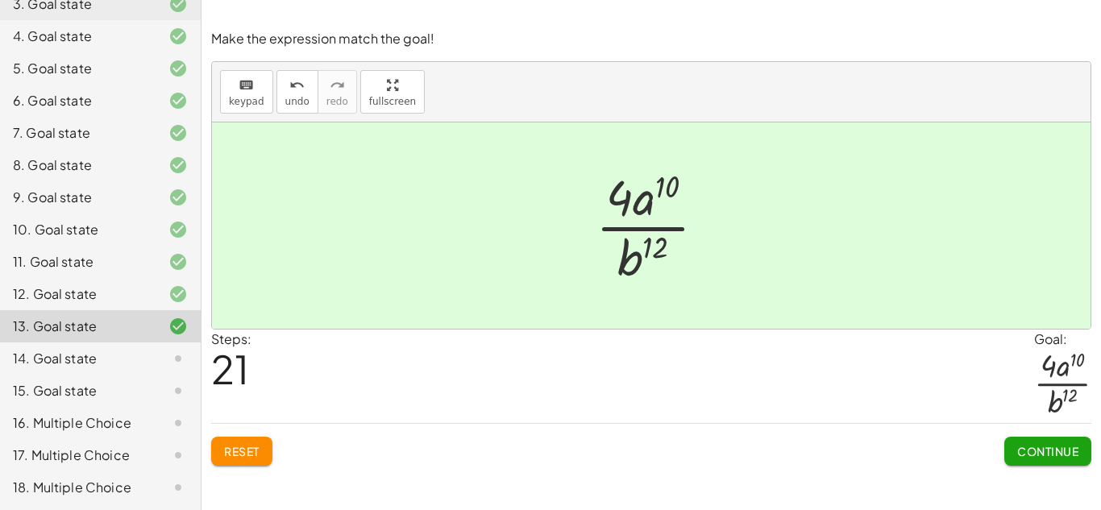
click at [1030, 451] on span "Continue" at bounding box center [1047, 451] width 61 height 15
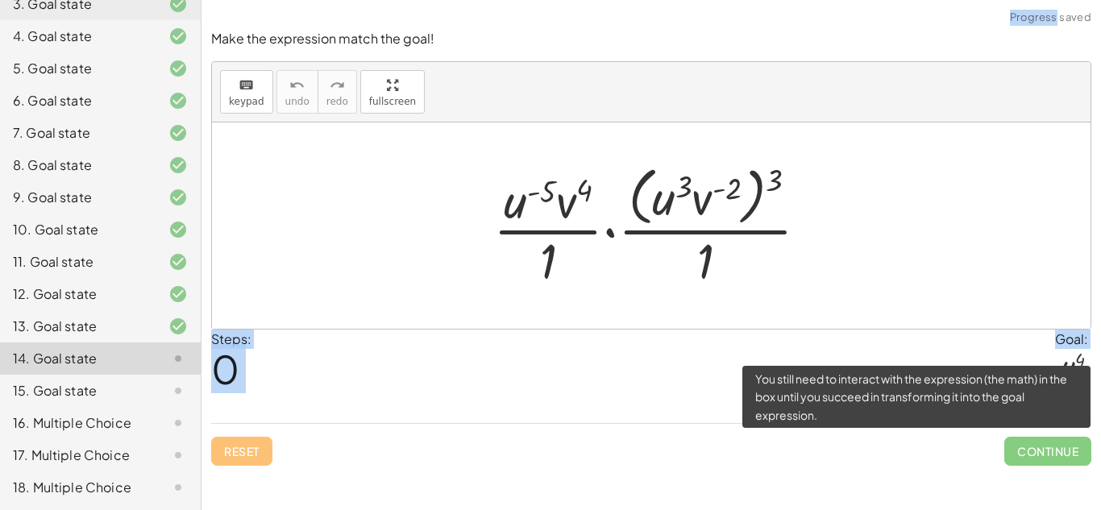
drag, startPoint x: 1030, startPoint y: 451, endPoint x: 780, endPoint y: 293, distance: 296.1
click at [0, 0] on div "Make the expression match the goal! keyboard keypad undo undo redo redo fullscr…" at bounding box center [0, 0] width 0 height 0
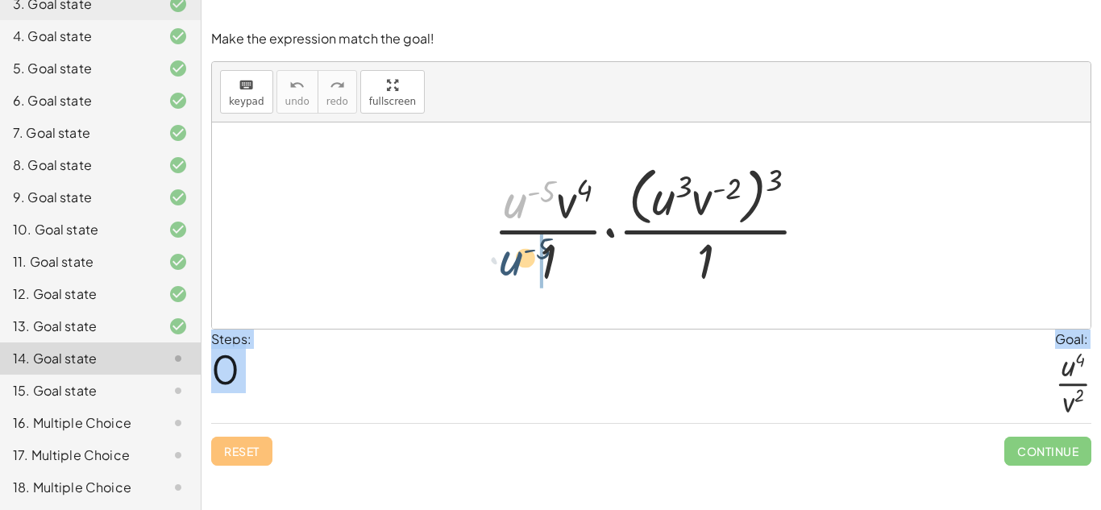
drag, startPoint x: 521, startPoint y: 198, endPoint x: 517, endPoint y: 259, distance: 60.6
click at [517, 259] on div at bounding box center [657, 225] width 344 height 131
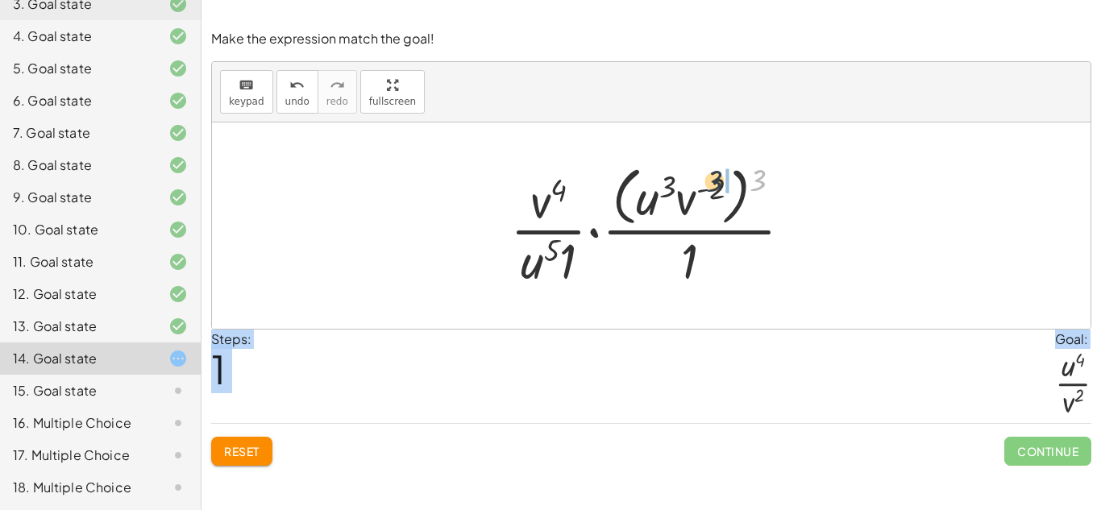
drag, startPoint x: 760, startPoint y: 170, endPoint x: 698, endPoint y: 171, distance: 62.1
click at [698, 171] on div at bounding box center [657, 225] width 311 height 131
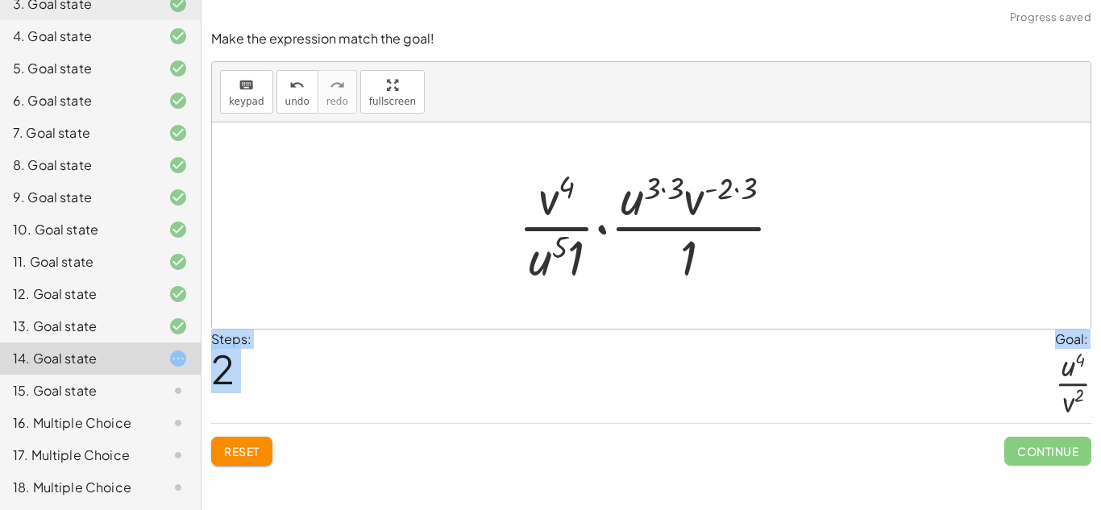
click at [674, 190] on div at bounding box center [656, 226] width 293 height 124
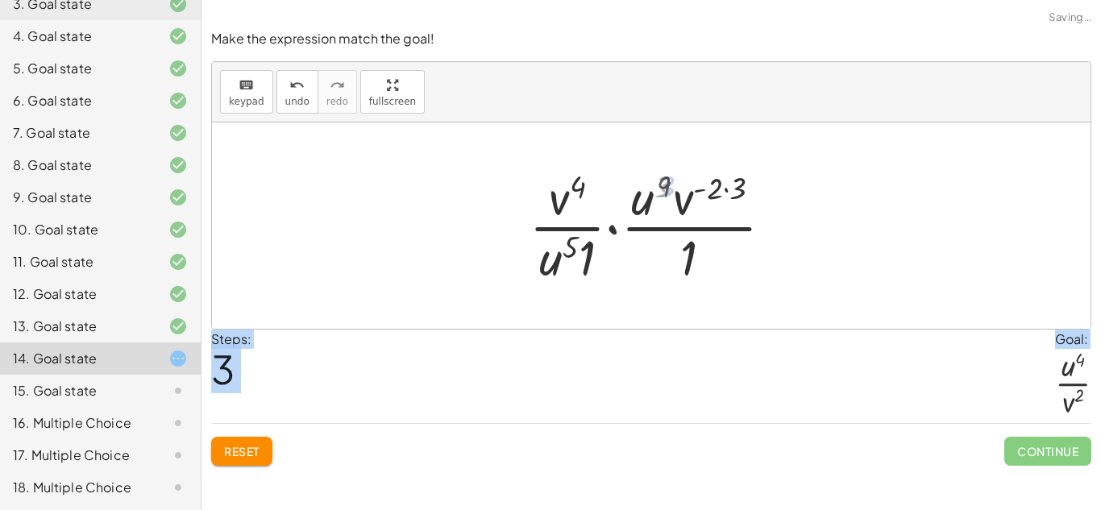
click at [704, 193] on div at bounding box center [657, 226] width 268 height 124
click at [712, 194] on div at bounding box center [657, 226] width 268 height 124
click at [731, 194] on div at bounding box center [657, 226] width 268 height 124
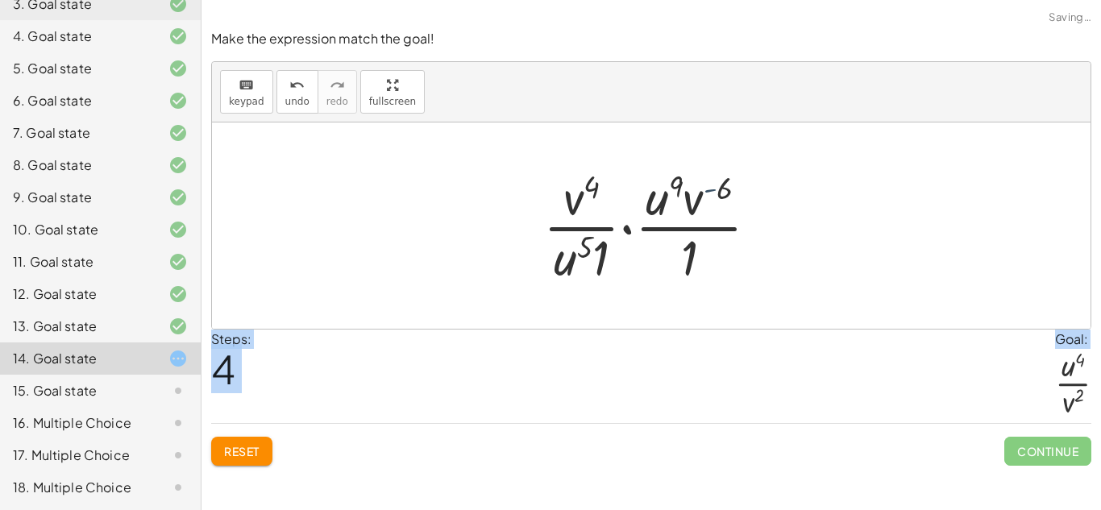
drag, startPoint x: 706, startPoint y: 200, endPoint x: 702, endPoint y: 207, distance: 8.3
click at [702, 207] on div at bounding box center [657, 226] width 244 height 124
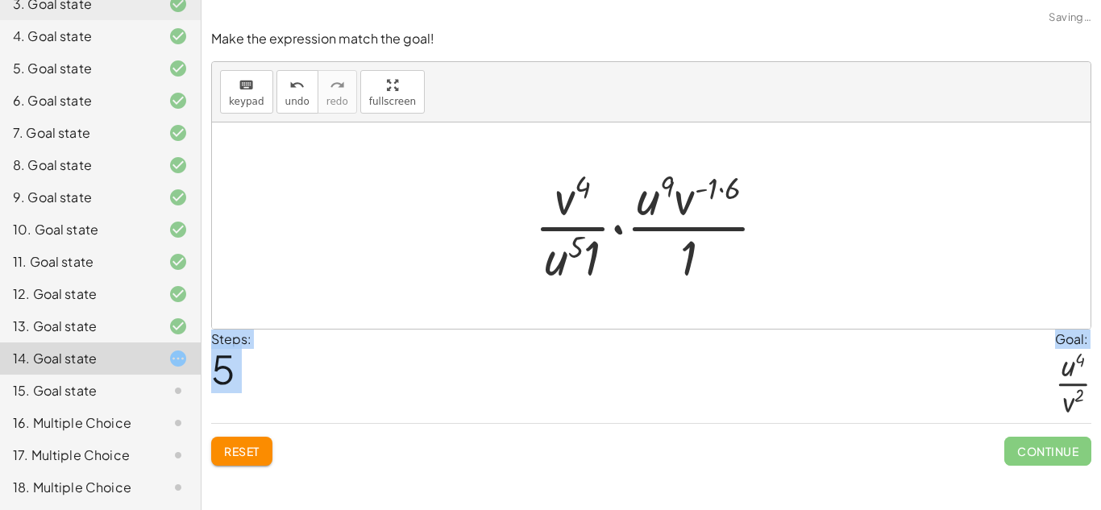
click at [708, 189] on div at bounding box center [656, 226] width 261 height 124
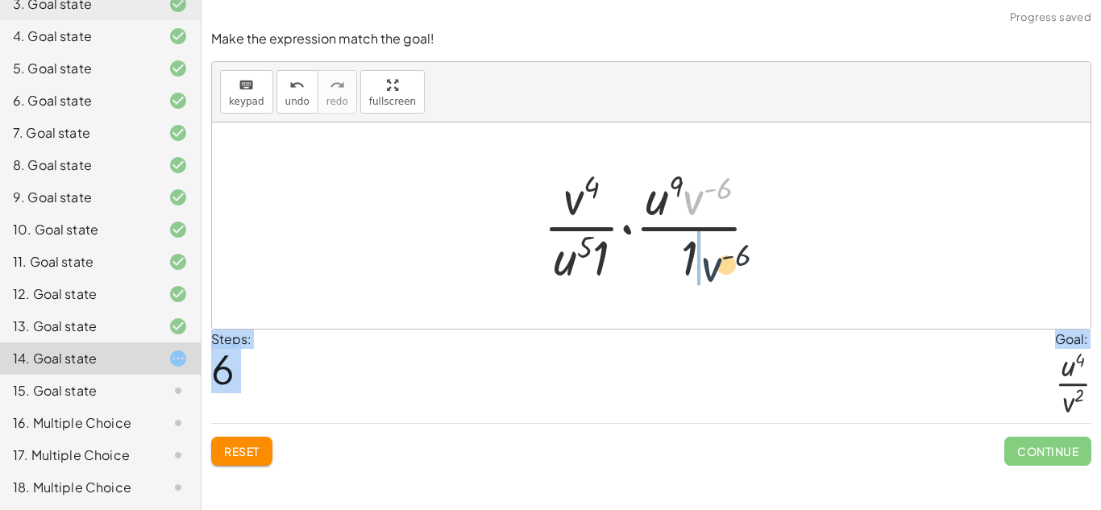
drag, startPoint x: 695, startPoint y: 197, endPoint x: 713, endPoint y: 268, distance: 73.1
click at [713, 268] on div at bounding box center [657, 226] width 244 height 124
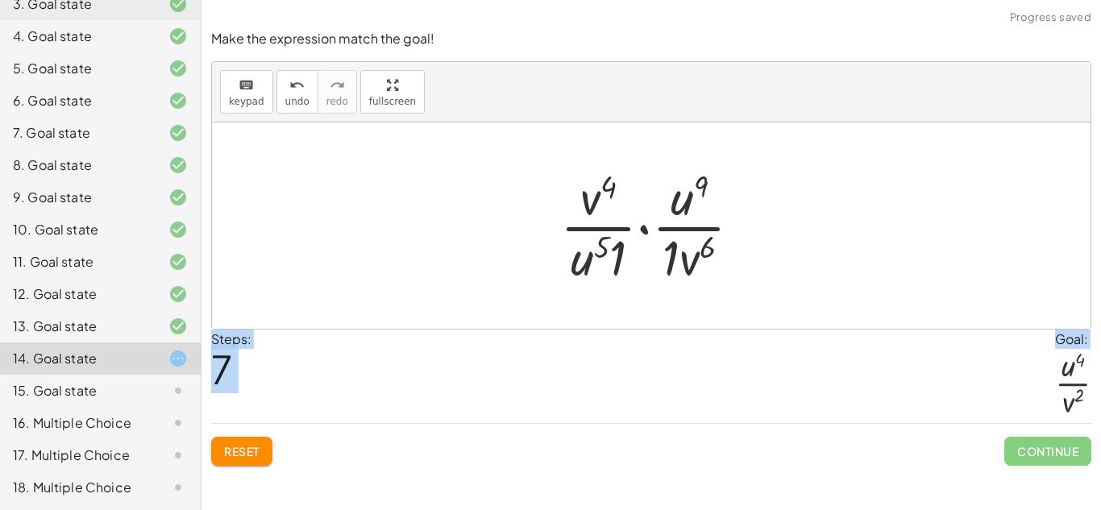
click at [634, 226] on div at bounding box center [657, 226] width 210 height 124
click at [621, 226] on div at bounding box center [657, 226] width 210 height 124
drag, startPoint x: 617, startPoint y: 247, endPoint x: 593, endPoint y: 255, distance: 25.5
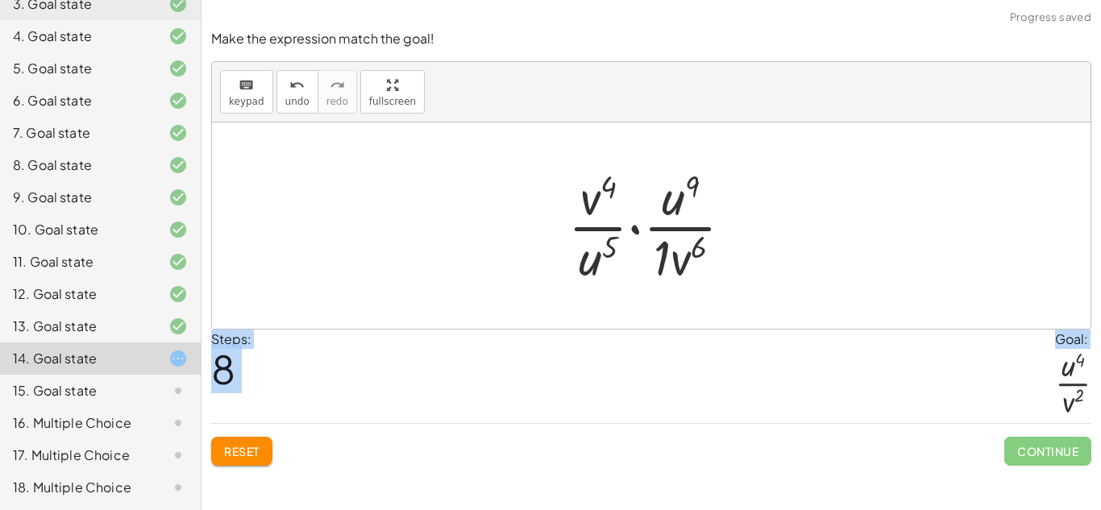
click at [602, 226] on div at bounding box center [656, 226] width 193 height 124
drag, startPoint x: 604, startPoint y: 197, endPoint x: 609, endPoint y: 247, distance: 50.2
click at [609, 247] on div at bounding box center [656, 226] width 193 height 124
drag, startPoint x: 580, startPoint y: 263, endPoint x: 644, endPoint y: 204, distance: 87.3
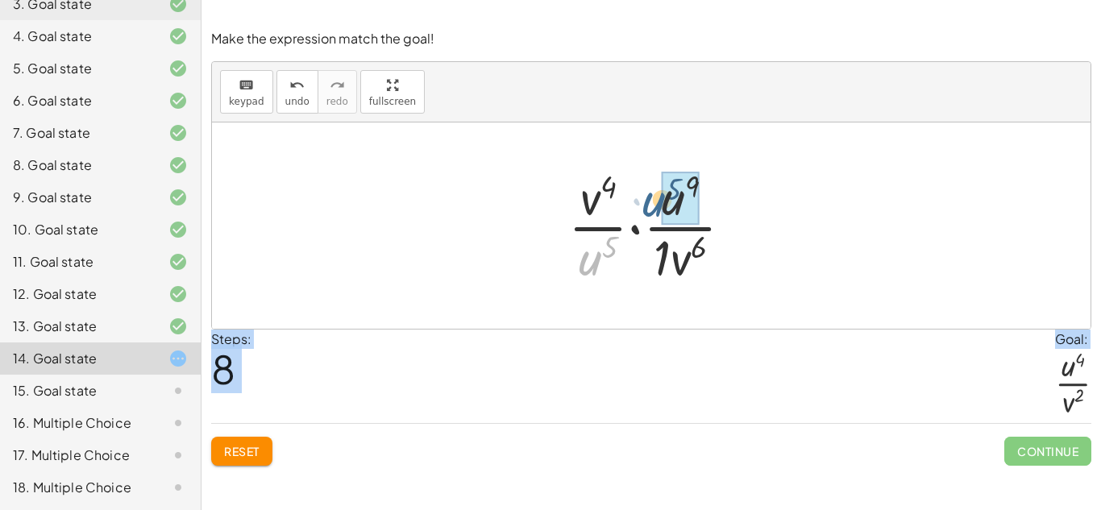
click at [644, 204] on div at bounding box center [656, 226] width 193 height 124
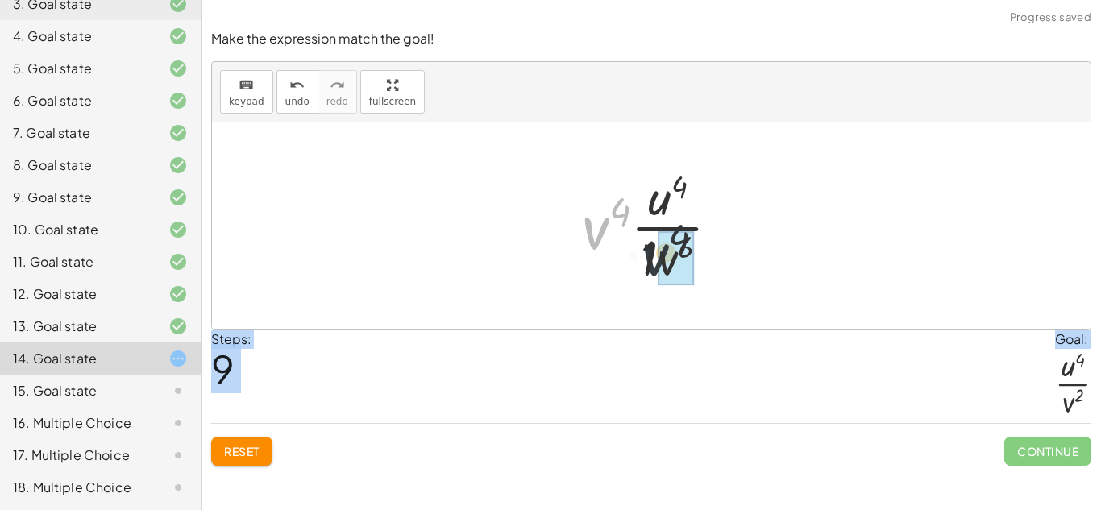
drag, startPoint x: 595, startPoint y: 226, endPoint x: 665, endPoint y: 256, distance: 76.2
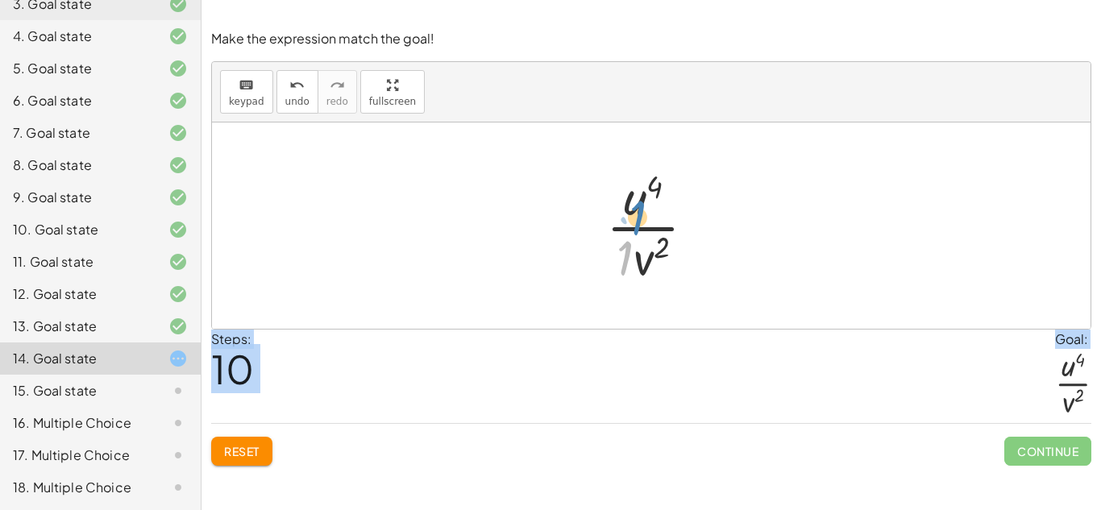
drag, startPoint x: 627, startPoint y: 260, endPoint x: 640, endPoint y: 220, distance: 42.3
click at [640, 220] on div at bounding box center [657, 226] width 118 height 124
click at [671, 248] on div at bounding box center [657, 226] width 118 height 124
click at [630, 255] on div at bounding box center [657, 226] width 118 height 124
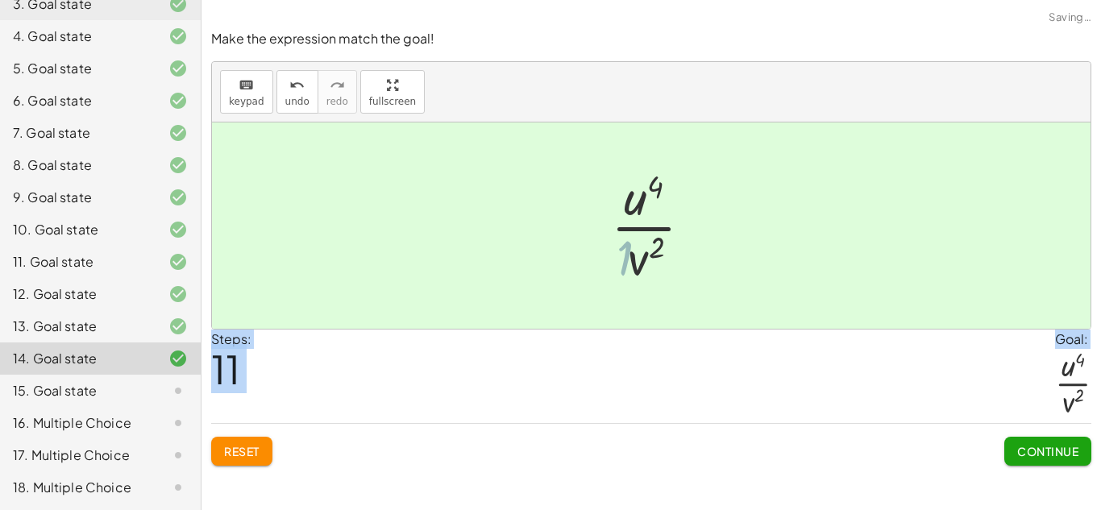
click at [638, 256] on div at bounding box center [657, 226] width 105 height 124
click at [1025, 449] on span "Continue" at bounding box center [1047, 451] width 61 height 15
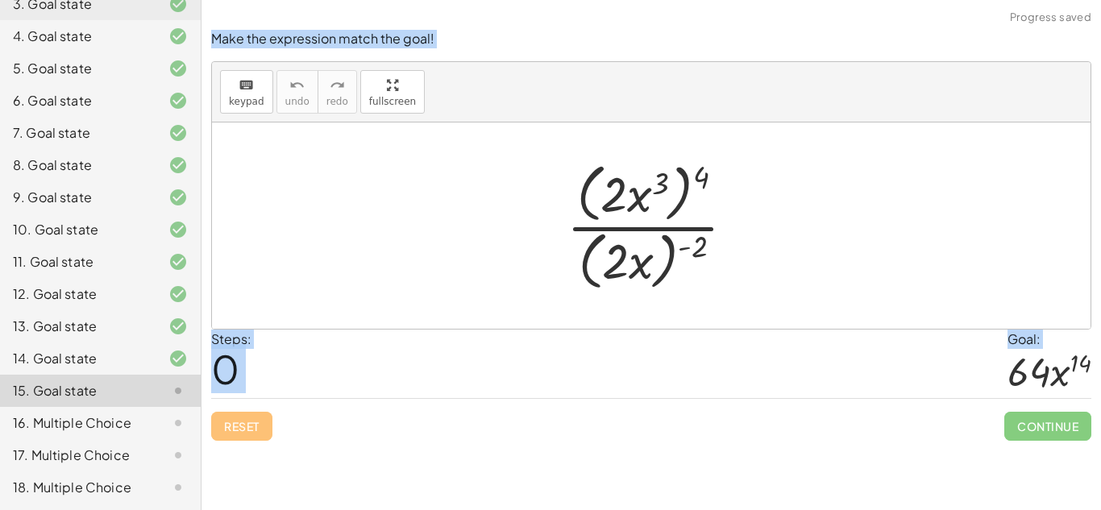
click at [705, 181] on div at bounding box center [657, 225] width 197 height 139
drag, startPoint x: 701, startPoint y: 189, endPoint x: 659, endPoint y: 185, distance: 42.9
click at [659, 185] on div at bounding box center [657, 225] width 197 height 139
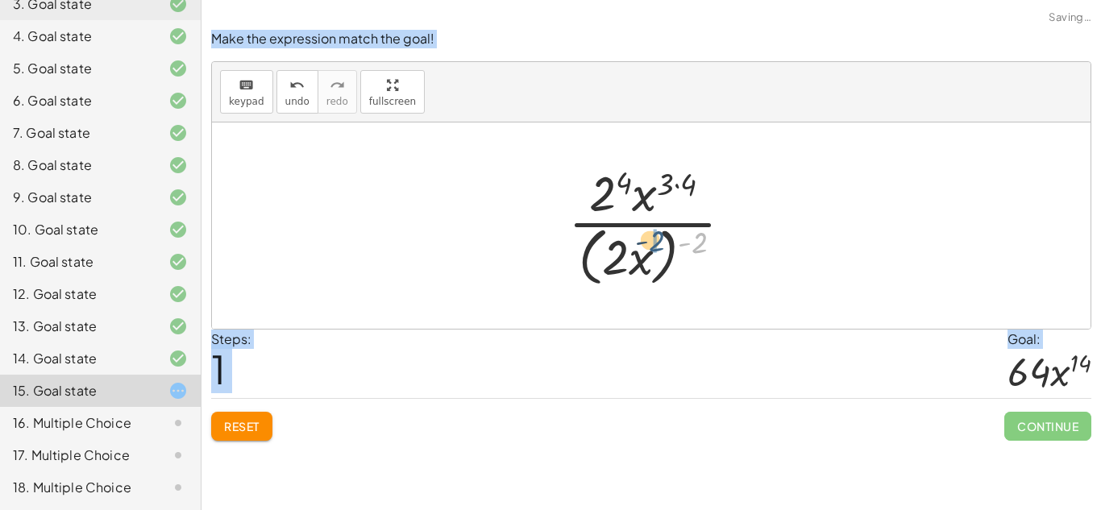
drag, startPoint x: 700, startPoint y: 240, endPoint x: 654, endPoint y: 239, distance: 46.0
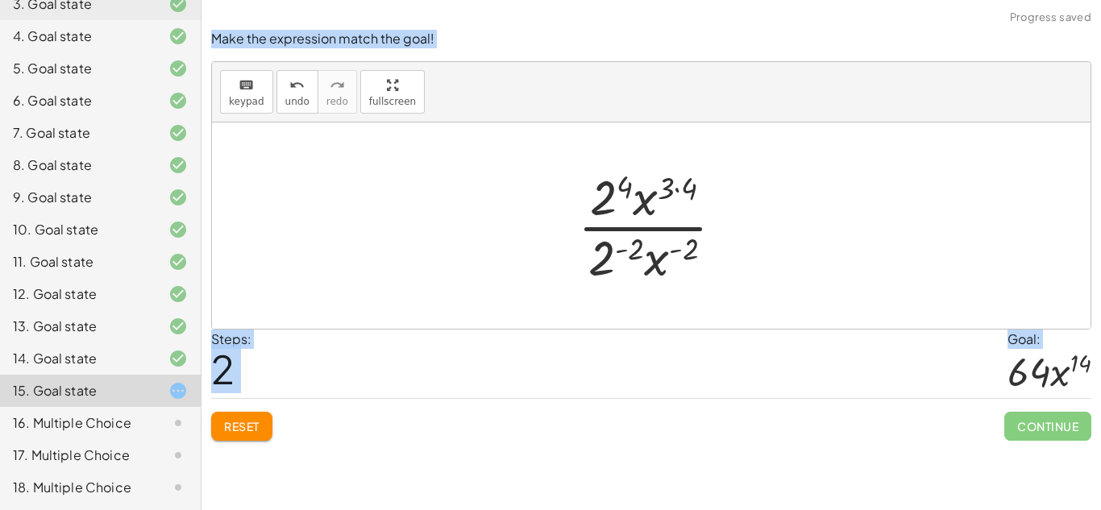
click at [687, 181] on div at bounding box center [657, 226] width 175 height 124
click at [619, 185] on div at bounding box center [657, 226] width 175 height 124
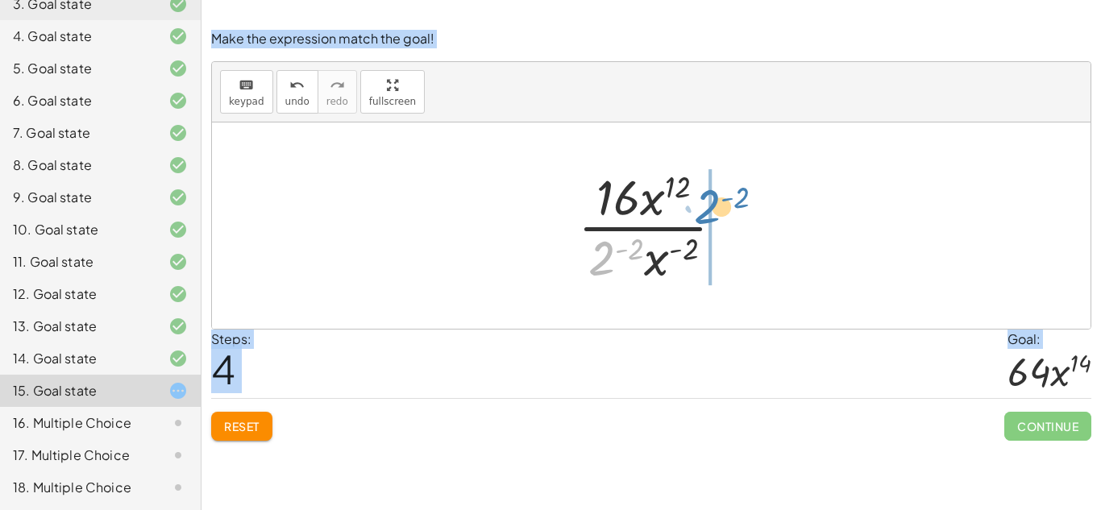
drag, startPoint x: 607, startPoint y: 251, endPoint x: 719, endPoint y: 197, distance: 124.4
click at [719, 197] on div at bounding box center [657, 226] width 175 height 124
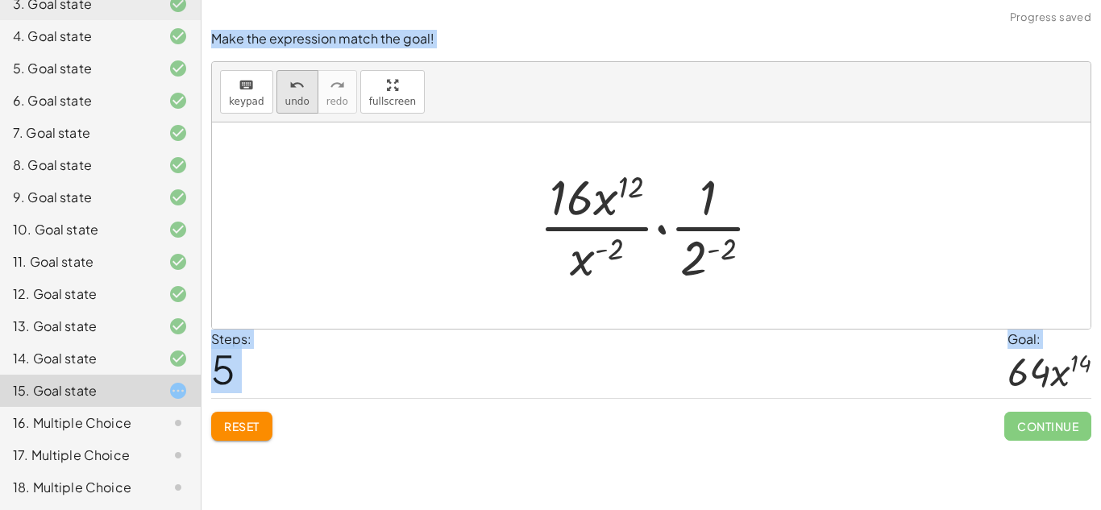
click at [289, 100] on span "undo" at bounding box center [297, 101] width 24 height 11
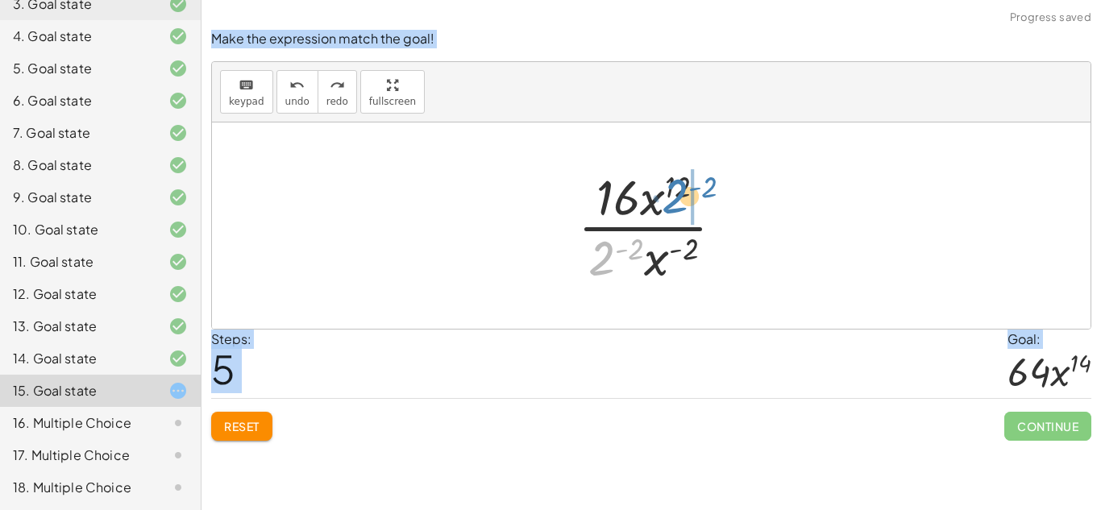
drag, startPoint x: 603, startPoint y: 253, endPoint x: 678, endPoint y: 190, distance: 97.8
click at [678, 190] on div at bounding box center [657, 226] width 175 height 124
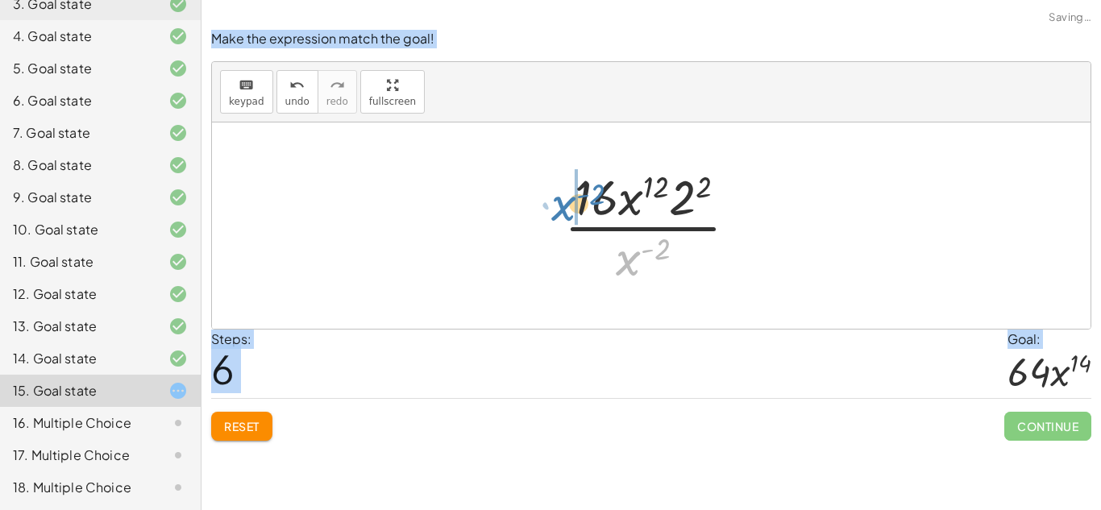
drag, startPoint x: 624, startPoint y: 257, endPoint x: 557, endPoint y: 202, distance: 86.5
click at [557, 202] on div at bounding box center [657, 226] width 202 height 124
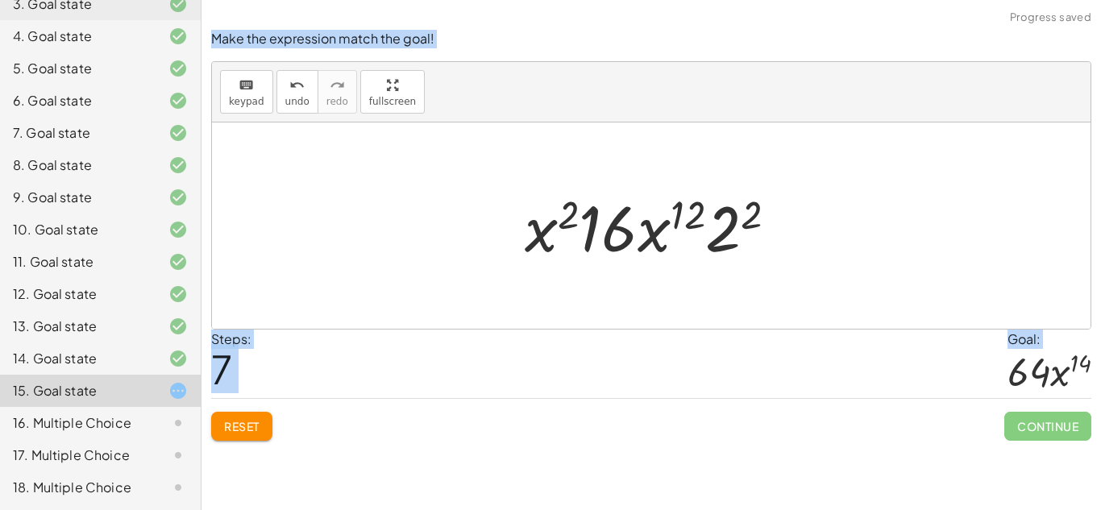
click at [644, 235] on div at bounding box center [657, 226] width 281 height 83
drag, startPoint x: 644, startPoint y: 235, endPoint x: 546, endPoint y: 240, distance: 97.7
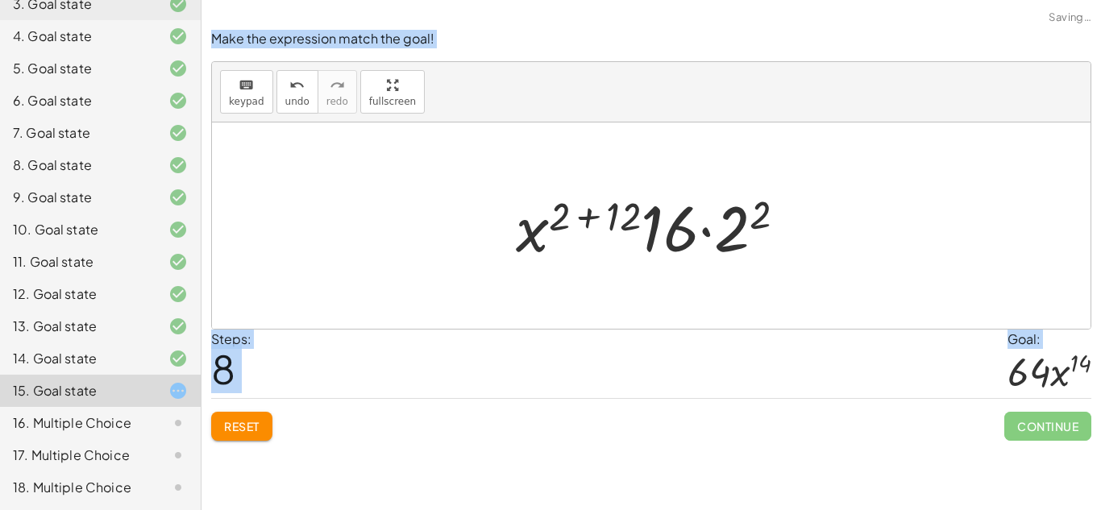
click at [625, 216] on div at bounding box center [658, 226] width 300 height 83
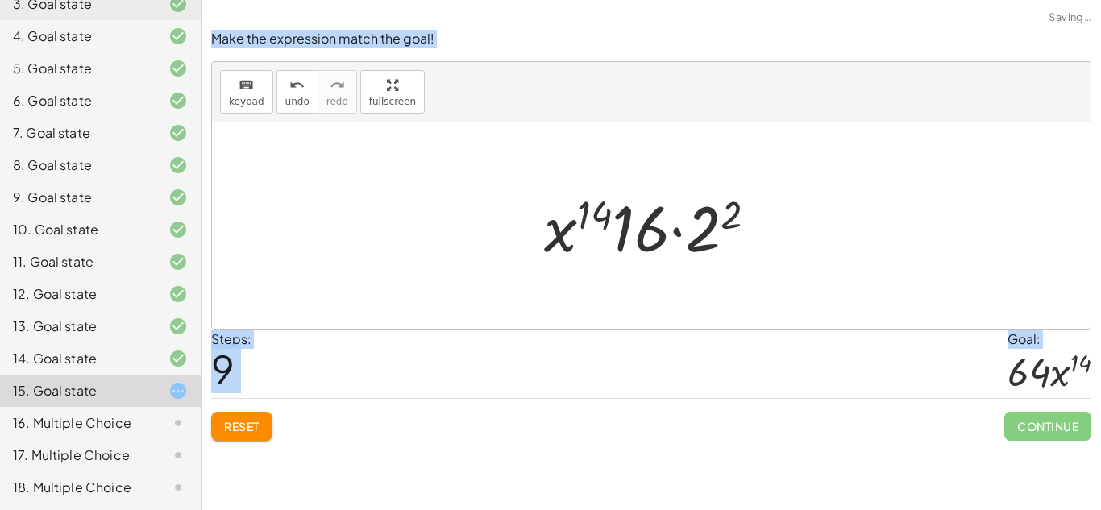
click at [733, 210] on div at bounding box center [657, 226] width 243 height 83
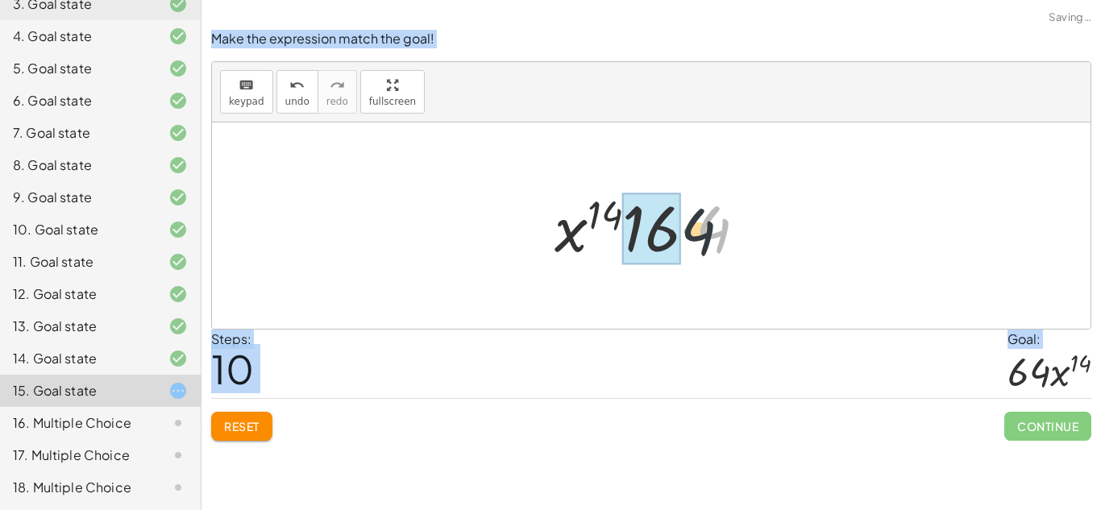
drag, startPoint x: 721, startPoint y: 220, endPoint x: 675, endPoint y: 226, distance: 45.6
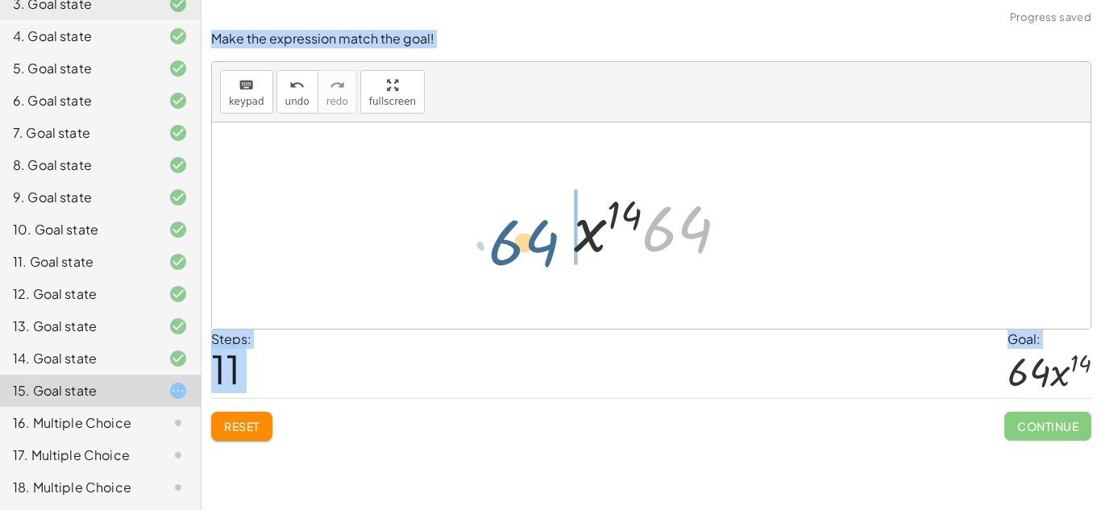
drag, startPoint x: 703, startPoint y: 226, endPoint x: 572, endPoint y: 235, distance: 130.9
click at [572, 235] on div at bounding box center [658, 226] width 184 height 83
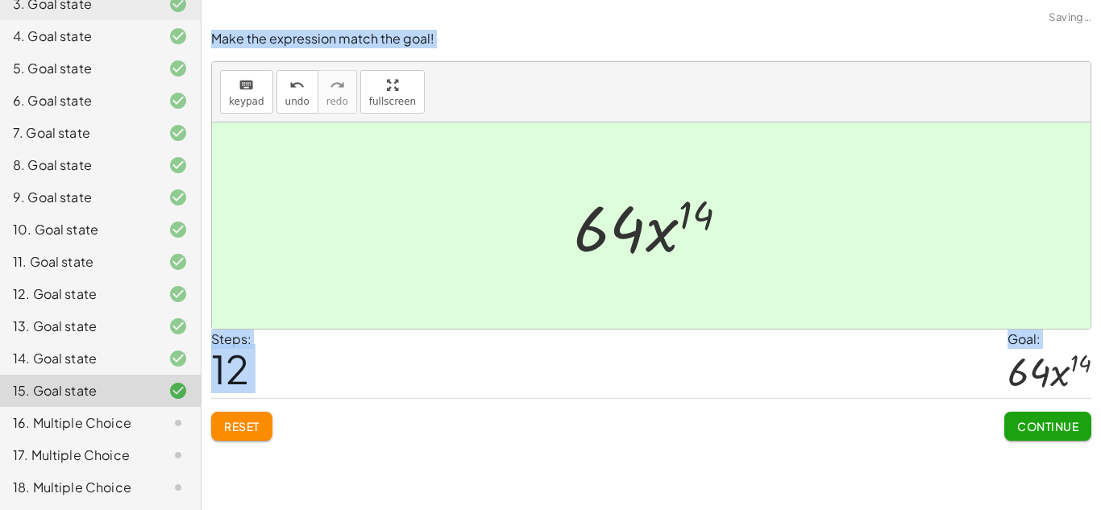
click at [0, 0] on div "Make the expression match the goal! keyboard keypad undo undo redo redo fullscr…" at bounding box center [0, 0] width 0 height 0
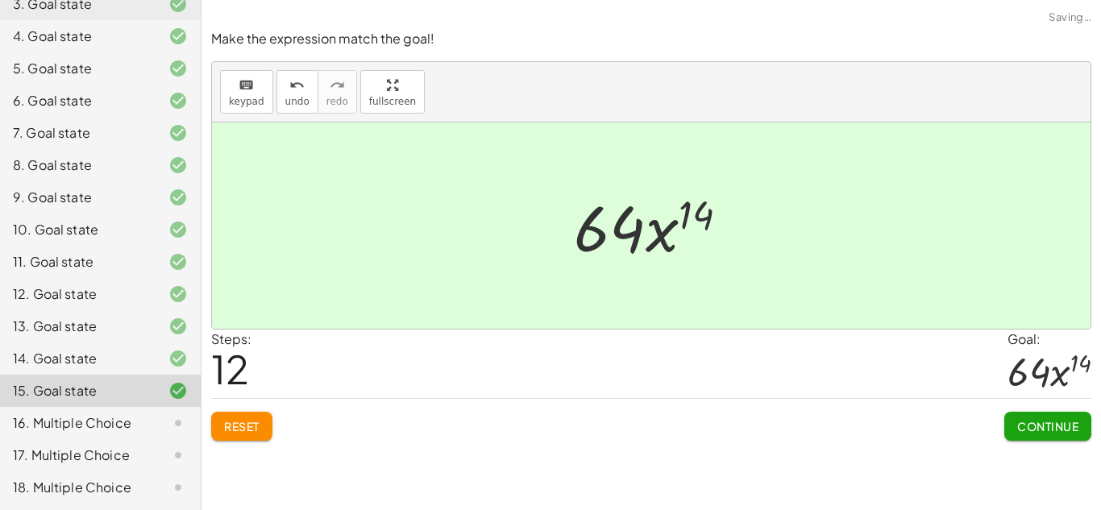
click at [1030, 430] on span "Continue" at bounding box center [1047, 426] width 61 height 15
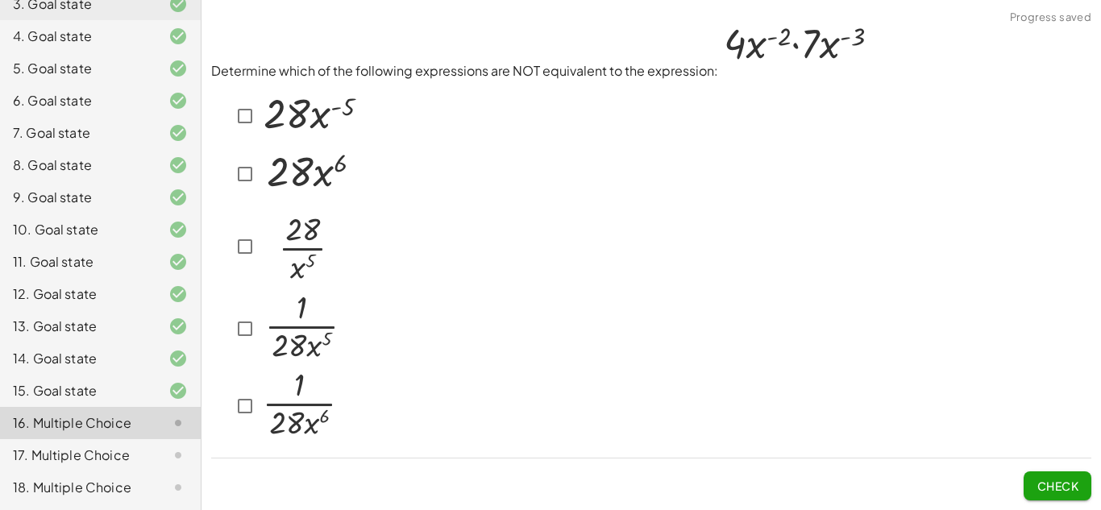
click at [330, 307] on img at bounding box center [301, 327] width 83 height 71
click at [1045, 469] on span "Check" at bounding box center [1058, 480] width 68 height 42
click at [1035, 495] on button "Check" at bounding box center [1058, 486] width 68 height 29
click at [1049, 479] on span "Check" at bounding box center [1058, 486] width 42 height 15
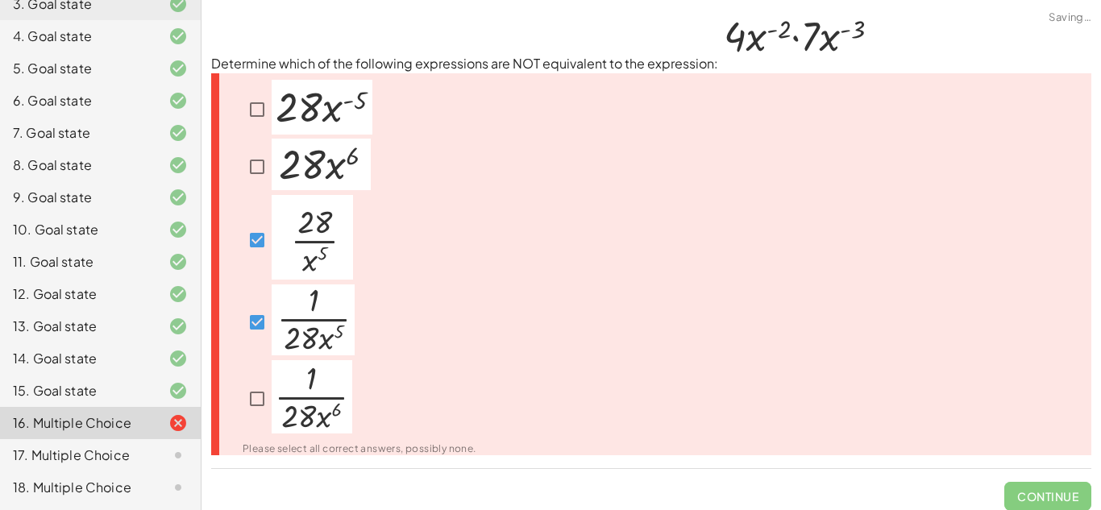
click at [339, 145] on img at bounding box center [321, 165] width 99 height 52
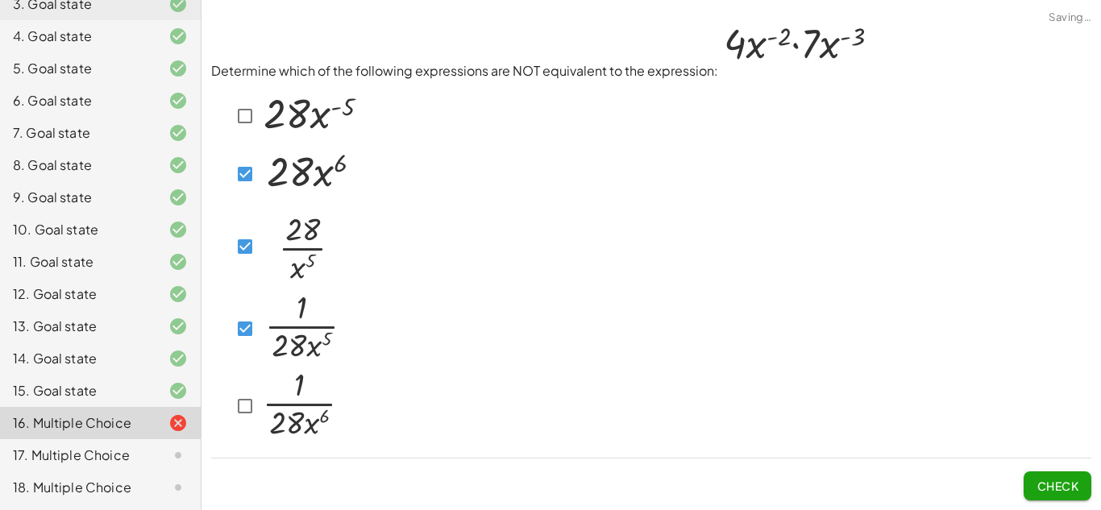
click at [293, 304] on img at bounding box center [301, 327] width 83 height 71
click at [284, 177] on img at bounding box center [309, 172] width 99 height 52
click at [1056, 497] on button "Check" at bounding box center [1058, 486] width 68 height 29
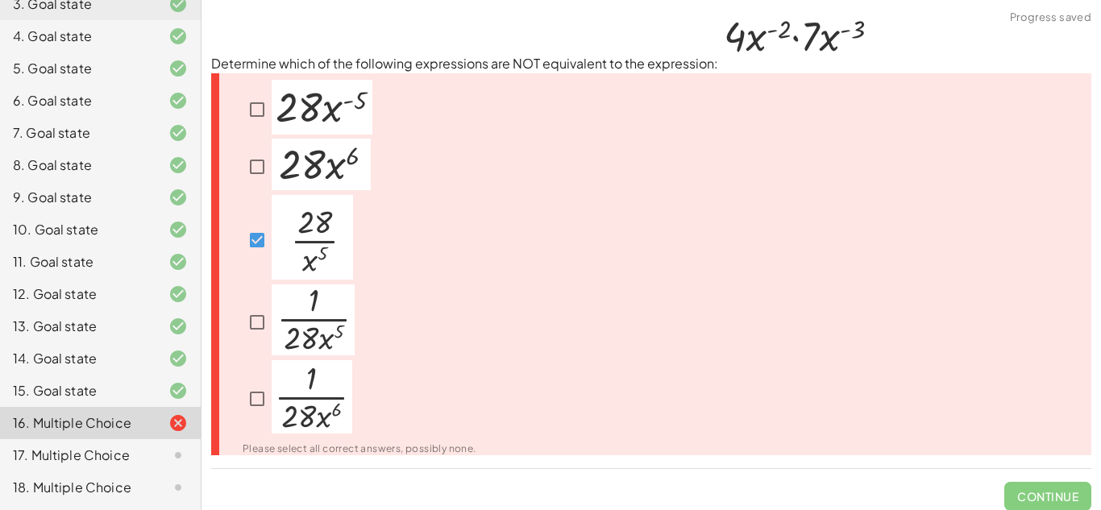
click at [261, 222] on div at bounding box center [298, 239] width 110 height 89
click at [300, 211] on img at bounding box center [312, 237] width 81 height 85
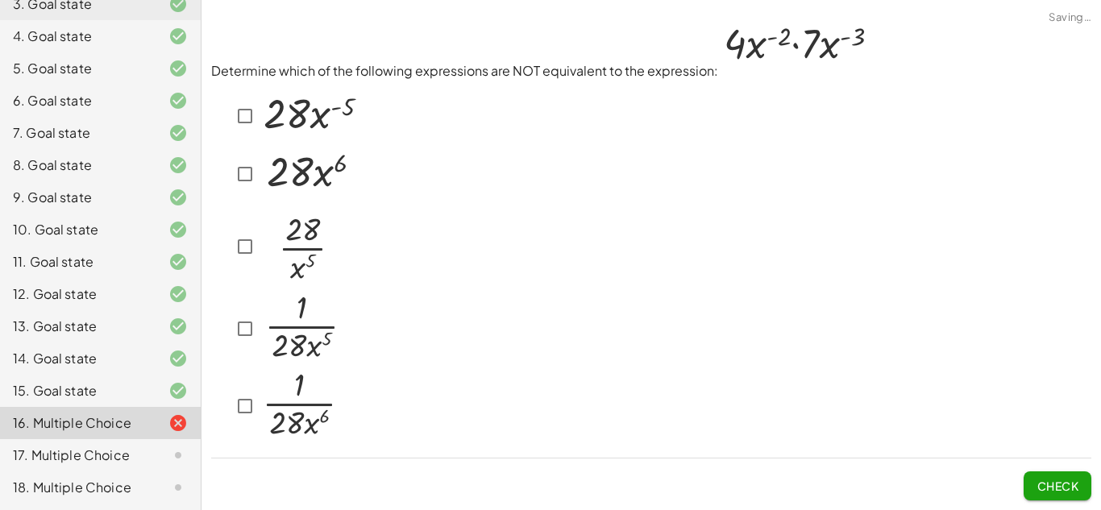
click at [318, 193] on img at bounding box center [309, 172] width 99 height 52
click at [1051, 495] on button "Check" at bounding box center [1058, 486] width 68 height 29
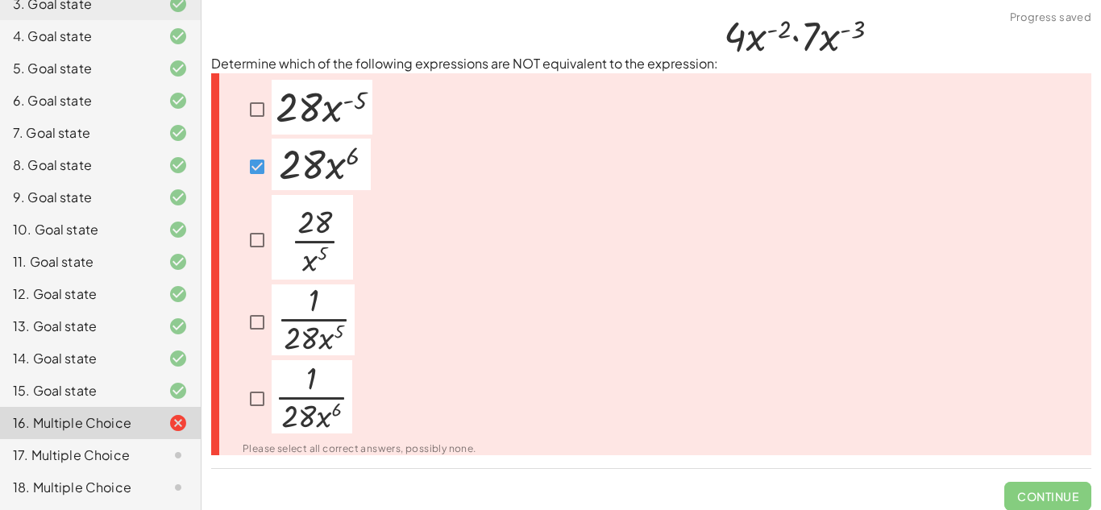
click at [307, 174] on img at bounding box center [321, 165] width 99 height 52
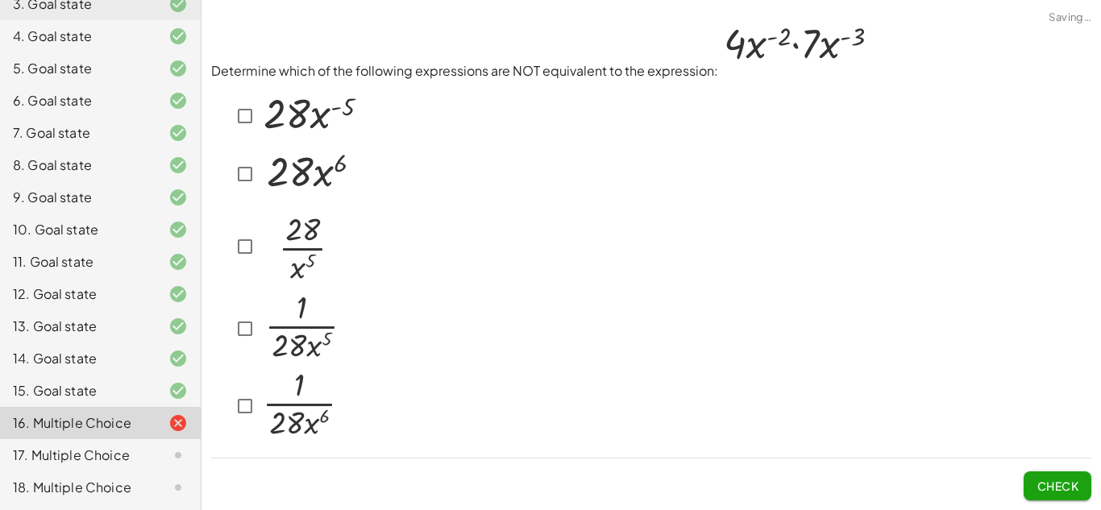
click at [328, 110] on img at bounding box center [310, 113] width 101 height 55
click at [1068, 500] on button "Check" at bounding box center [1058, 486] width 68 height 29
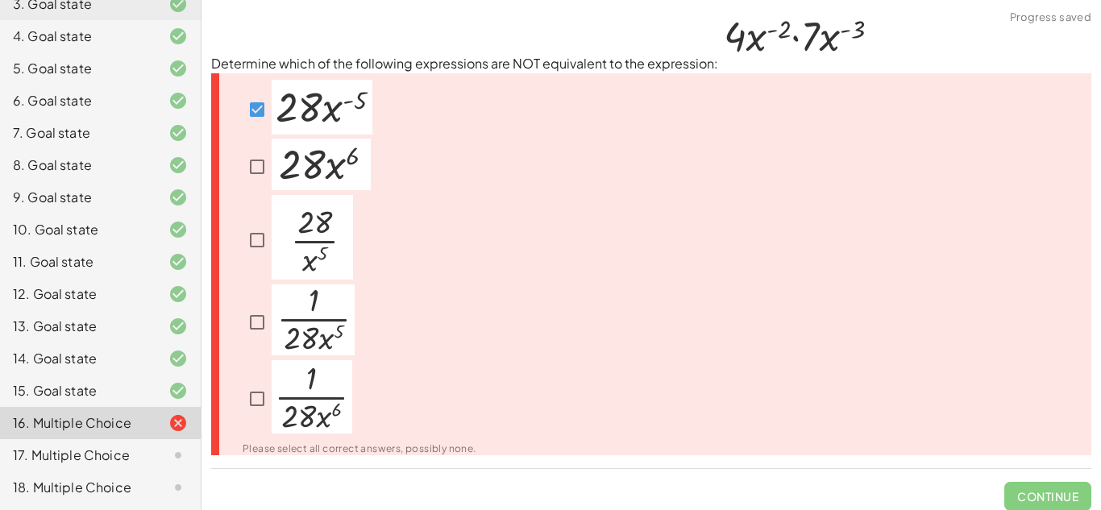
click at [313, 135] on p at bounding box center [322, 110] width 101 height 60
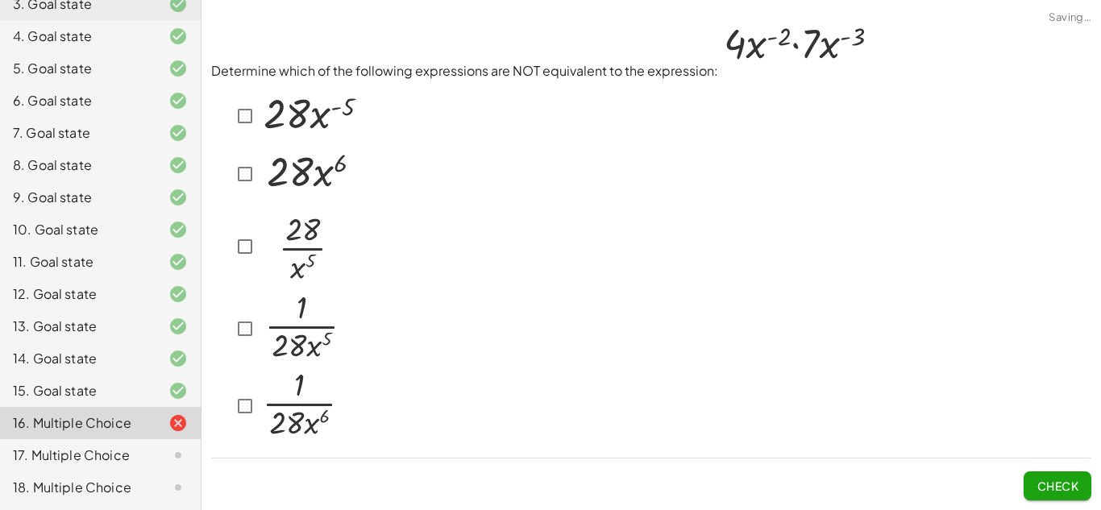
click at [305, 437] on img at bounding box center [300, 403] width 81 height 73
click at [1035, 475] on button "Check" at bounding box center [1058, 486] width 68 height 29
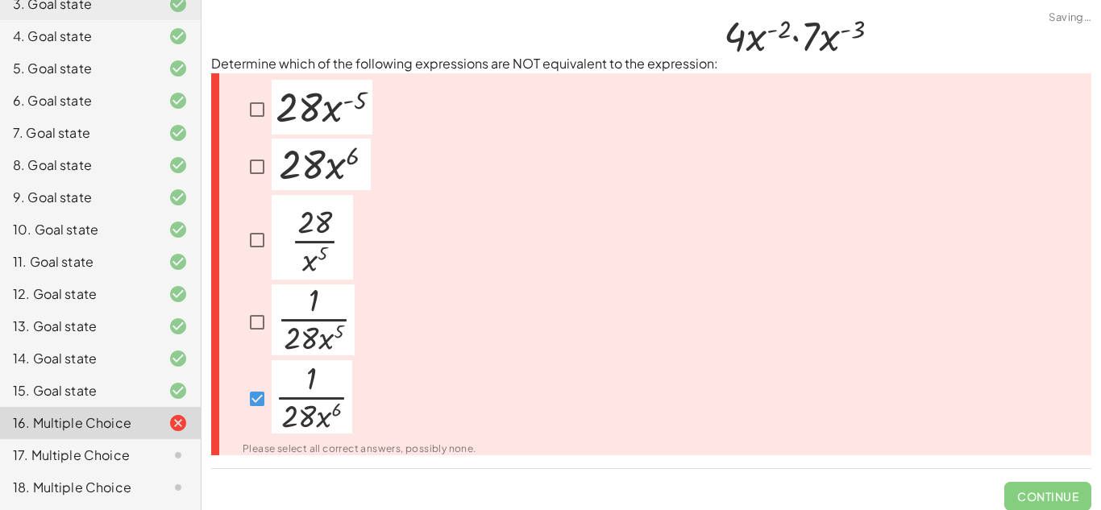
click at [341, 393] on img at bounding box center [312, 396] width 81 height 73
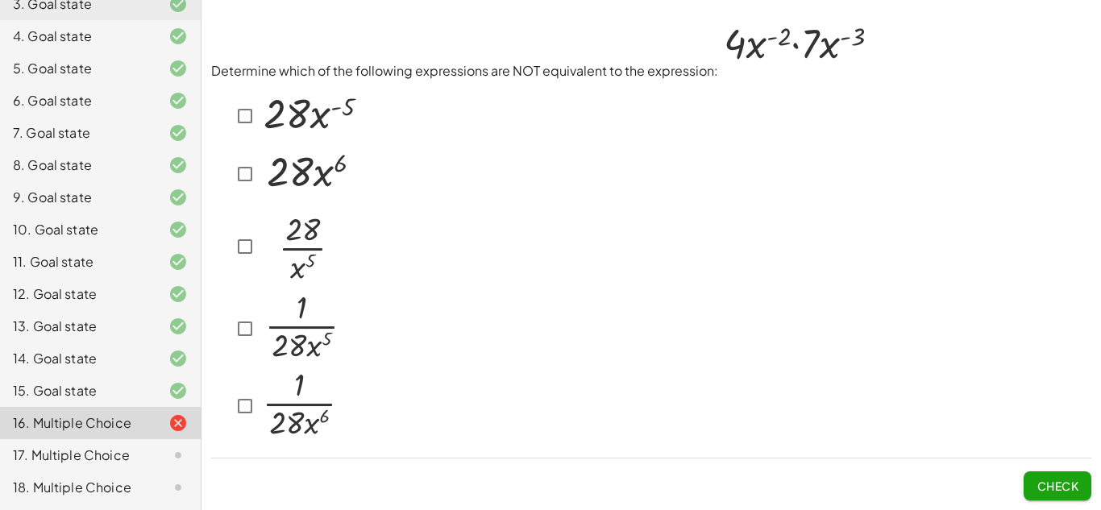
click at [569, 336] on div at bounding box center [651, 262] width 880 height 365
click at [126, 451] on div "17. Multiple Choice" at bounding box center [78, 455] width 130 height 19
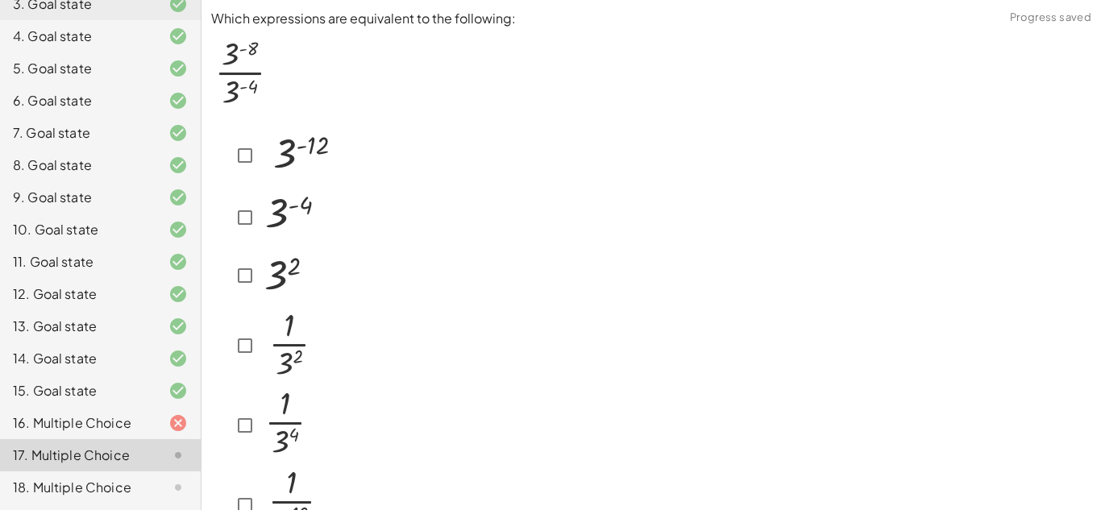
click at [282, 219] on img at bounding box center [292, 215] width 64 height 56
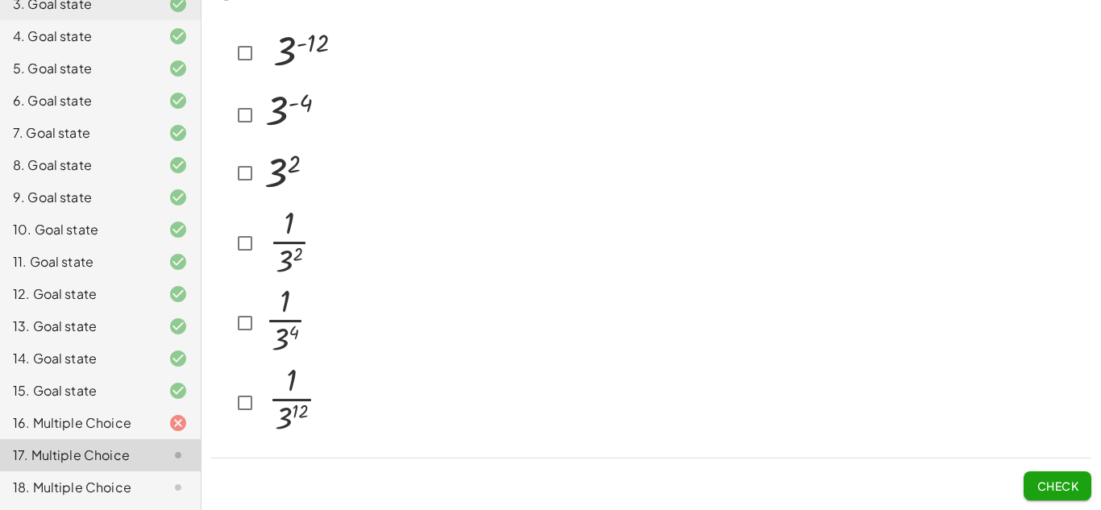
scroll to position [0, 0]
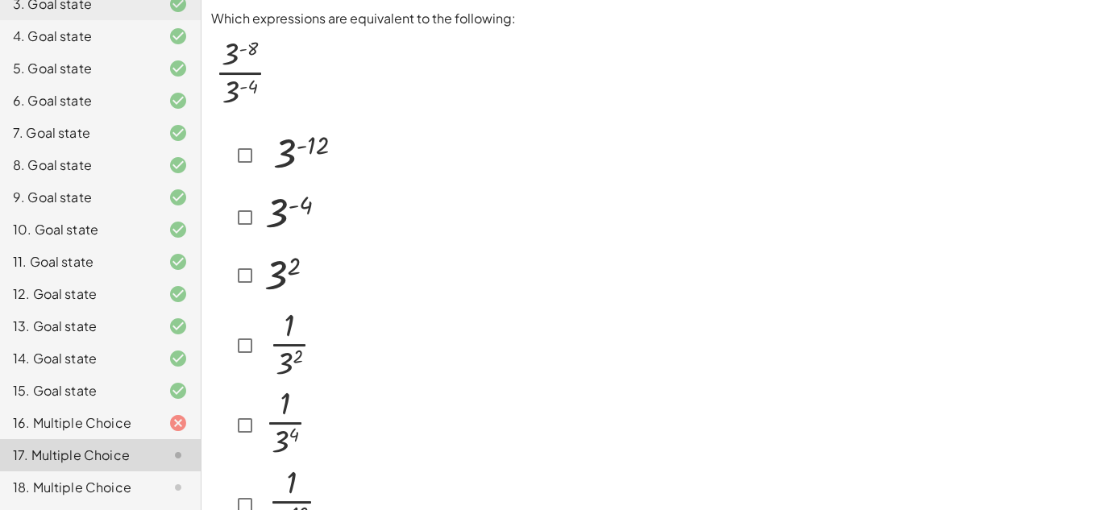
click at [256, 135] on div at bounding box center [284, 155] width 106 height 63
click at [281, 152] on img at bounding box center [298, 153] width 77 height 58
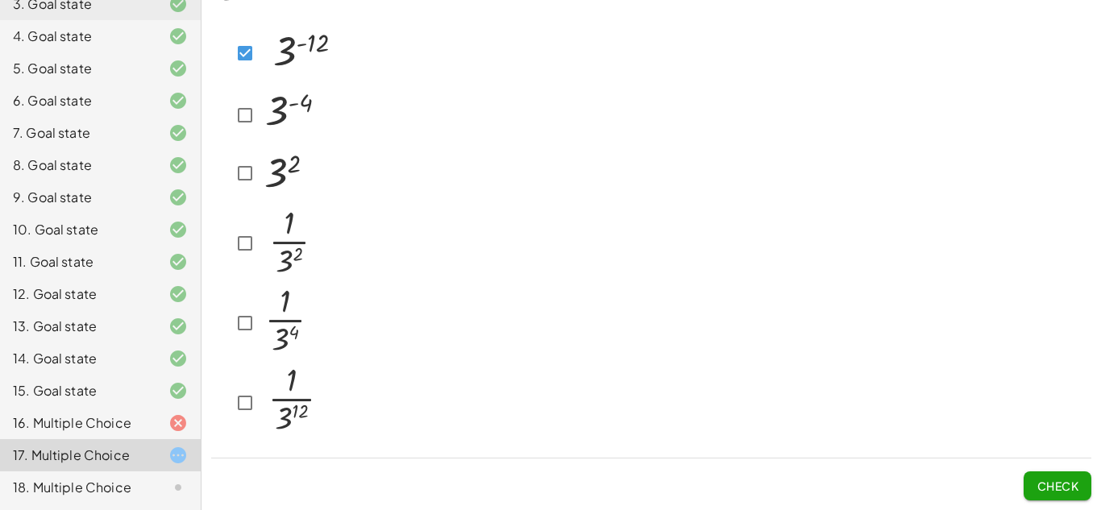
click at [1041, 480] on span "Check" at bounding box center [1058, 486] width 42 height 15
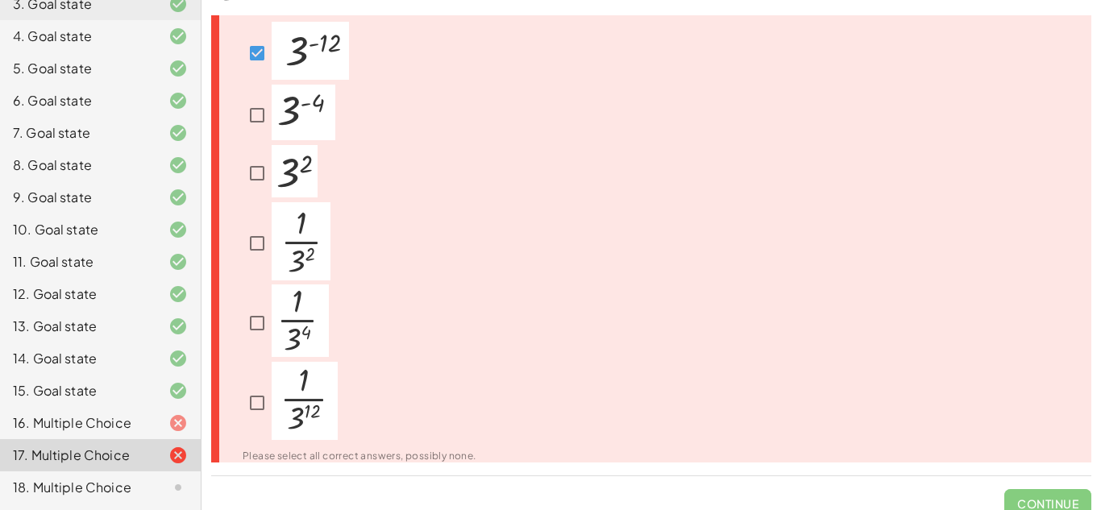
click at [328, 60] on img at bounding box center [310, 51] width 77 height 58
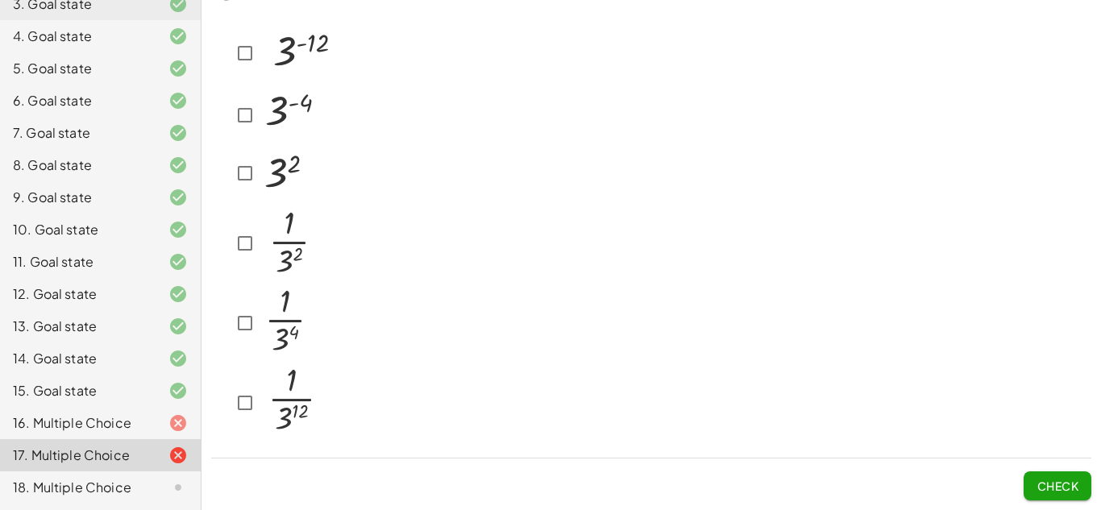
click at [1062, 495] on button "Check" at bounding box center [1058, 486] width 68 height 29
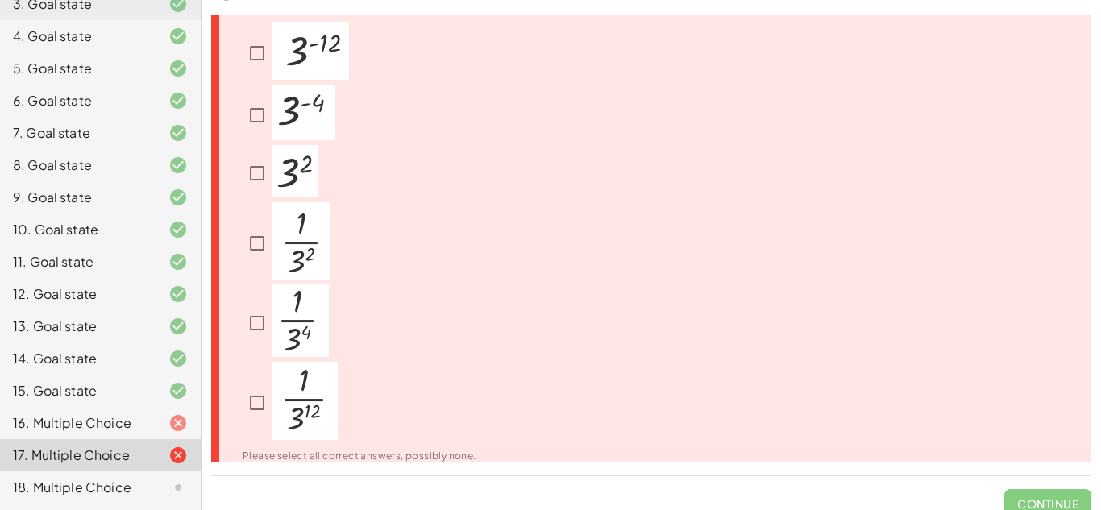
click at [172, 432] on icon at bounding box center [177, 422] width 19 height 19
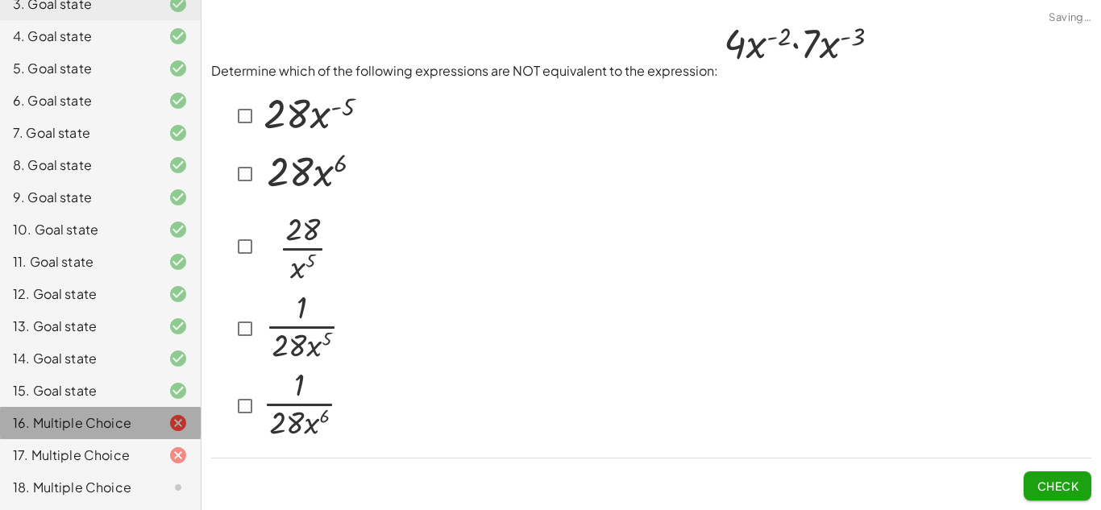
scroll to position [0, 0]
click at [1064, 484] on span "Check" at bounding box center [1058, 486] width 42 height 15
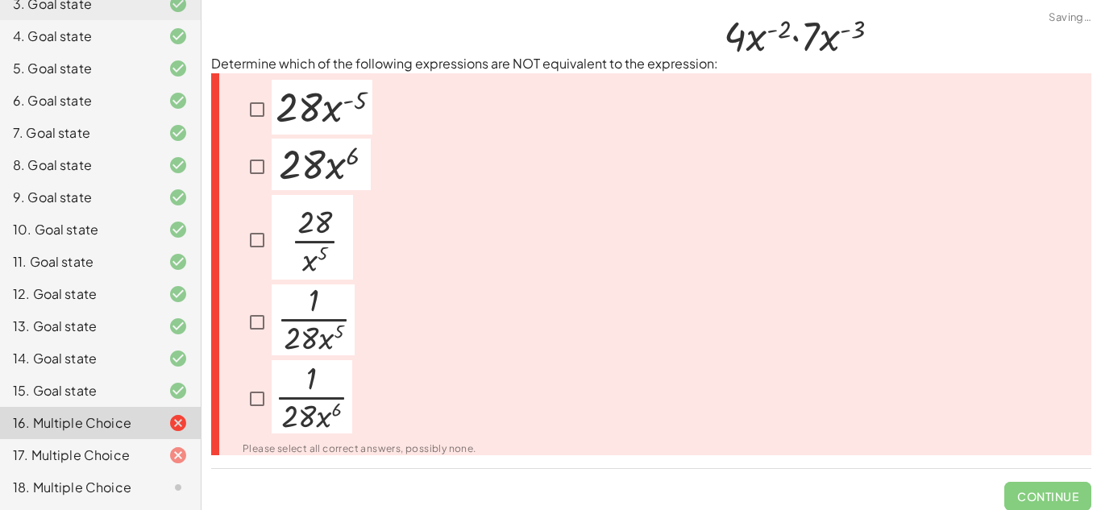
click at [296, 418] on img at bounding box center [312, 396] width 81 height 73
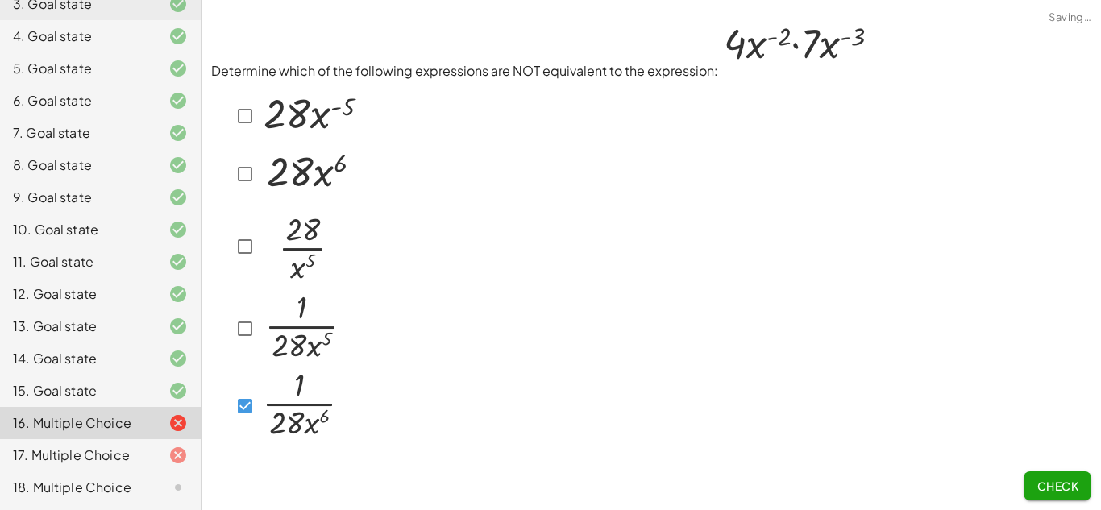
click at [305, 360] on img at bounding box center [301, 327] width 83 height 71
click at [1034, 479] on button "Check" at bounding box center [1058, 486] width 68 height 29
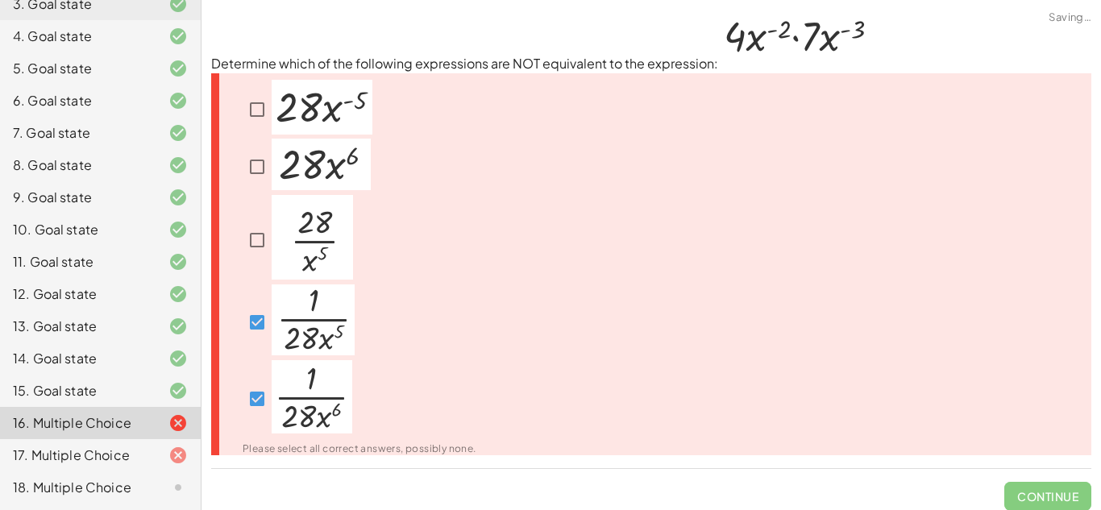
click at [305, 343] on img at bounding box center [313, 320] width 83 height 71
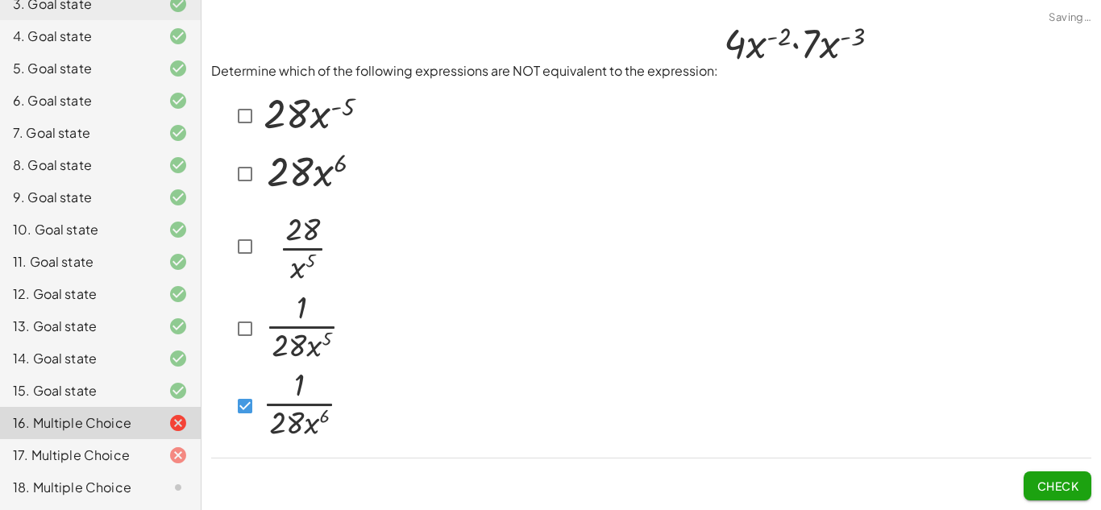
click at [291, 267] on img at bounding box center [300, 244] width 81 height 85
click at [1055, 488] on span "Check" at bounding box center [1058, 486] width 42 height 15
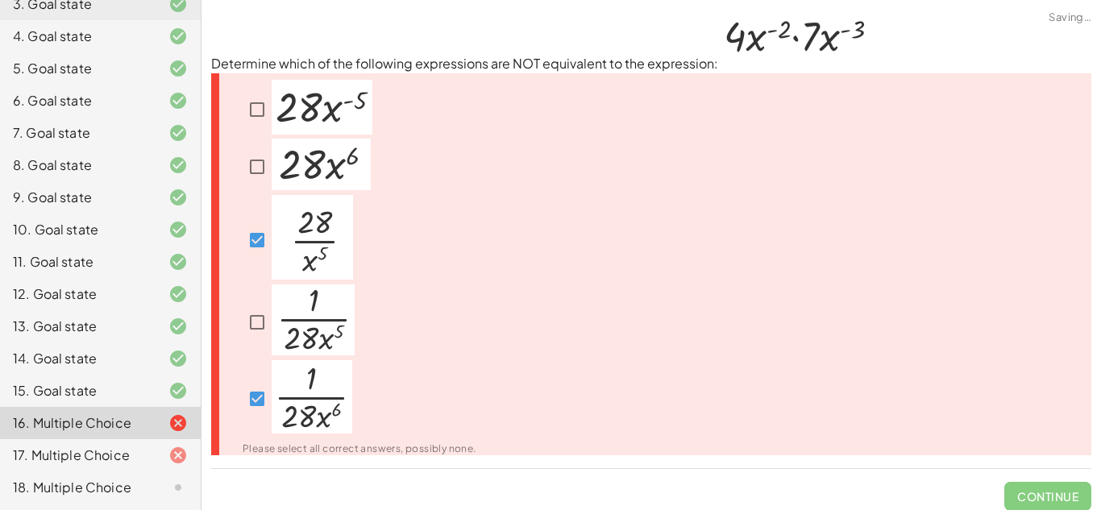
click at [310, 237] on img at bounding box center [312, 237] width 81 height 85
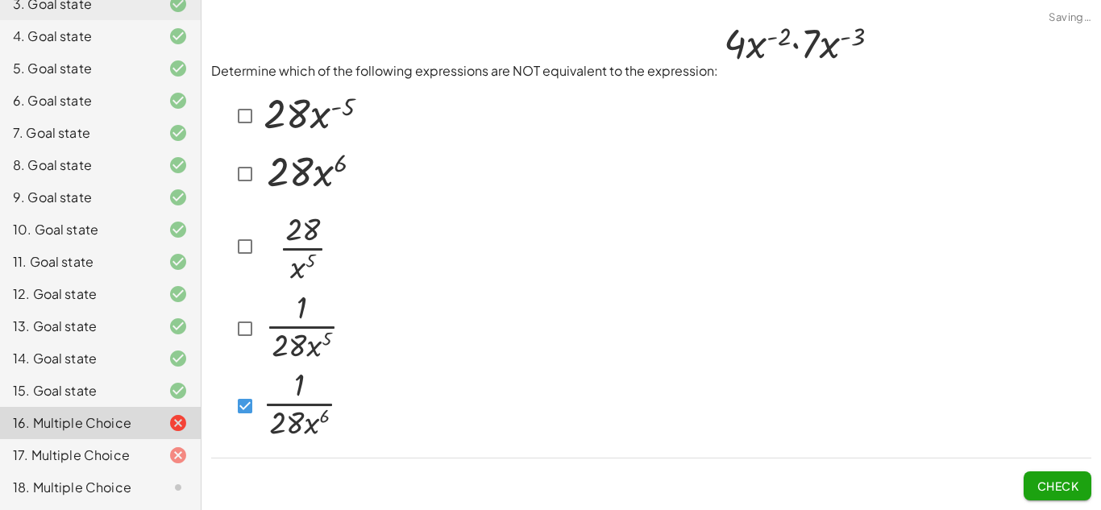
click at [304, 175] on img at bounding box center [309, 172] width 99 height 52
click at [1033, 484] on button "Check" at bounding box center [1058, 486] width 68 height 29
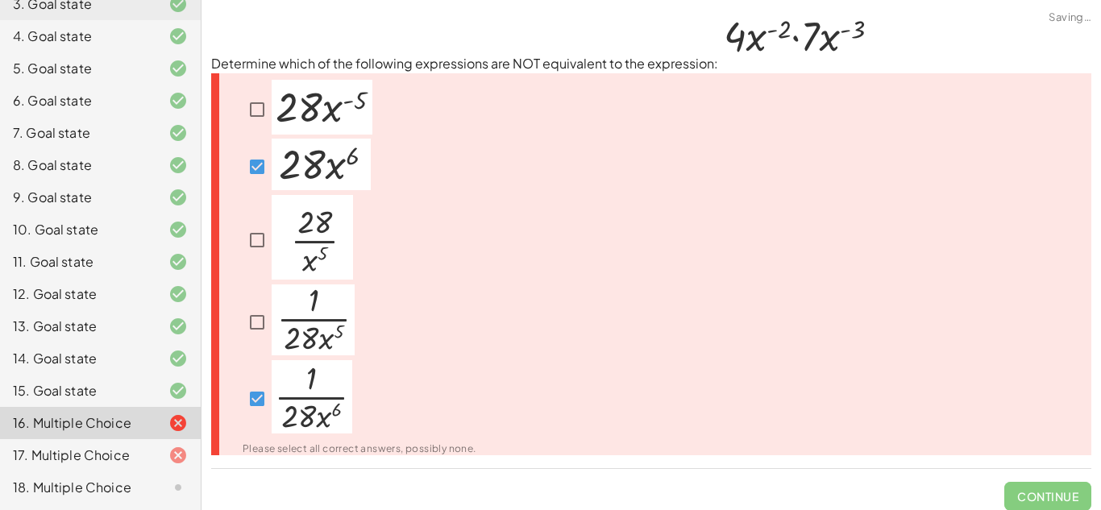
click at [323, 175] on img at bounding box center [321, 165] width 99 height 52
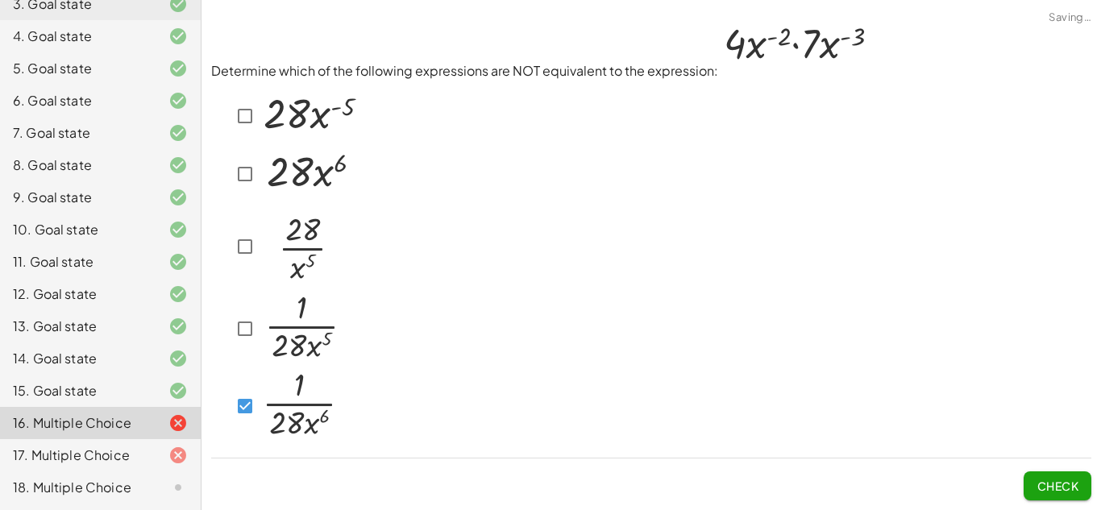
click at [306, 126] on img at bounding box center [310, 113] width 101 height 55
click at [1037, 487] on span "Check" at bounding box center [1058, 486] width 42 height 15
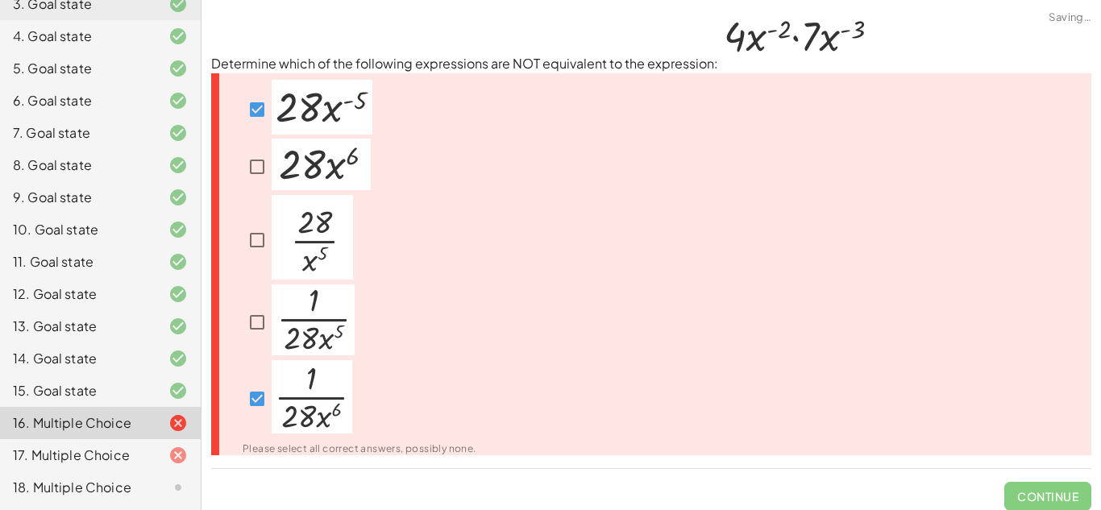
click at [314, 353] on img at bounding box center [313, 320] width 83 height 71
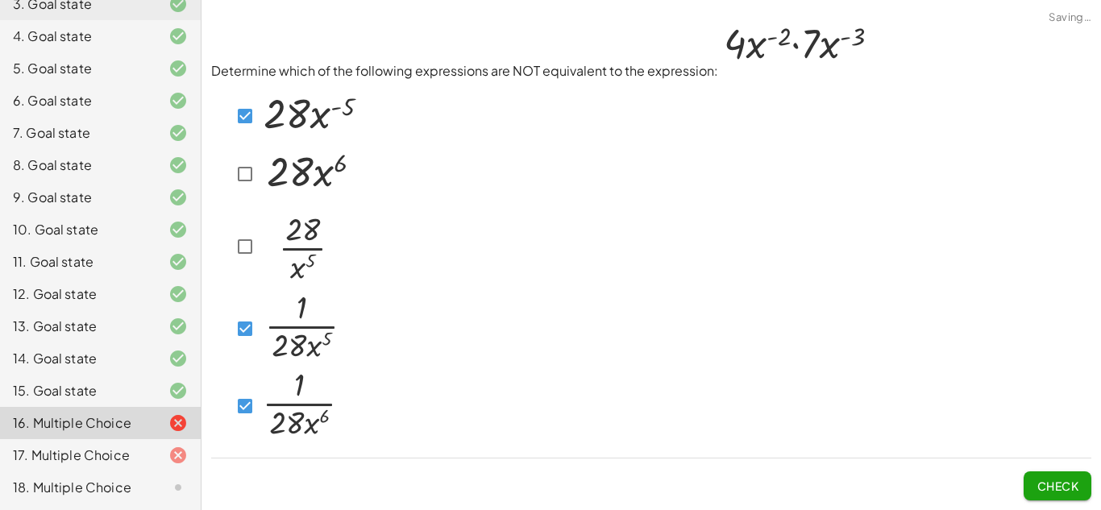
click at [291, 400] on img at bounding box center [300, 403] width 81 height 73
click at [276, 131] on img at bounding box center [310, 113] width 101 height 55
click at [289, 279] on img at bounding box center [300, 244] width 81 height 85
click at [1067, 492] on span "Check" at bounding box center [1058, 486] width 42 height 15
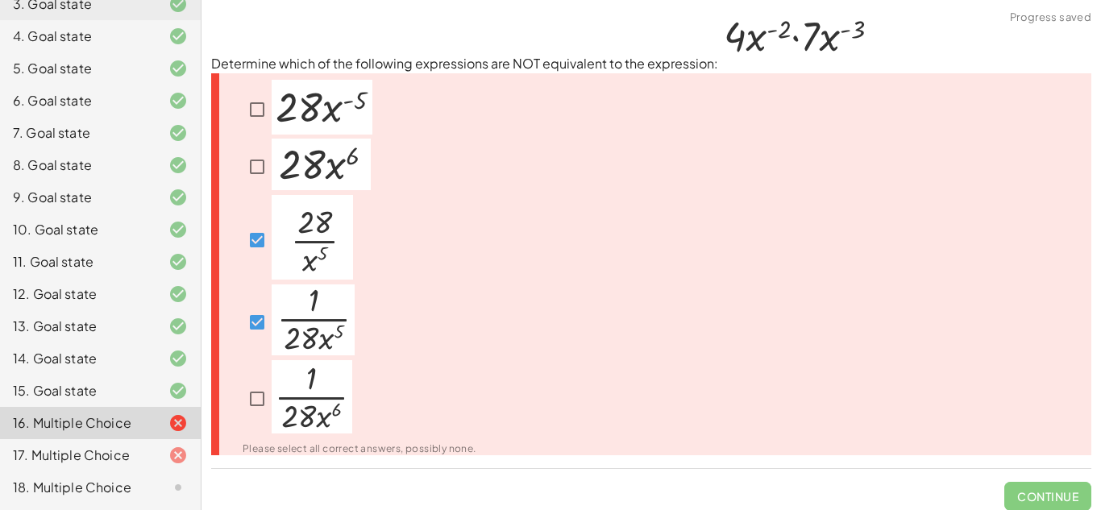
click at [373, 251] on div at bounding box center [349, 239] width 253 height 89
click at [304, 240] on img at bounding box center [312, 237] width 81 height 85
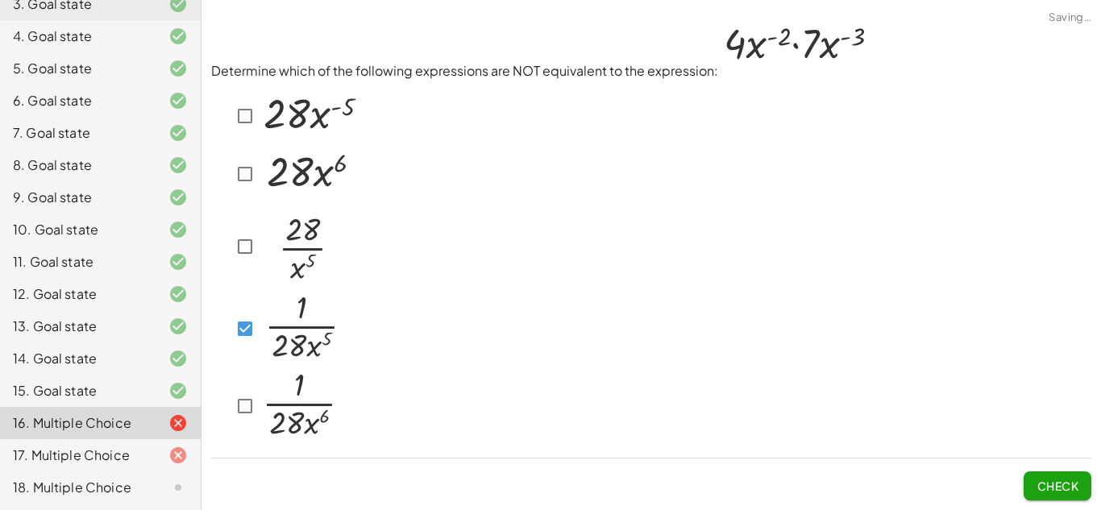
click at [316, 186] on img at bounding box center [309, 172] width 99 height 52
click at [1058, 496] on button "Check" at bounding box center [1058, 486] width 68 height 29
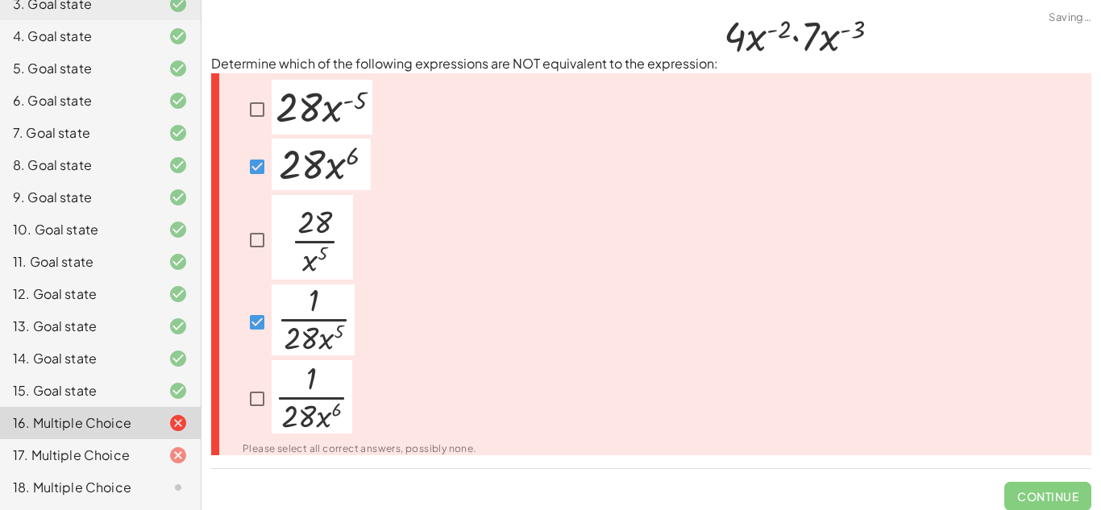
click at [334, 152] on img at bounding box center [321, 165] width 99 height 52
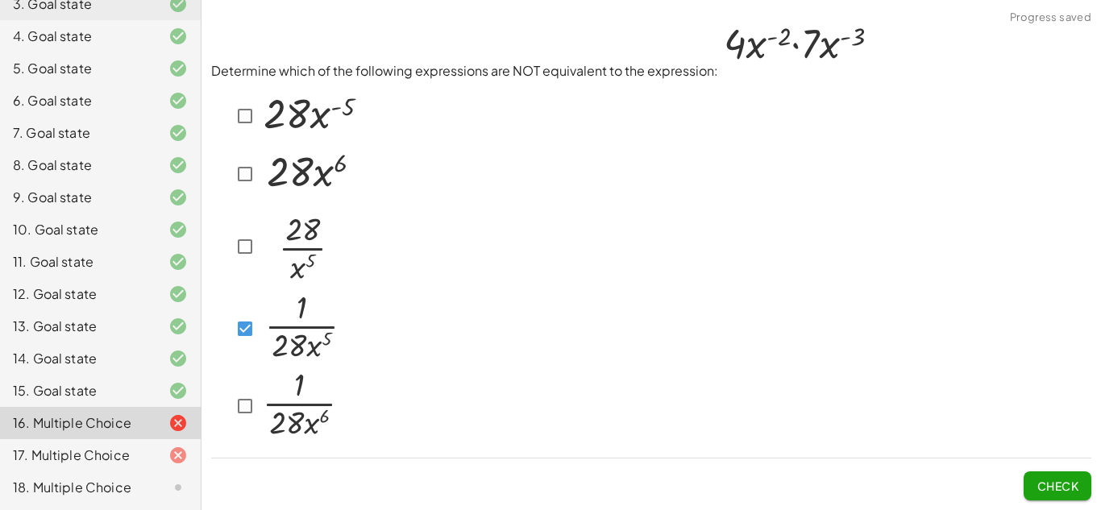
click at [308, 127] on img at bounding box center [310, 113] width 101 height 55
click at [1028, 479] on button "Check" at bounding box center [1058, 486] width 68 height 29
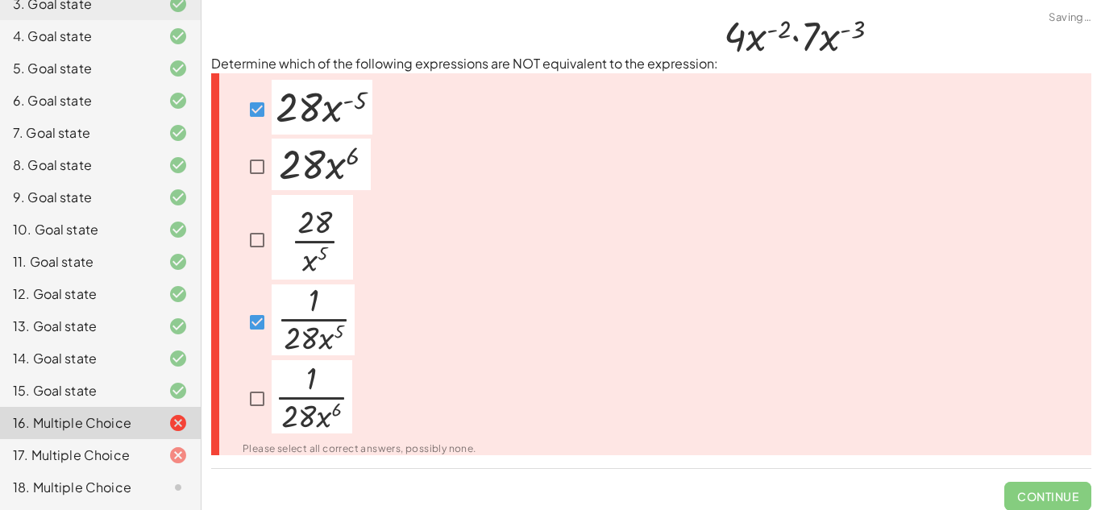
click at [288, 103] on img at bounding box center [322, 107] width 101 height 55
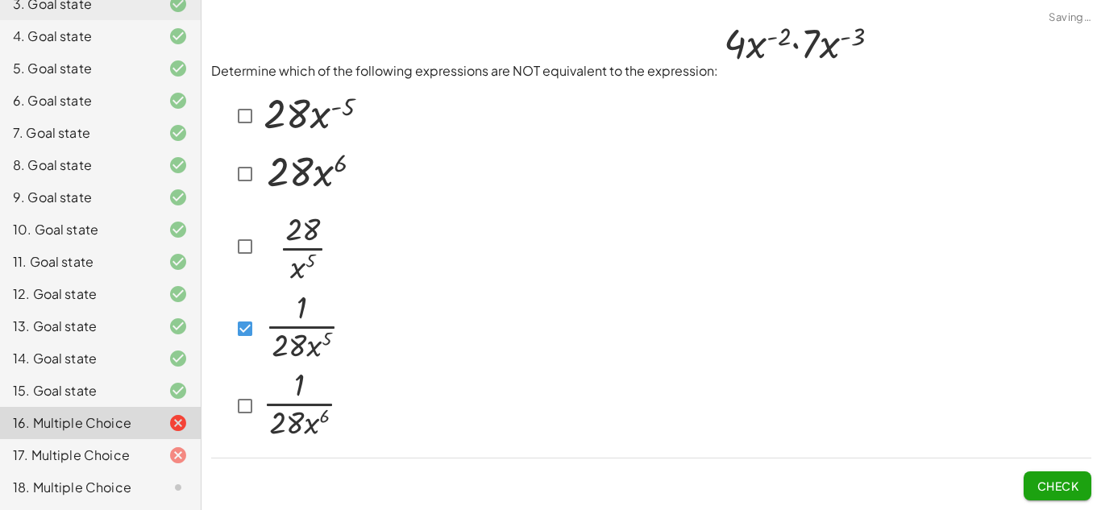
click at [272, 111] on img at bounding box center [310, 113] width 101 height 55
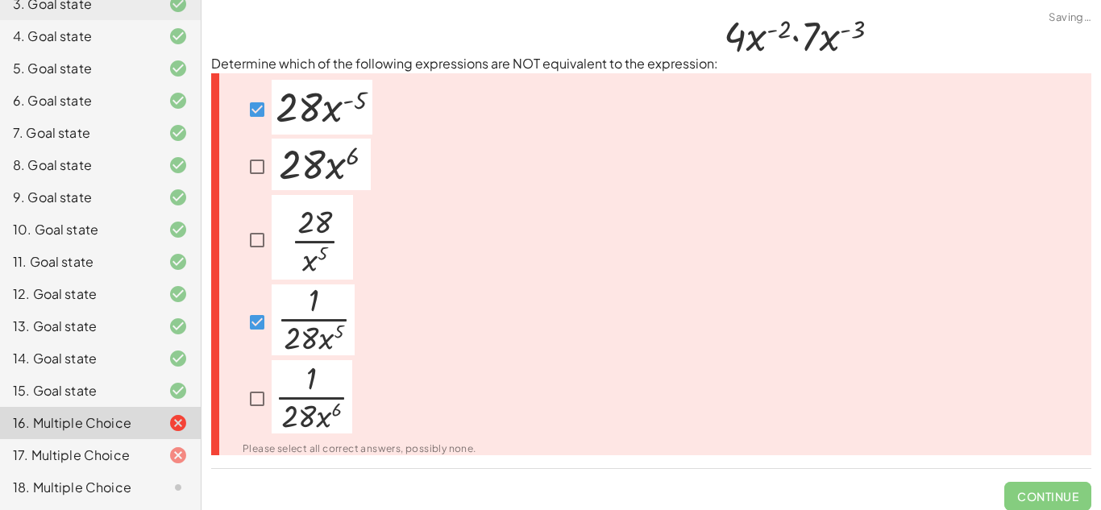
click at [285, 118] on img at bounding box center [322, 107] width 101 height 55
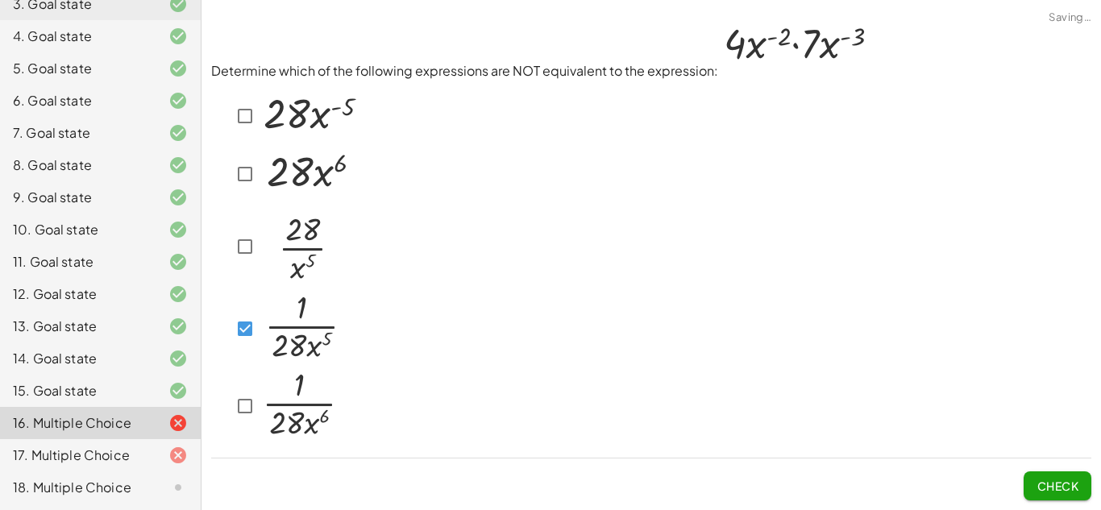
click at [244, 307] on div at bounding box center [287, 330] width 112 height 76
click at [278, 268] on img at bounding box center [300, 244] width 81 height 85
click at [313, 198] on p at bounding box center [309, 174] width 99 height 56
click at [1057, 484] on span "Check" at bounding box center [1058, 486] width 42 height 15
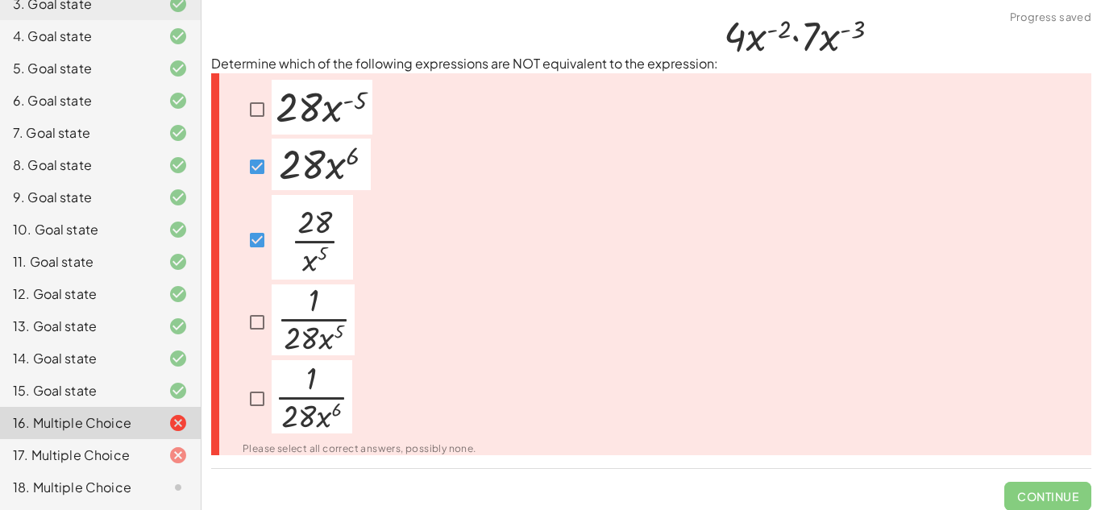
click at [310, 189] on img at bounding box center [321, 165] width 99 height 52
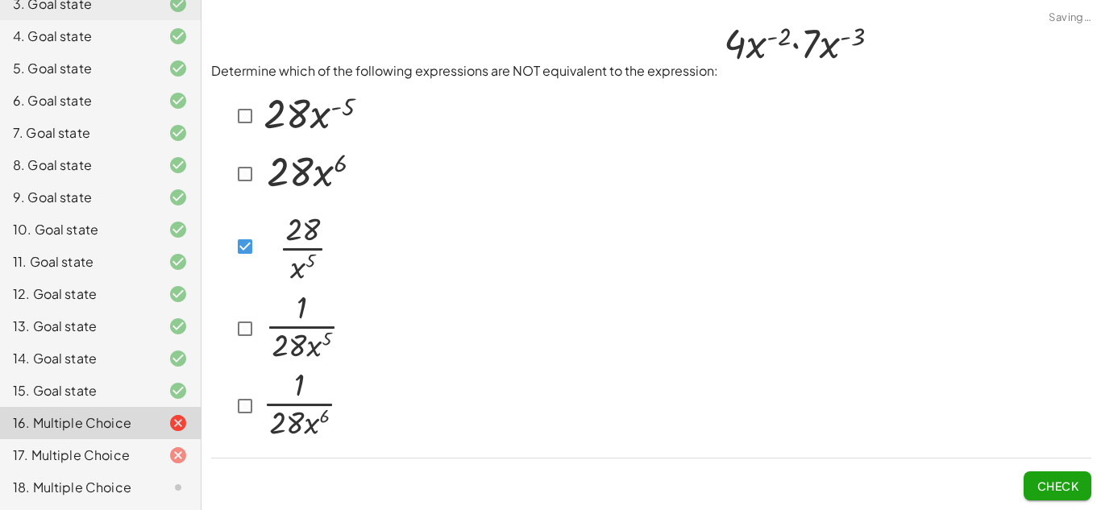
click at [302, 123] on img at bounding box center [310, 113] width 101 height 55
click at [1038, 490] on span "Check" at bounding box center [1058, 486] width 42 height 15
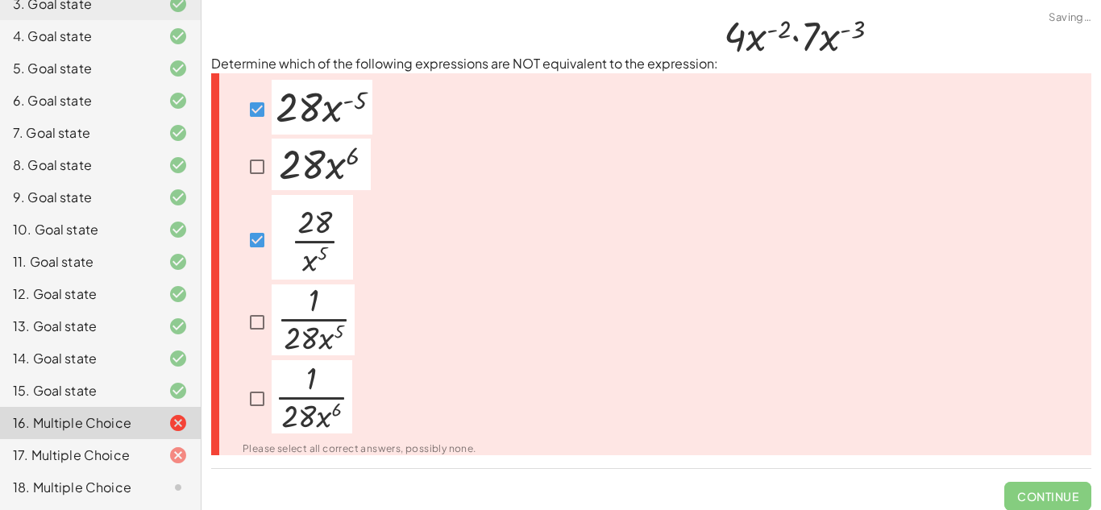
click at [343, 235] on img at bounding box center [312, 237] width 81 height 85
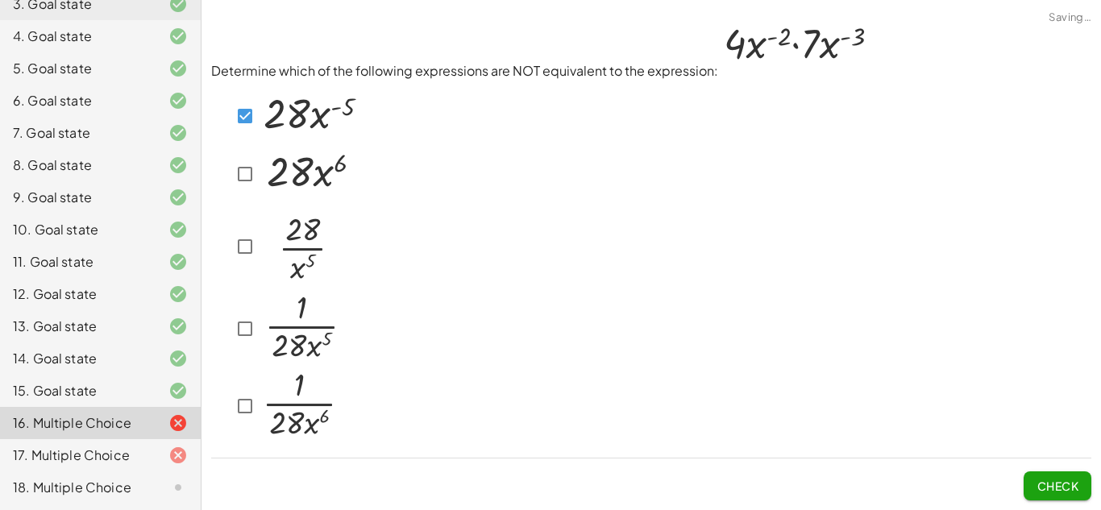
click at [313, 182] on img at bounding box center [309, 172] width 99 height 52
click at [1059, 482] on span "Check" at bounding box center [1058, 486] width 42 height 15
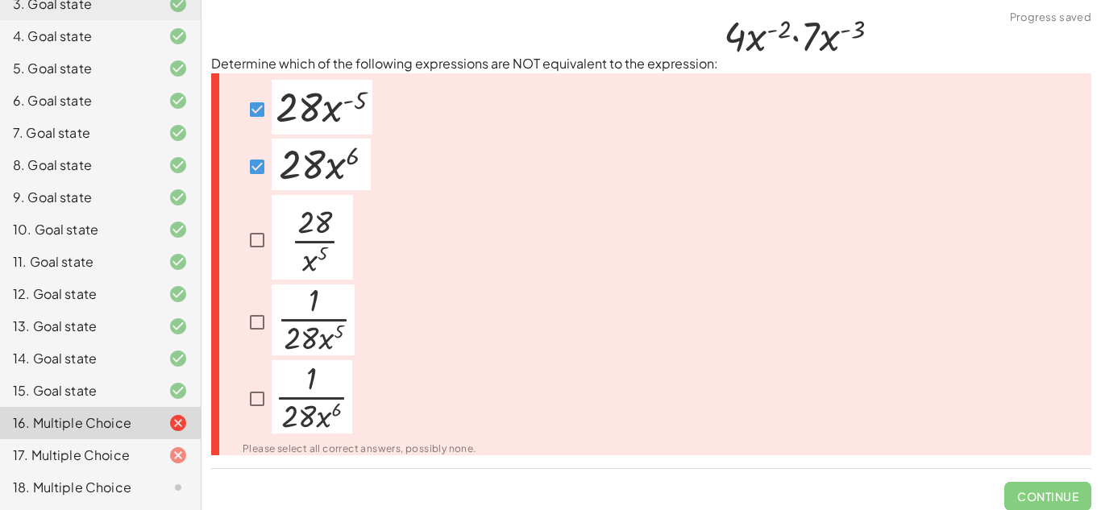
click at [329, 181] on img at bounding box center [321, 165] width 99 height 52
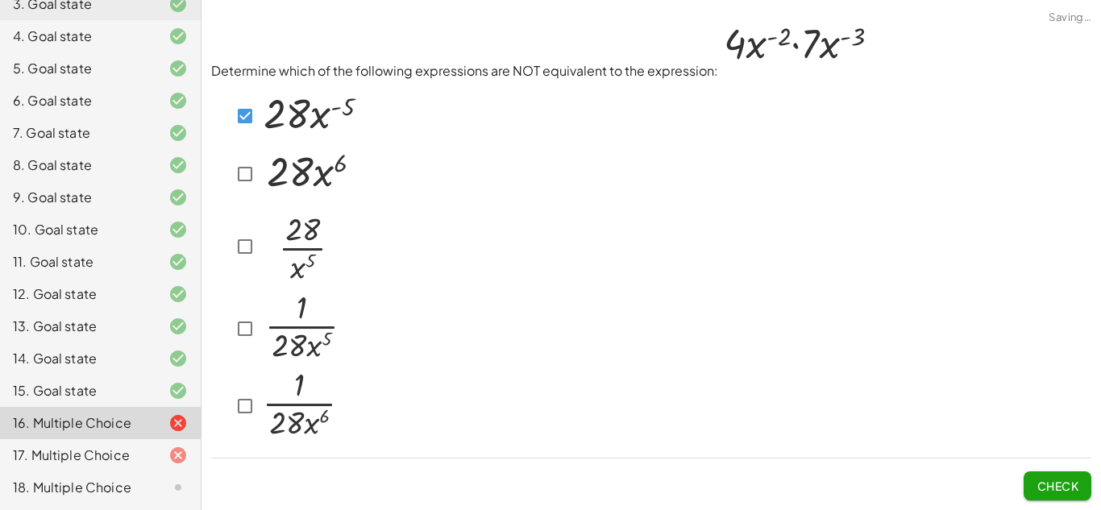
click at [270, 404] on img at bounding box center [300, 403] width 81 height 73
click at [1049, 473] on button "Check" at bounding box center [1058, 486] width 68 height 29
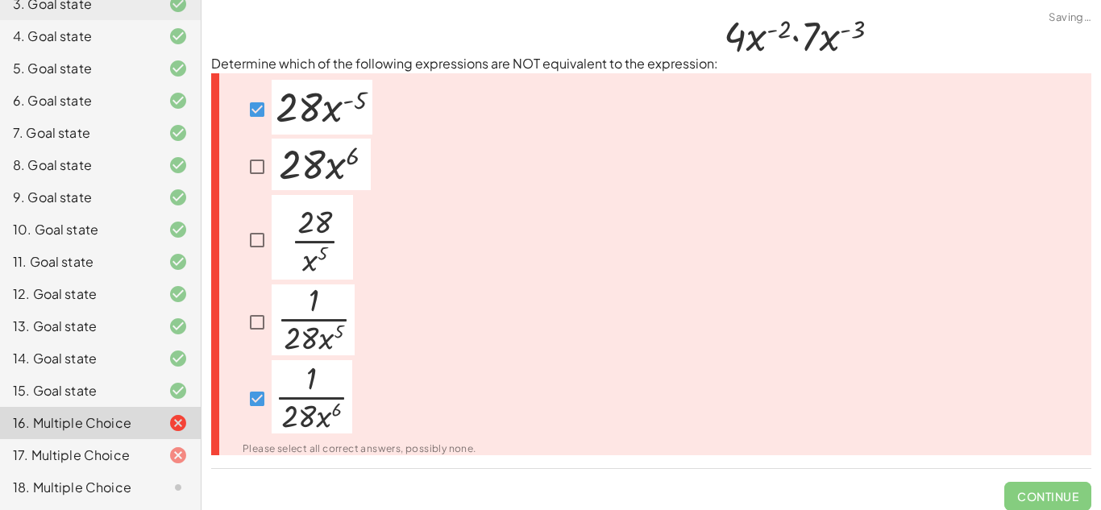
click at [323, 127] on img at bounding box center [322, 107] width 101 height 55
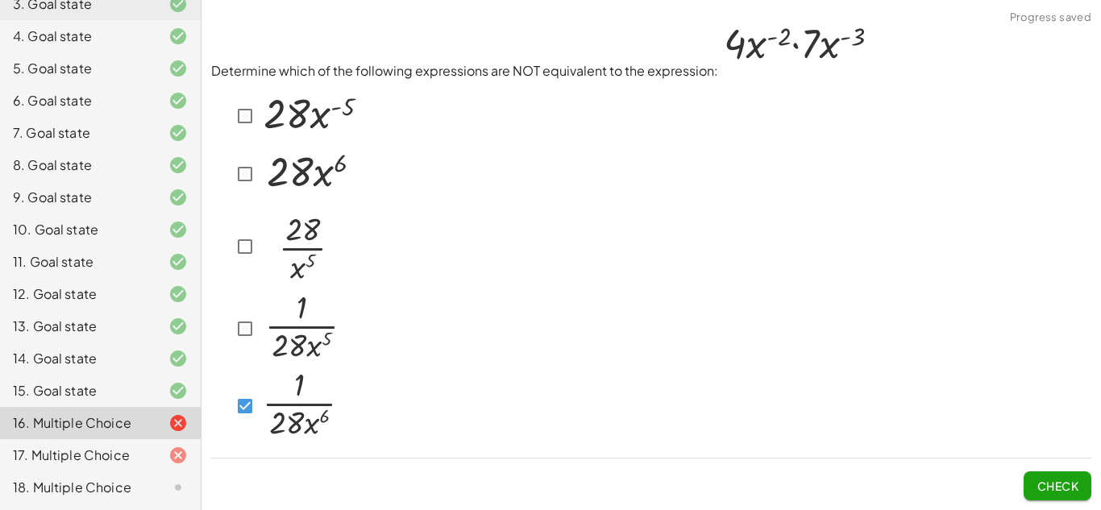
click at [286, 311] on img at bounding box center [301, 327] width 83 height 71
click at [306, 194] on img at bounding box center [309, 172] width 99 height 52
click at [285, 247] on img at bounding box center [300, 244] width 81 height 85
click at [1047, 484] on span "Check" at bounding box center [1058, 486] width 42 height 15
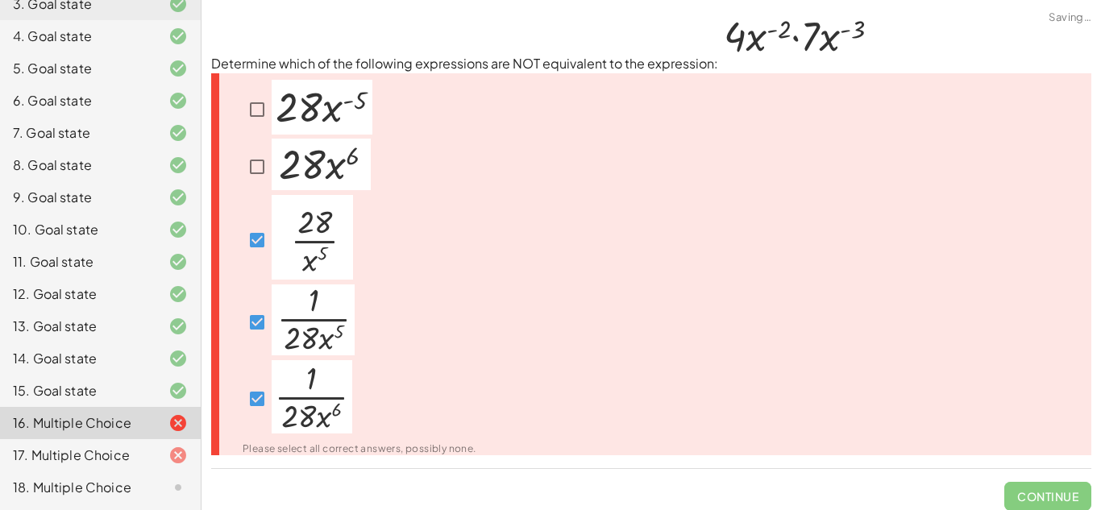
click at [311, 238] on img at bounding box center [312, 237] width 81 height 85
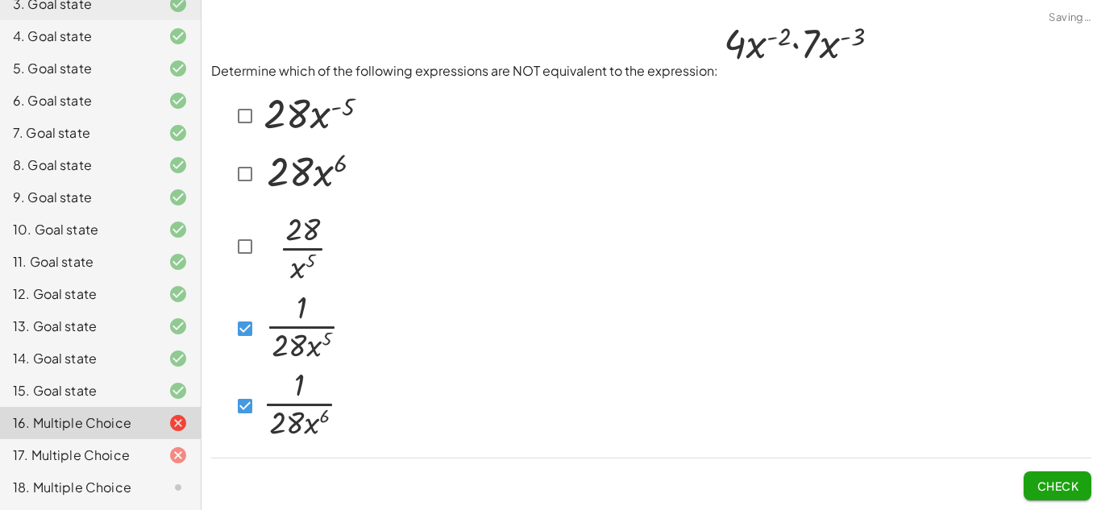
click at [314, 206] on img at bounding box center [300, 244] width 81 height 85
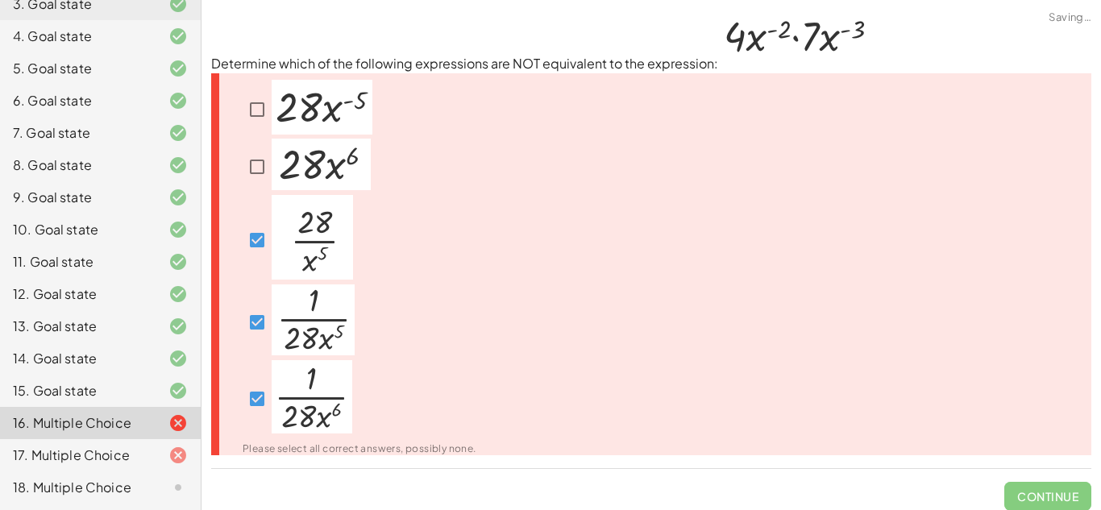
click at [321, 206] on img at bounding box center [312, 237] width 81 height 85
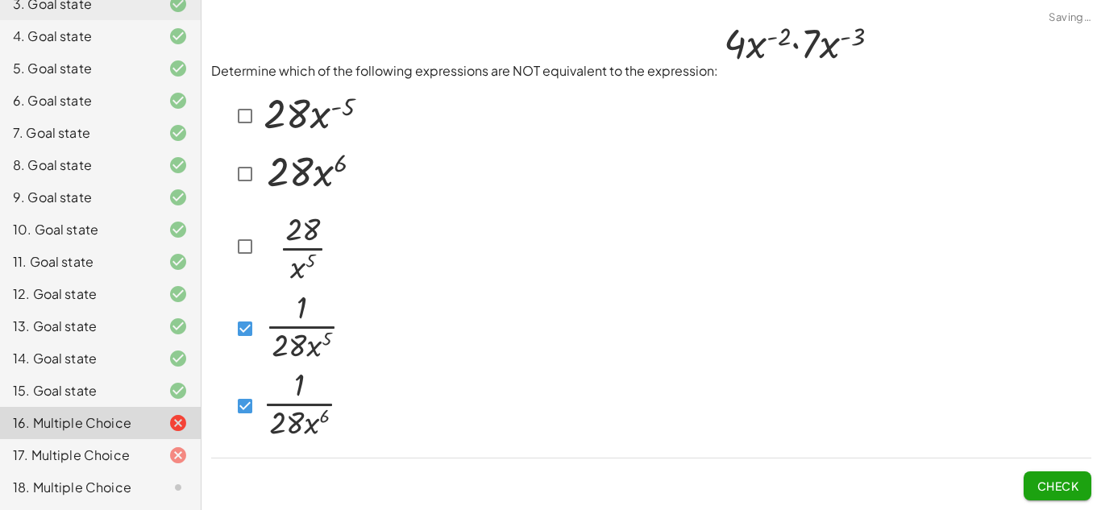
click at [317, 193] on img at bounding box center [309, 172] width 99 height 52
click at [1062, 472] on button "Check" at bounding box center [1058, 486] width 68 height 29
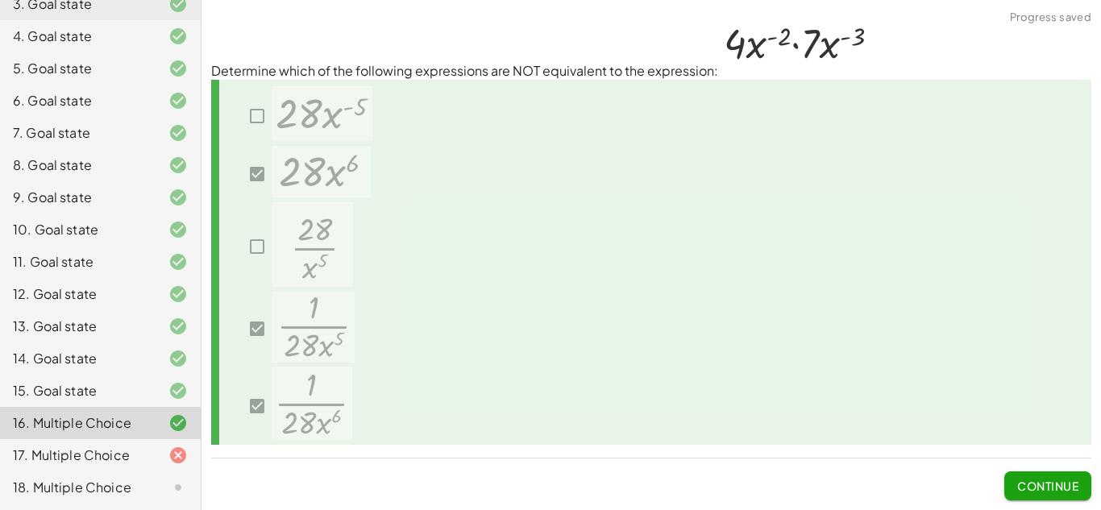
click at [1056, 486] on span "Continue" at bounding box center [1047, 486] width 61 height 15
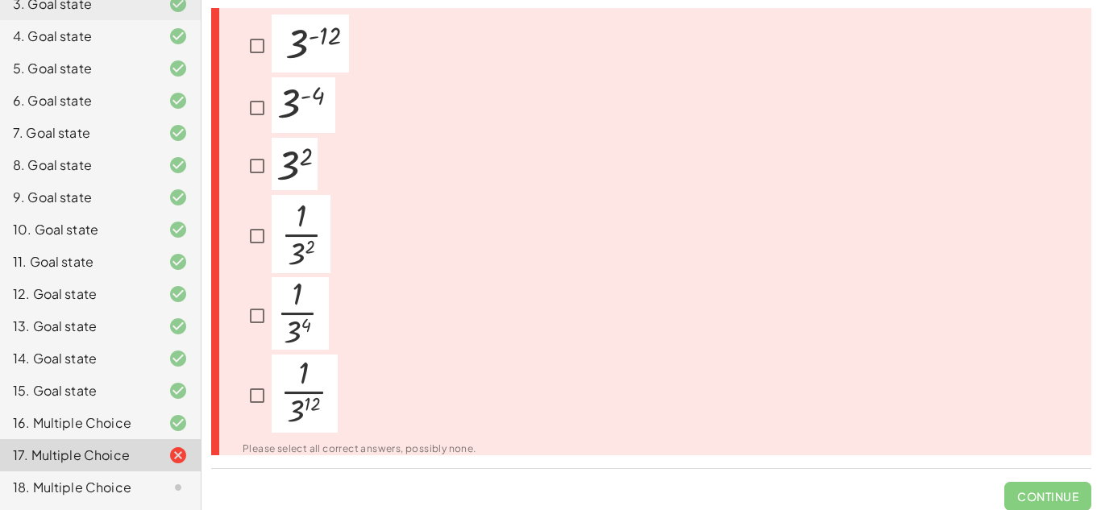
scroll to position [111, 0]
click at [311, 367] on img at bounding box center [305, 392] width 66 height 78
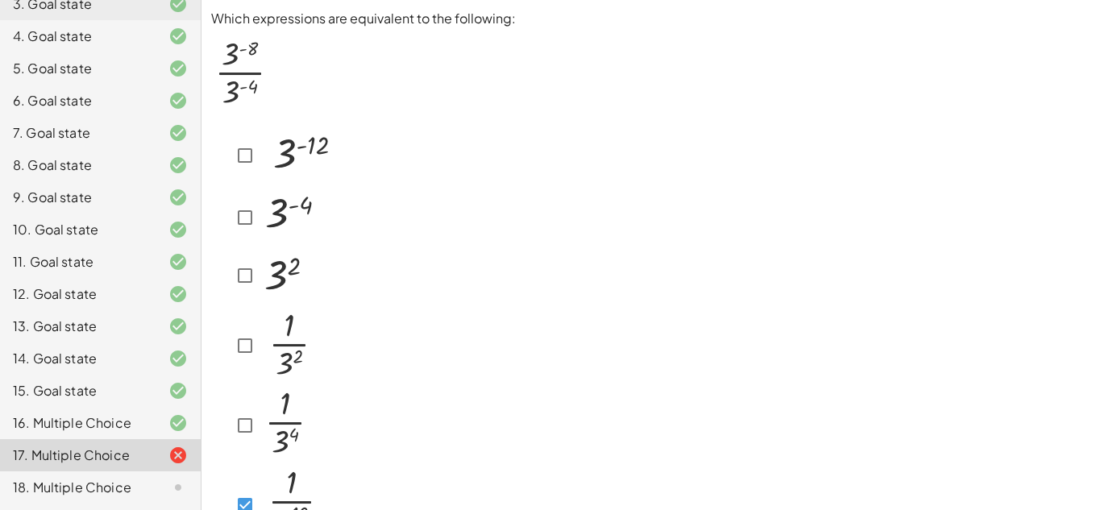
scroll to position [102, 0]
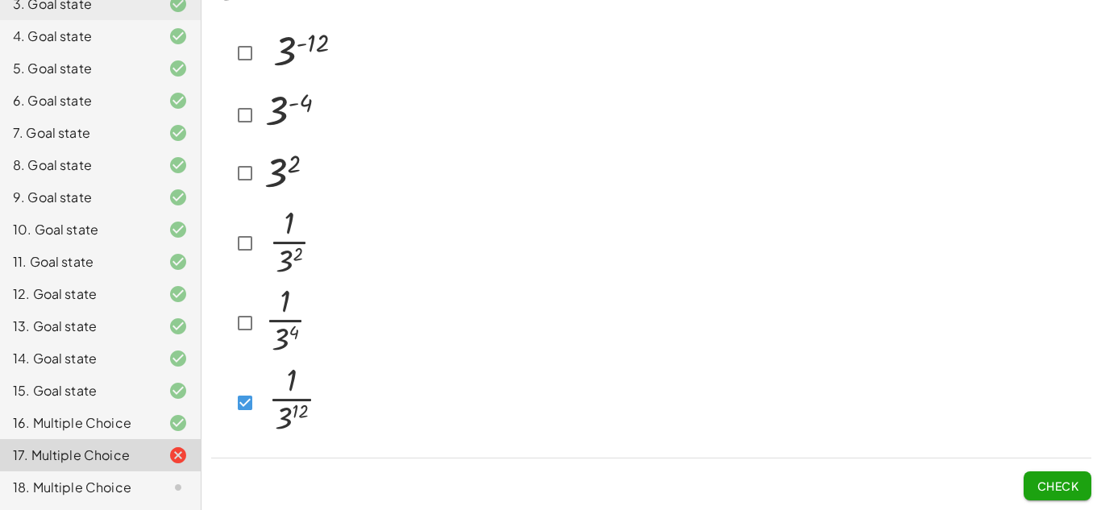
click at [1047, 477] on button "Check" at bounding box center [1058, 486] width 68 height 29
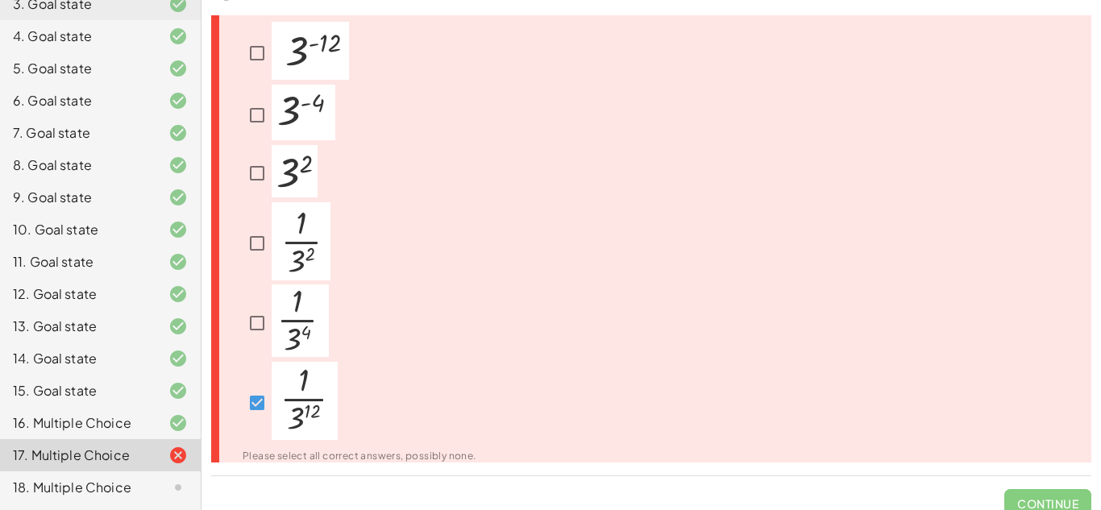
click at [285, 301] on img at bounding box center [300, 321] width 57 height 73
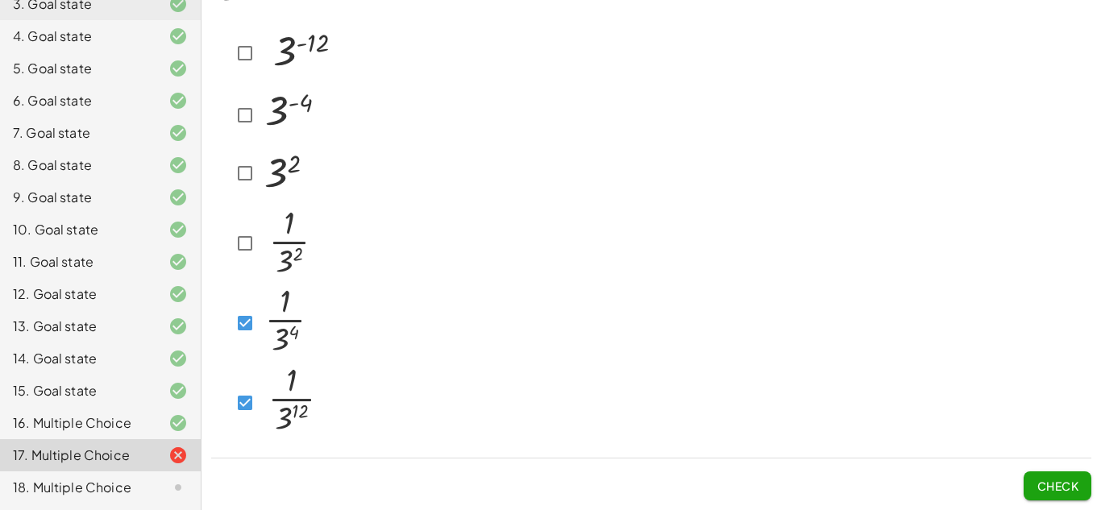
click at [283, 372] on img at bounding box center [293, 401] width 66 height 78
click at [1049, 472] on button "Check" at bounding box center [1058, 486] width 68 height 29
click at [279, 281] on p at bounding box center [289, 243] width 59 height 83
click at [1057, 480] on span "Check" at bounding box center [1058, 486] width 42 height 15
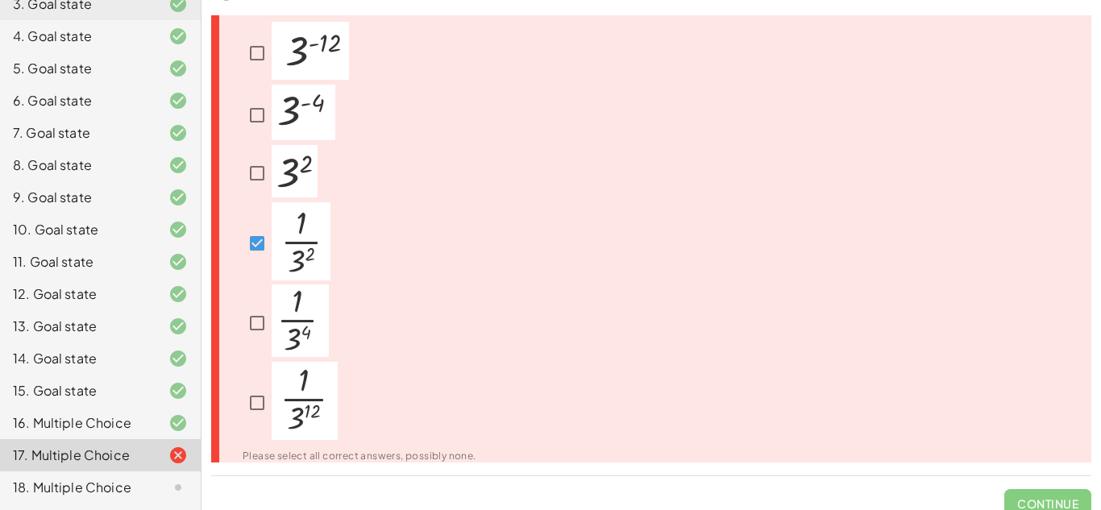
click at [273, 208] on img at bounding box center [301, 241] width 59 height 78
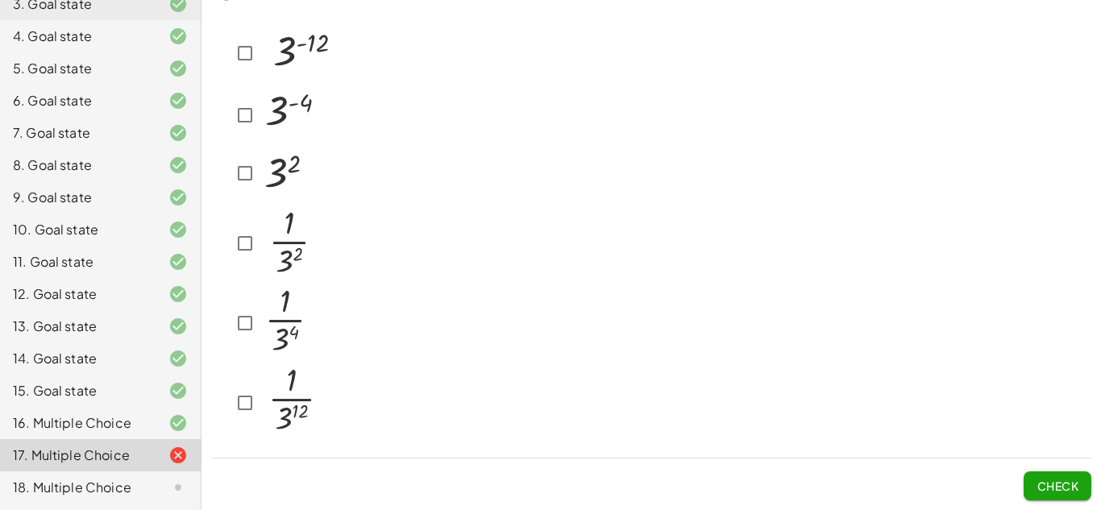
click at [276, 168] on img at bounding box center [283, 171] width 46 height 52
click at [0, 0] on div "Which expressions are equivalent to the following: Check" at bounding box center [0, 0] width 0 height 0
click at [1077, 497] on button "Check" at bounding box center [1058, 486] width 68 height 29
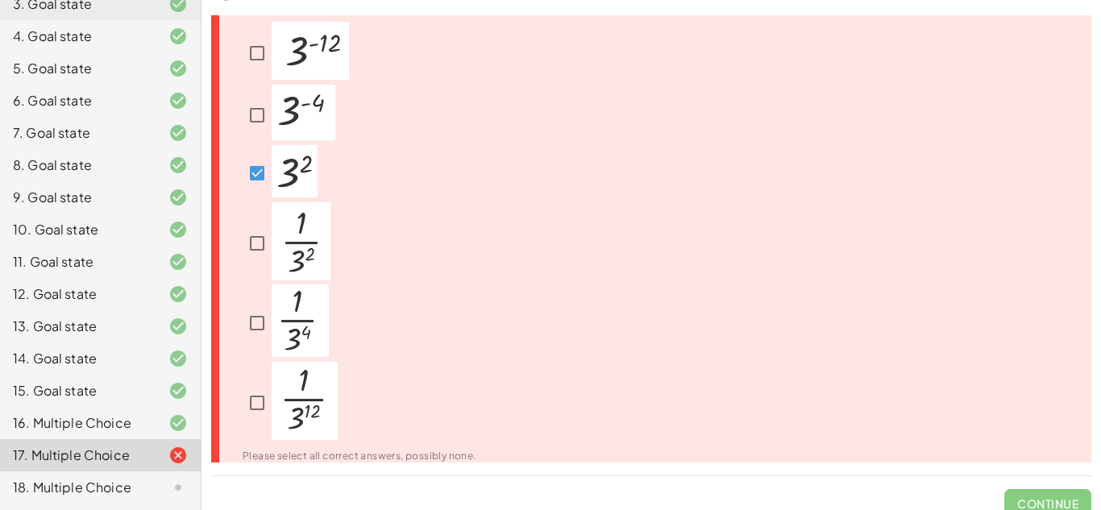
click at [295, 172] on img at bounding box center [295, 171] width 46 height 52
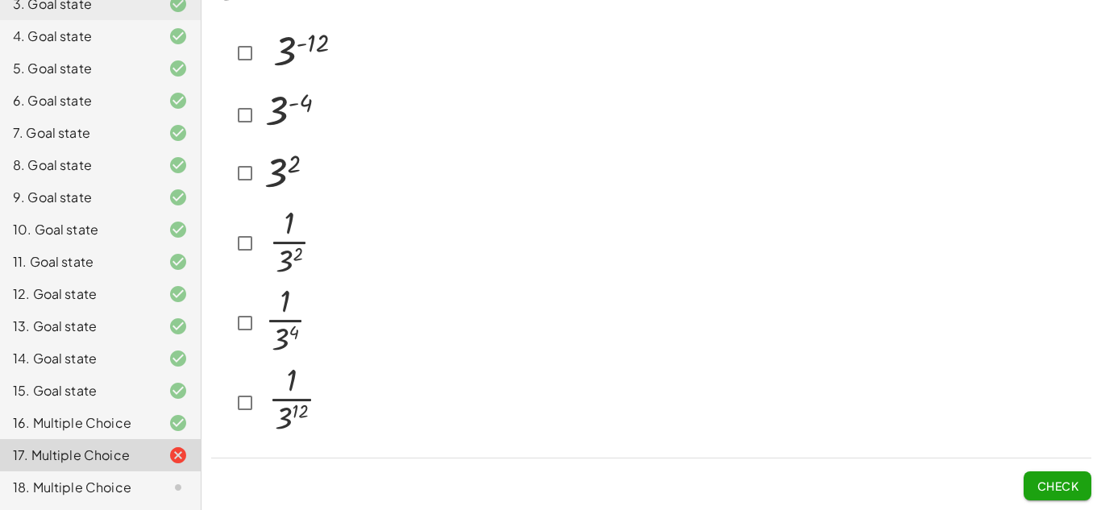
click at [291, 135] on img at bounding box center [292, 113] width 64 height 56
click at [1030, 476] on button "Check" at bounding box center [1058, 486] width 68 height 29
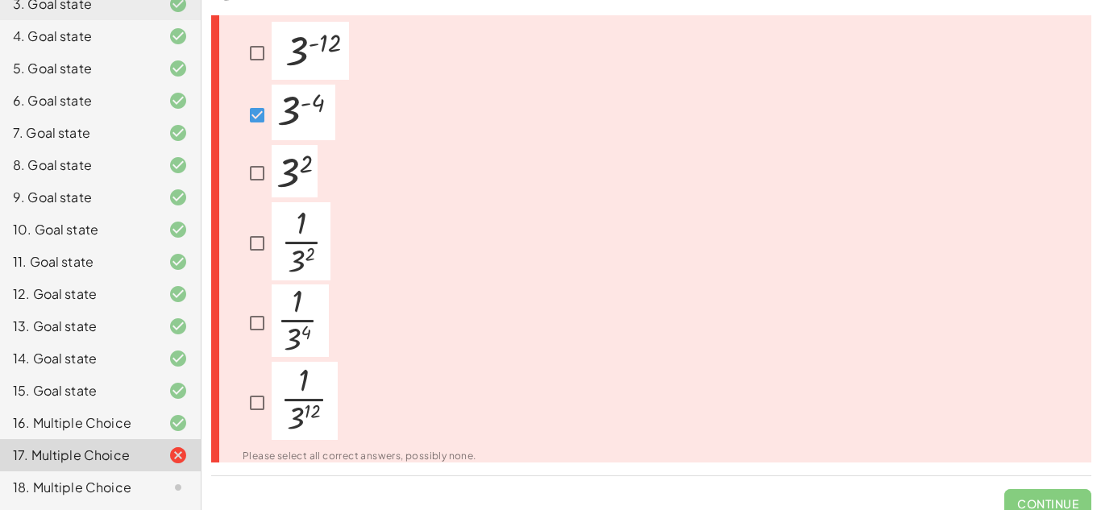
click at [273, 121] on img at bounding box center [304, 113] width 64 height 56
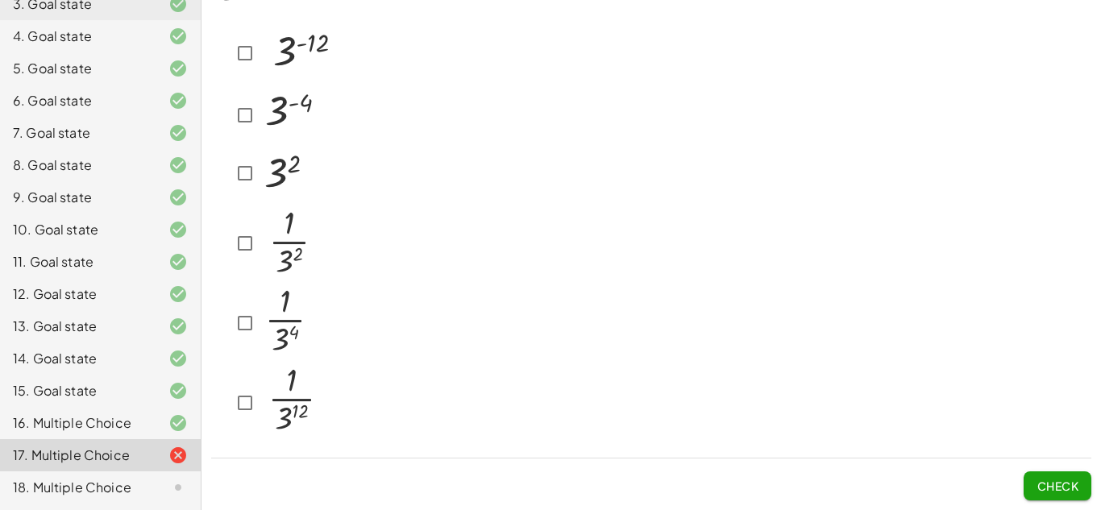
click at [299, 78] on img at bounding box center [298, 51] width 77 height 58
click at [1061, 479] on span "Check" at bounding box center [1058, 486] width 42 height 15
click at [558, 275] on div at bounding box center [651, 229] width 880 height 429
click at [1032, 479] on button "Check" at bounding box center [1058, 486] width 68 height 29
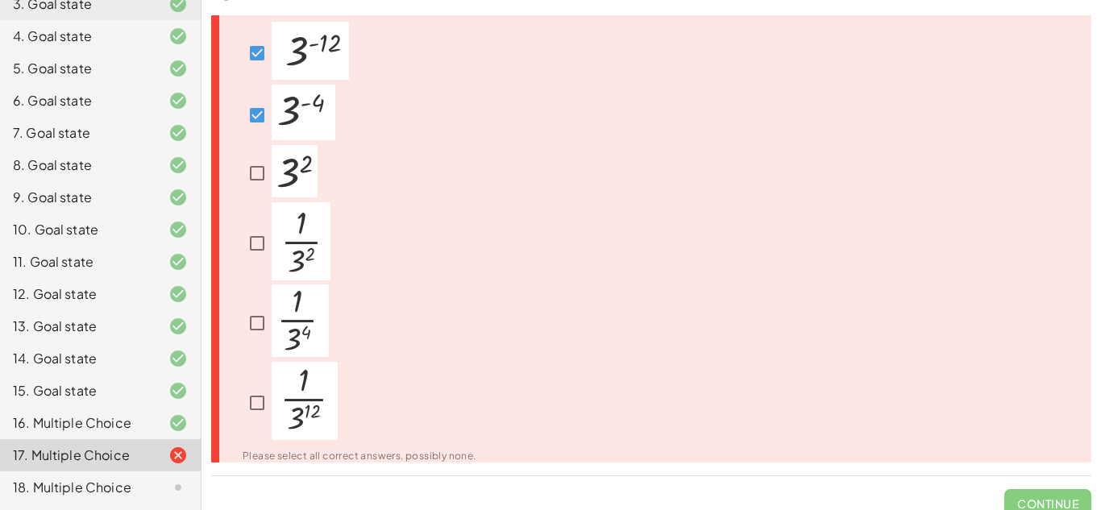
click at [297, 139] on img at bounding box center [304, 113] width 64 height 56
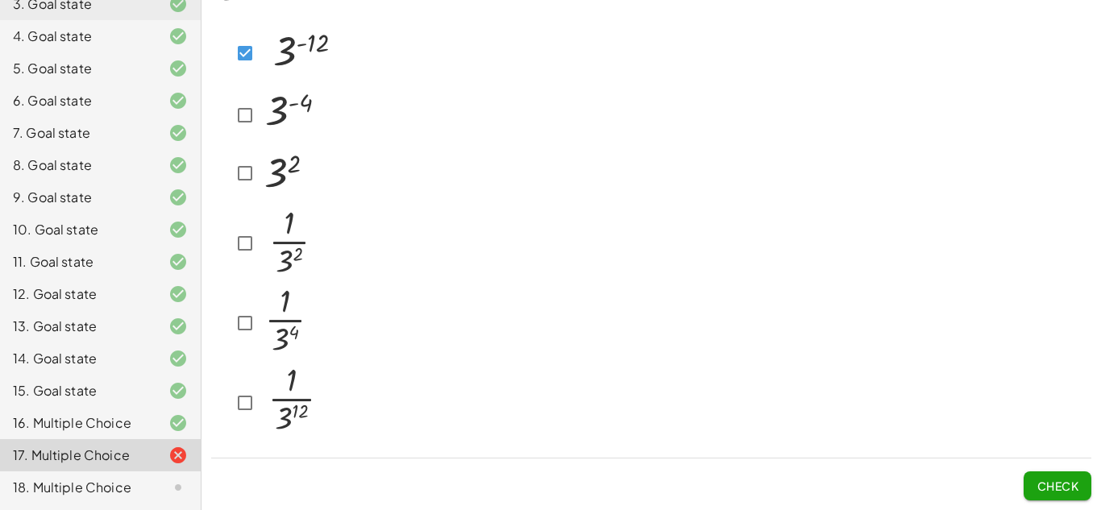
click at [280, 156] on img at bounding box center [283, 171] width 46 height 52
click at [1052, 488] on span "Check" at bounding box center [1058, 486] width 42 height 15
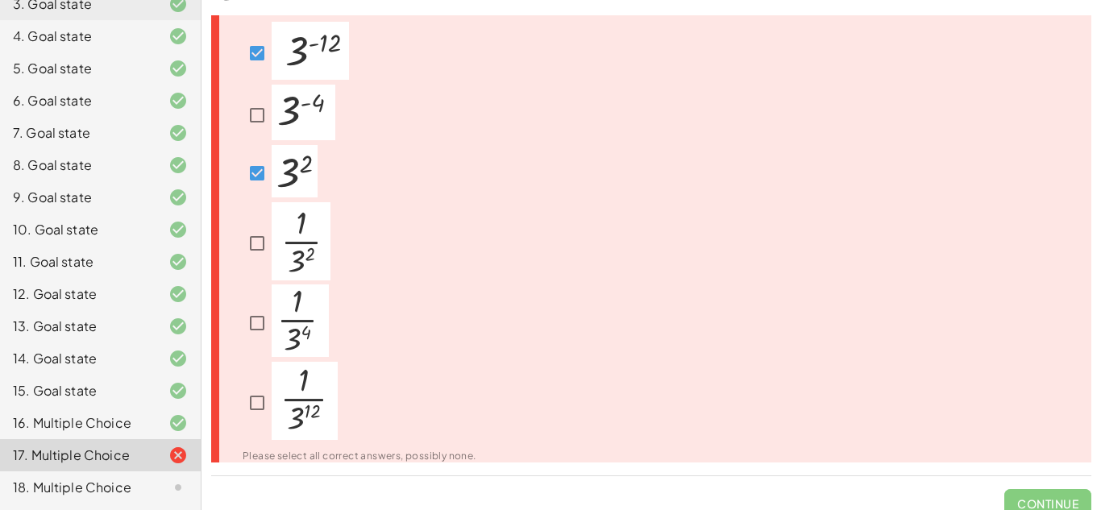
click at [268, 214] on div at bounding box center [287, 243] width 88 height 83
click at [284, 179] on img at bounding box center [295, 171] width 46 height 52
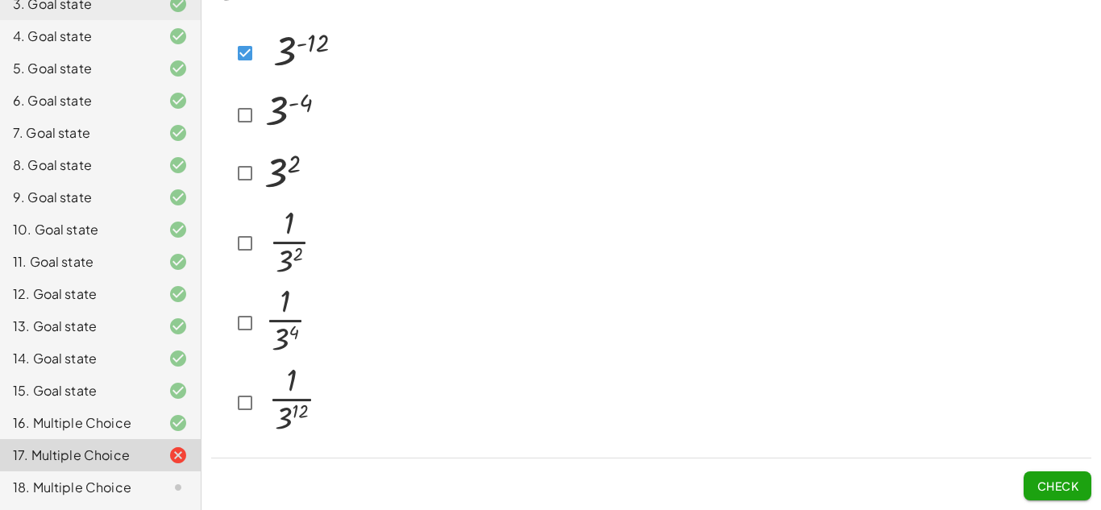
click at [297, 243] on img at bounding box center [289, 241] width 59 height 78
click at [1037, 483] on span "Check" at bounding box center [1058, 486] width 42 height 15
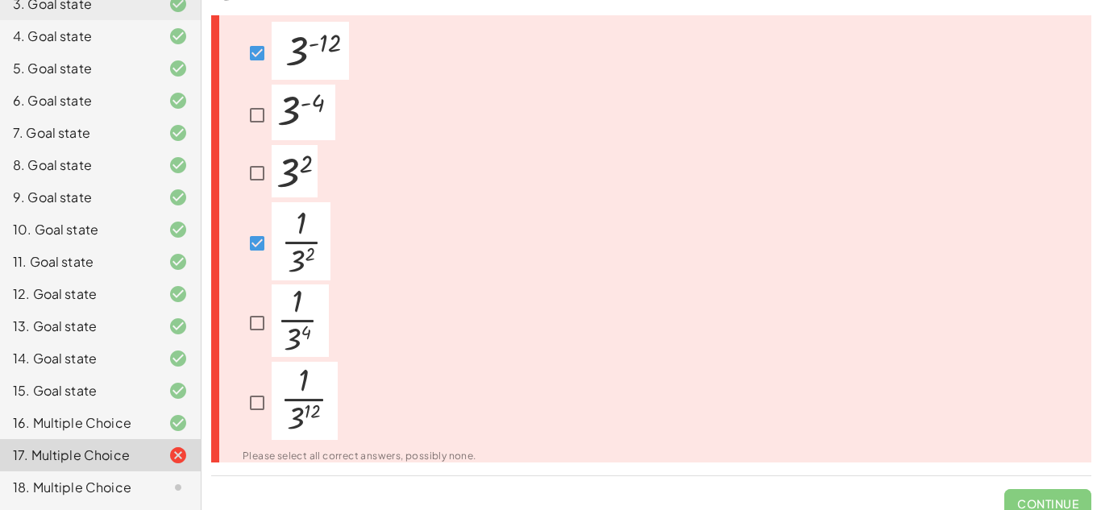
click at [285, 235] on img at bounding box center [301, 241] width 59 height 78
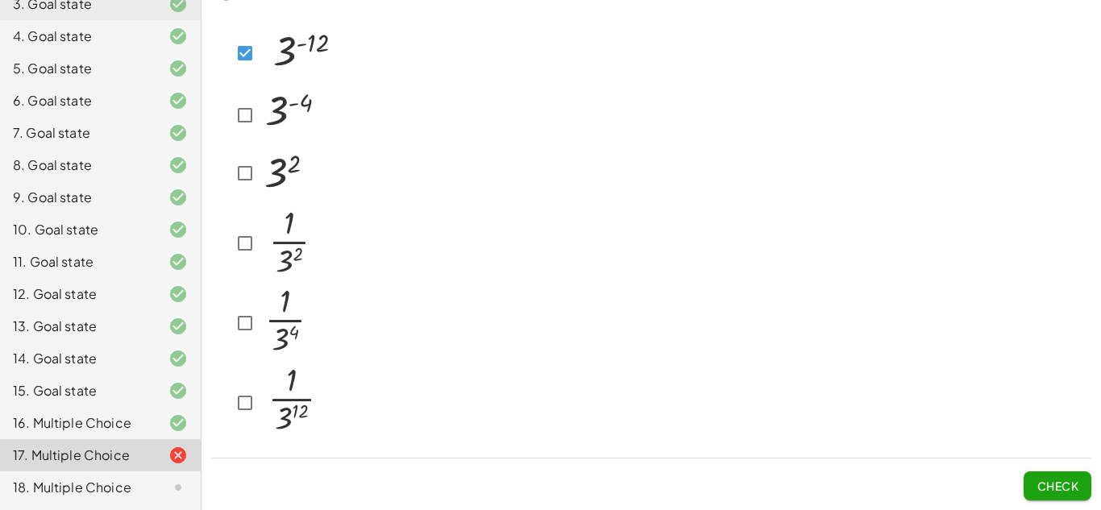
click at [264, 308] on img at bounding box center [288, 321] width 57 height 73
click at [1047, 481] on span "Check" at bounding box center [1058, 486] width 42 height 15
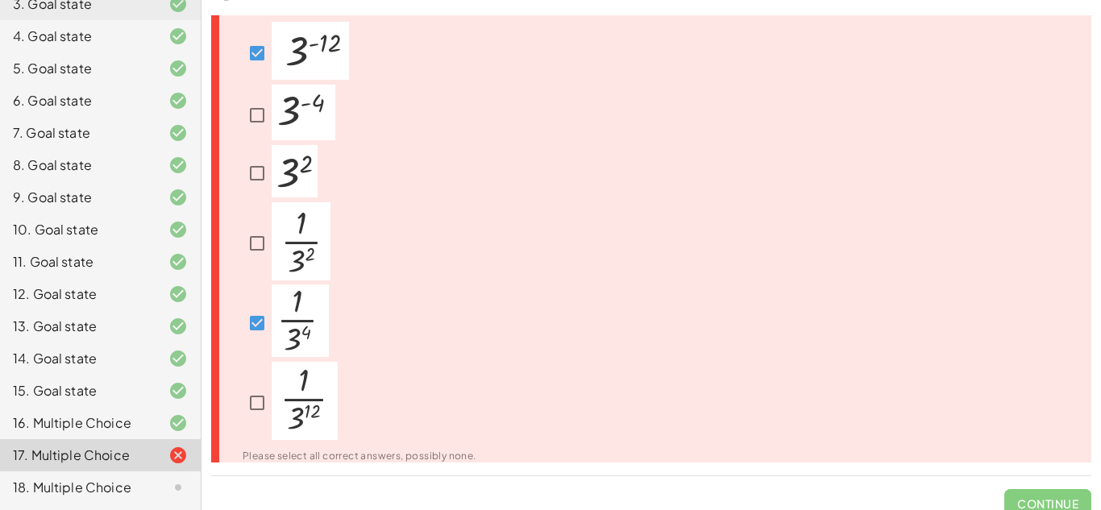
click at [282, 349] on img at bounding box center [300, 321] width 57 height 73
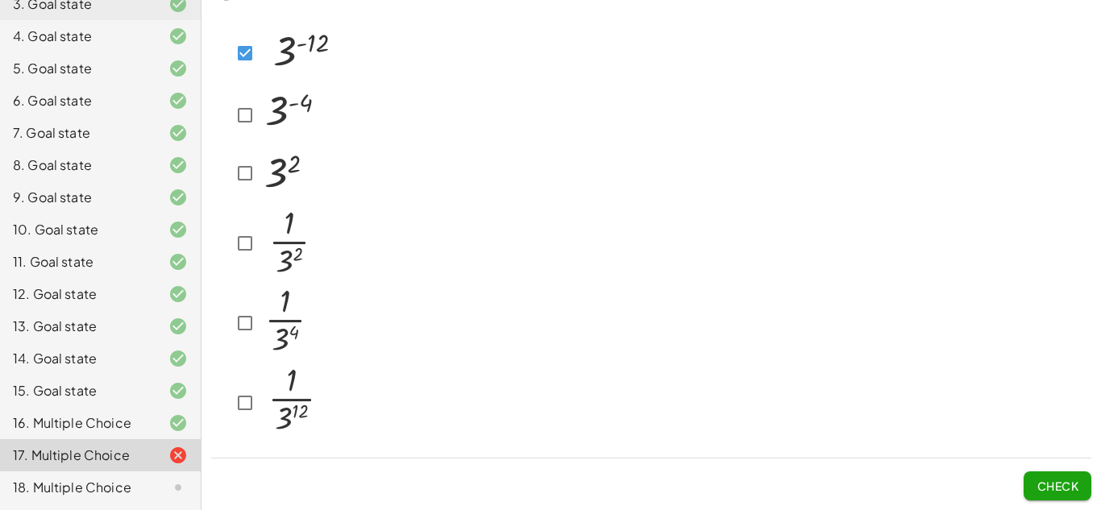
click at [278, 402] on img at bounding box center [293, 401] width 66 height 78
click at [1042, 475] on button "Check" at bounding box center [1058, 486] width 68 height 29
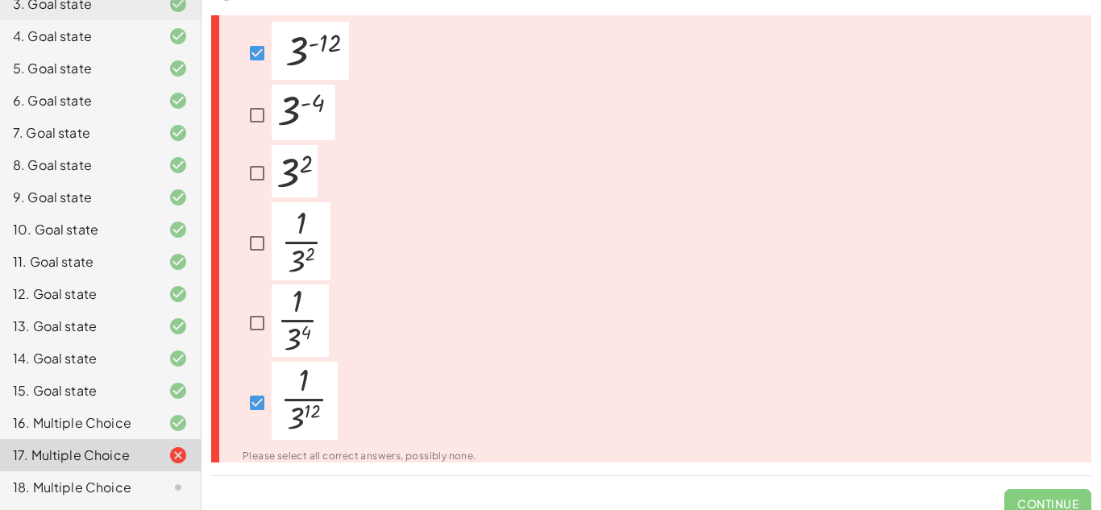
click at [284, 386] on img at bounding box center [305, 401] width 66 height 78
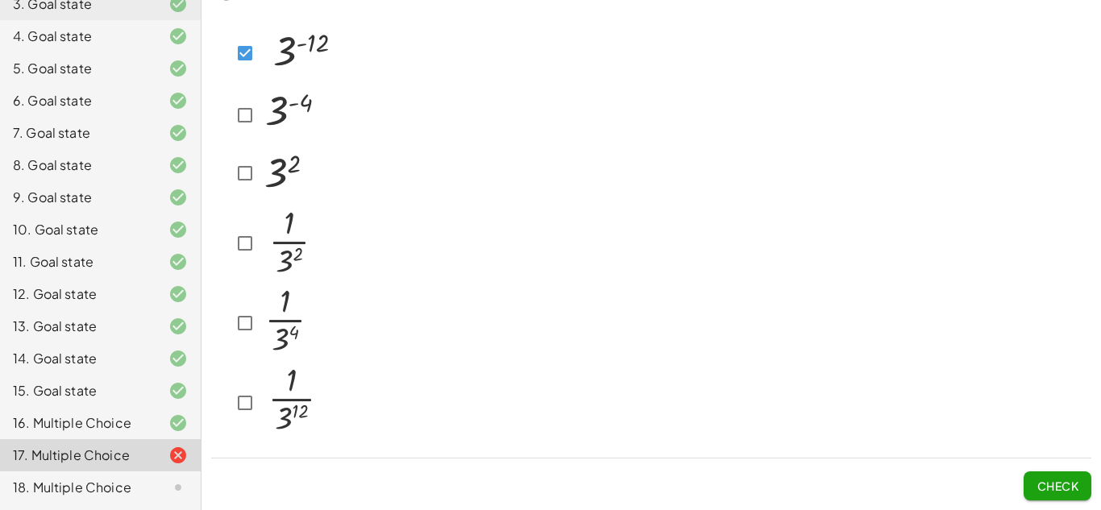
click at [265, 68] on img at bounding box center [298, 51] width 77 height 58
click at [260, 89] on img at bounding box center [292, 113] width 64 height 56
click at [285, 164] on img at bounding box center [283, 171] width 46 height 52
click at [1043, 492] on span "Check" at bounding box center [1058, 486] width 42 height 15
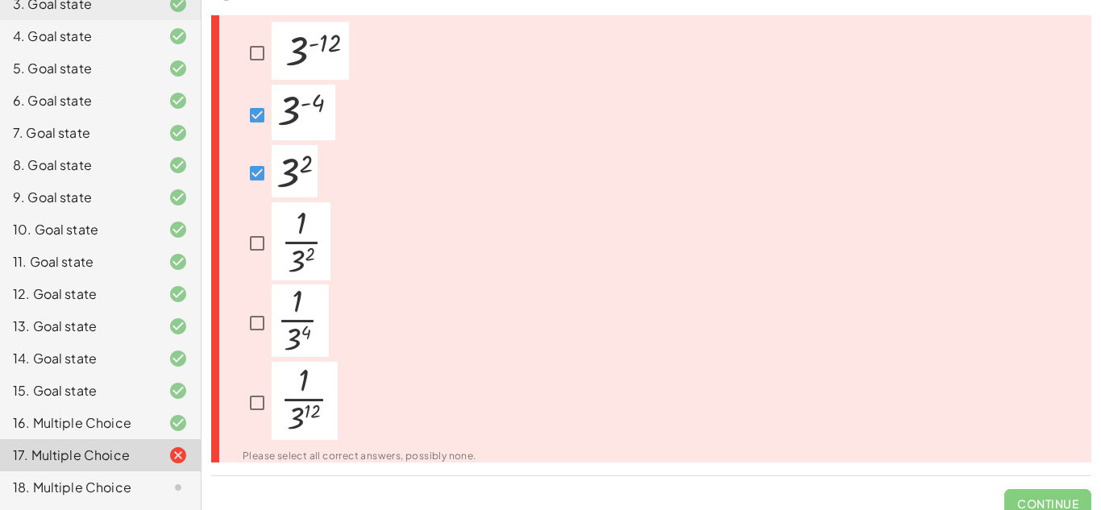
click at [293, 179] on img at bounding box center [295, 171] width 46 height 52
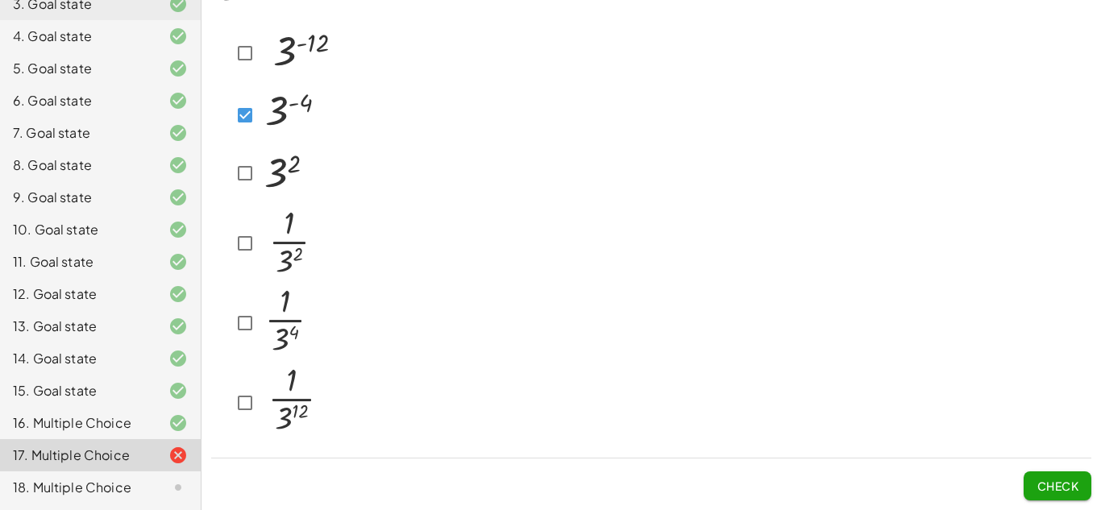
click at [272, 226] on img at bounding box center [289, 241] width 59 height 78
click at [1057, 479] on span "Check" at bounding box center [1058, 486] width 42 height 15
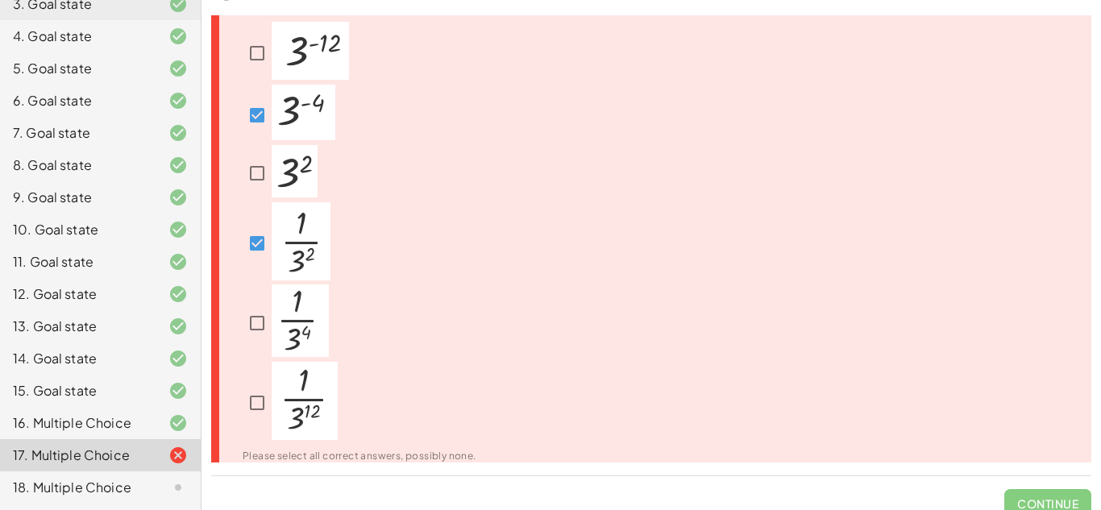
click at [280, 270] on img at bounding box center [301, 241] width 59 height 78
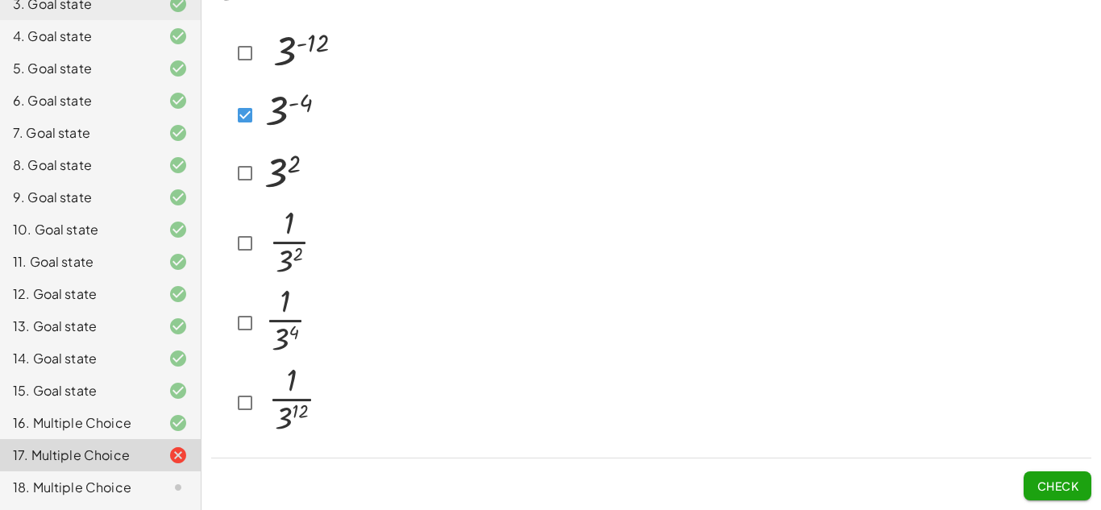
click at [292, 312] on img at bounding box center [288, 321] width 57 height 73
click at [1037, 479] on span "Check" at bounding box center [1058, 486] width 42 height 15
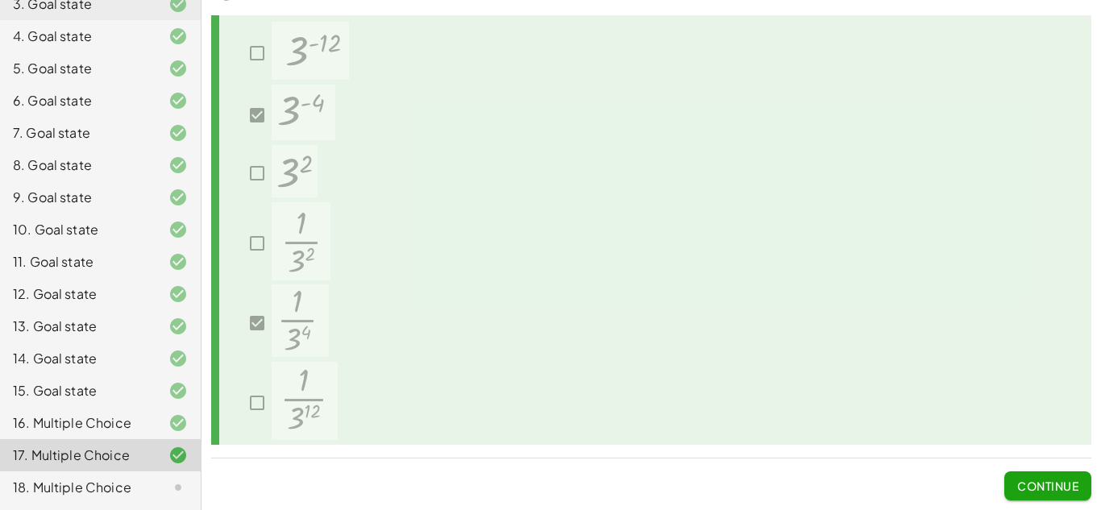
click at [1004, 486] on button "Continue" at bounding box center [1047, 486] width 87 height 29
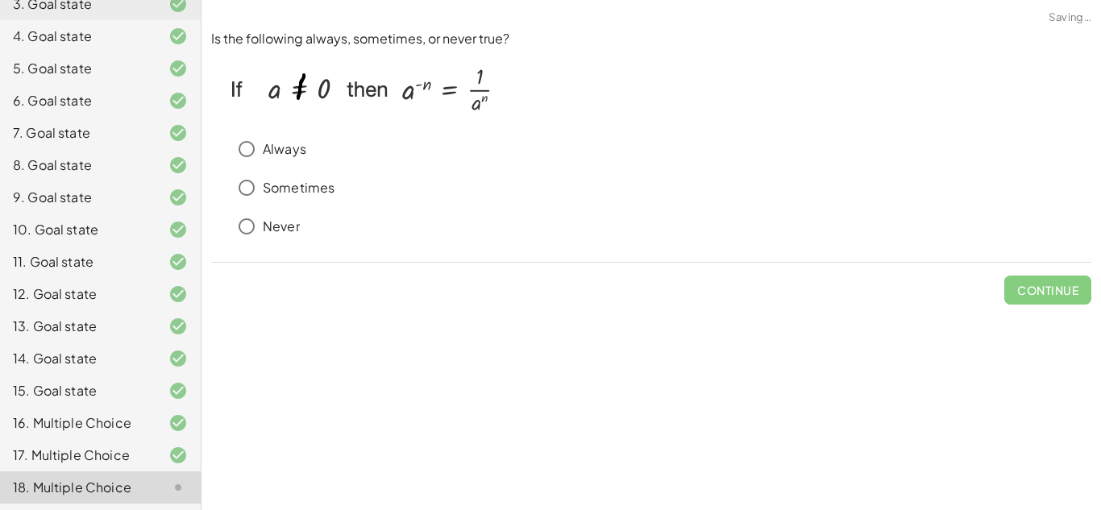
scroll to position [0, 0]
click at [301, 154] on p "Always" at bounding box center [285, 149] width 44 height 19
click at [1057, 293] on span "Check" at bounding box center [1058, 290] width 42 height 15
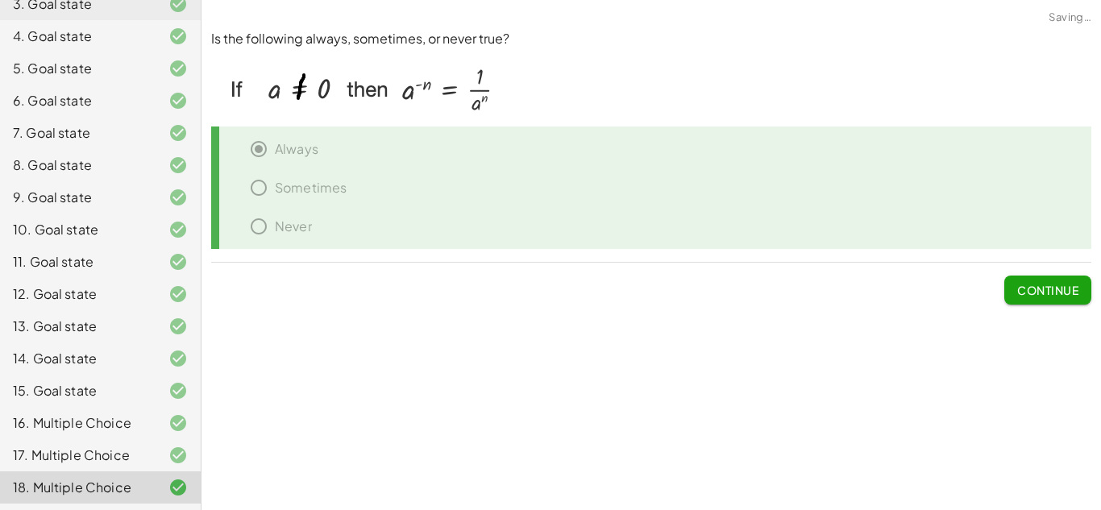
click at [1049, 283] on span "Continue" at bounding box center [1047, 290] width 61 height 15
